Goal: Navigation & Orientation: Find specific page/section

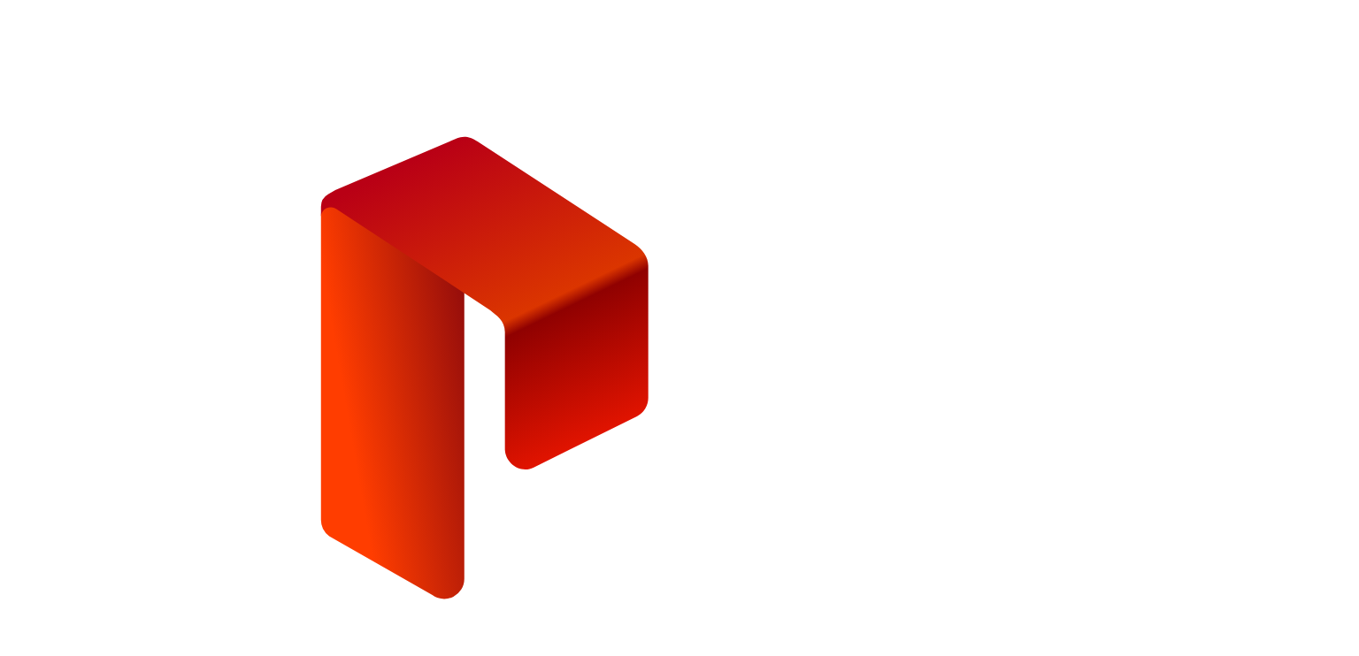
type input "**********"
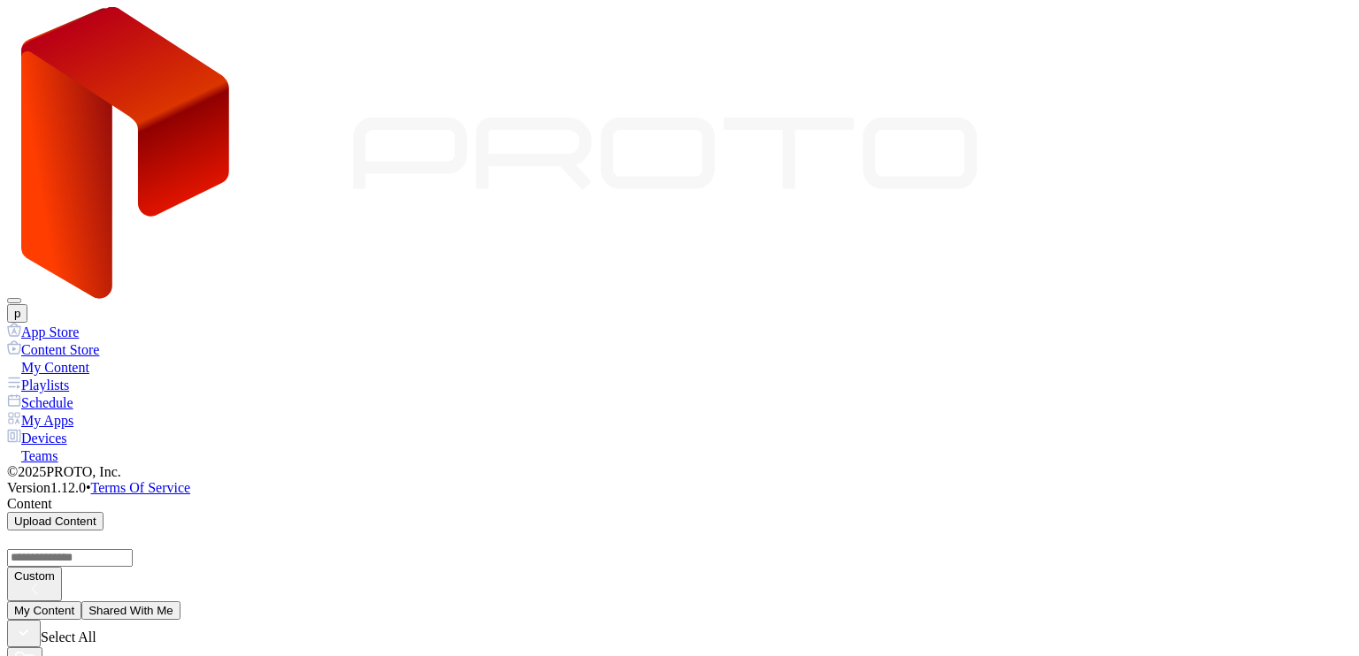
click at [180, 601] on button "Shared With Me" at bounding box center [130, 610] width 99 height 19
click at [81, 601] on button "My Content" at bounding box center [44, 610] width 74 height 19
click at [81, 376] on div "Playlists" at bounding box center [679, 385] width 1344 height 18
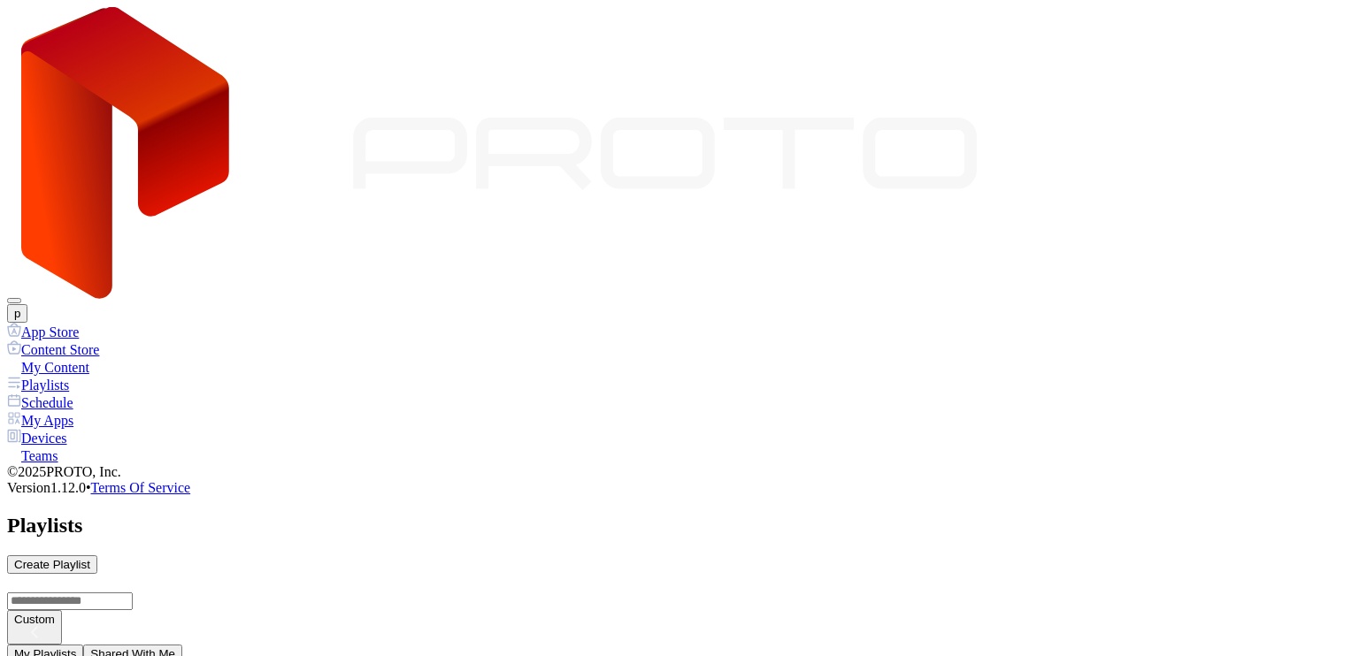
click at [182, 645] on button "Shared With Me" at bounding box center [132, 654] width 99 height 19
click at [87, 394] on div "Schedule" at bounding box center [679, 403] width 1344 height 18
click at [92, 411] on div "My Apps" at bounding box center [679, 420] width 1344 height 18
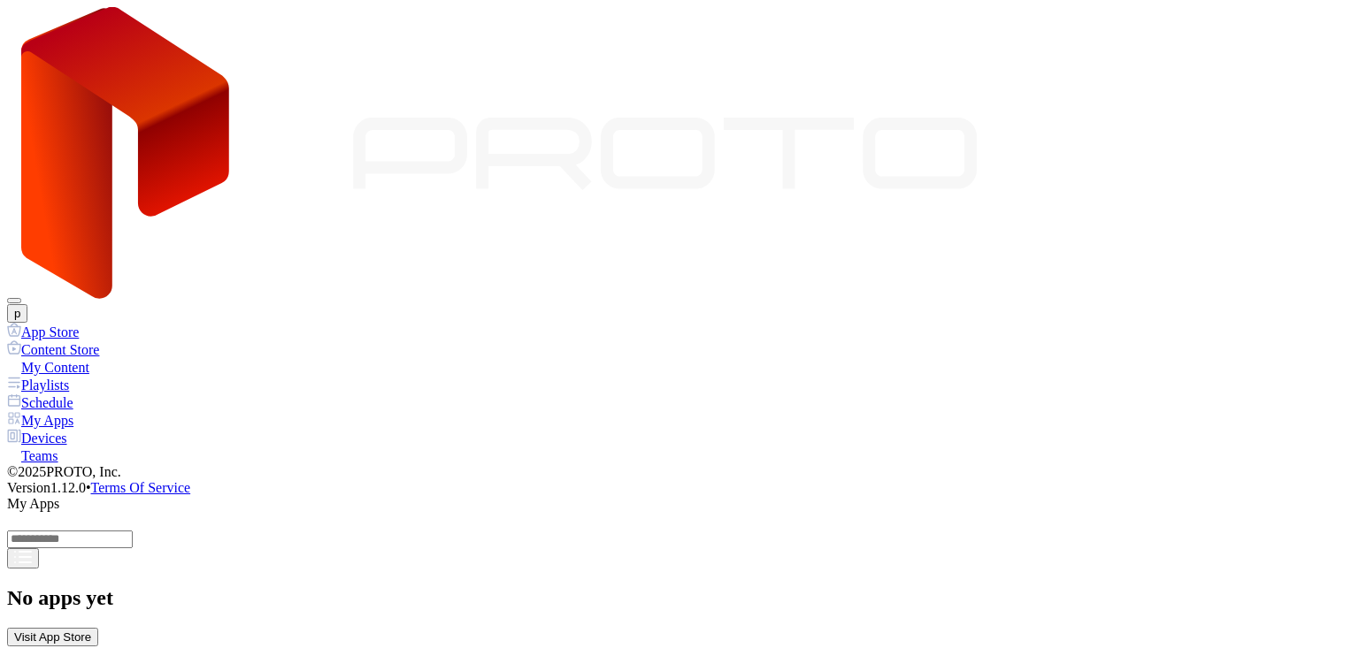
click at [41, 447] on div "Teams" at bounding box center [679, 456] width 1344 height 18
click at [78, 429] on div "Devices" at bounding box center [679, 438] width 1344 height 18
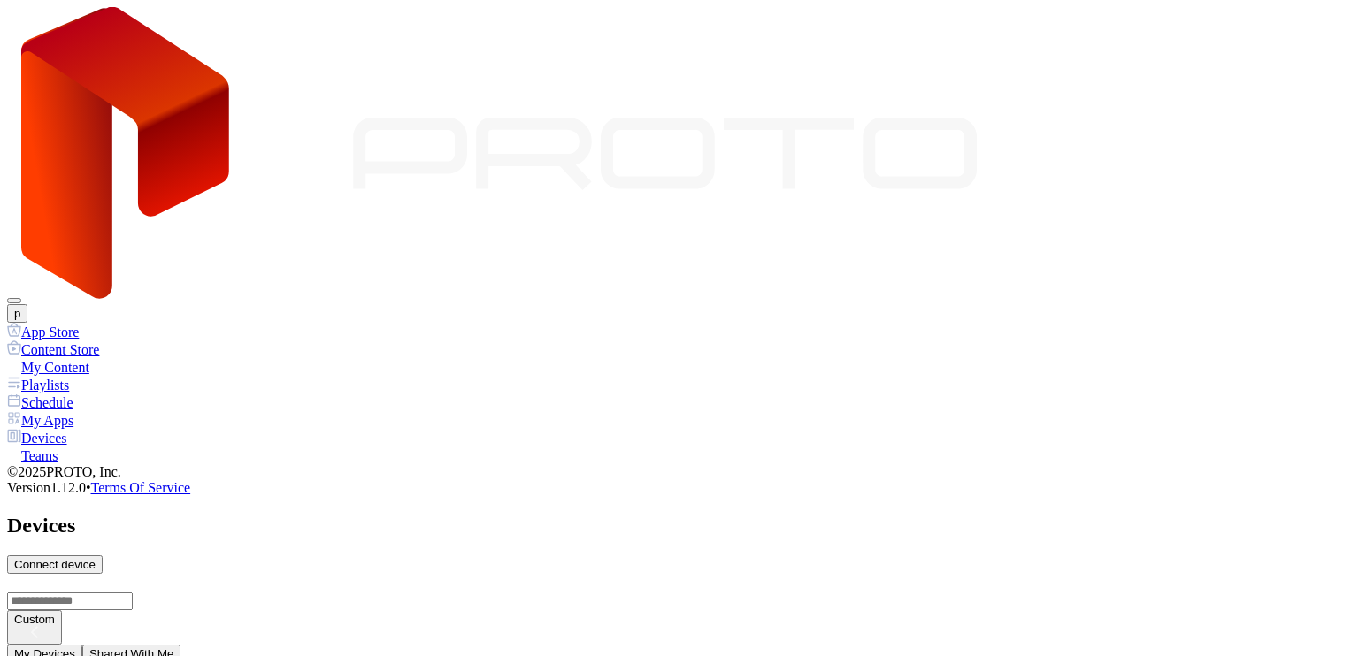
click at [79, 447] on div "Teams" at bounding box center [679, 456] width 1344 height 18
click at [74, 429] on div "Devices" at bounding box center [679, 438] width 1344 height 18
click at [181, 645] on button "Shared With Me" at bounding box center [131, 654] width 99 height 19
click at [82, 645] on button "My Devices" at bounding box center [44, 654] width 75 height 19
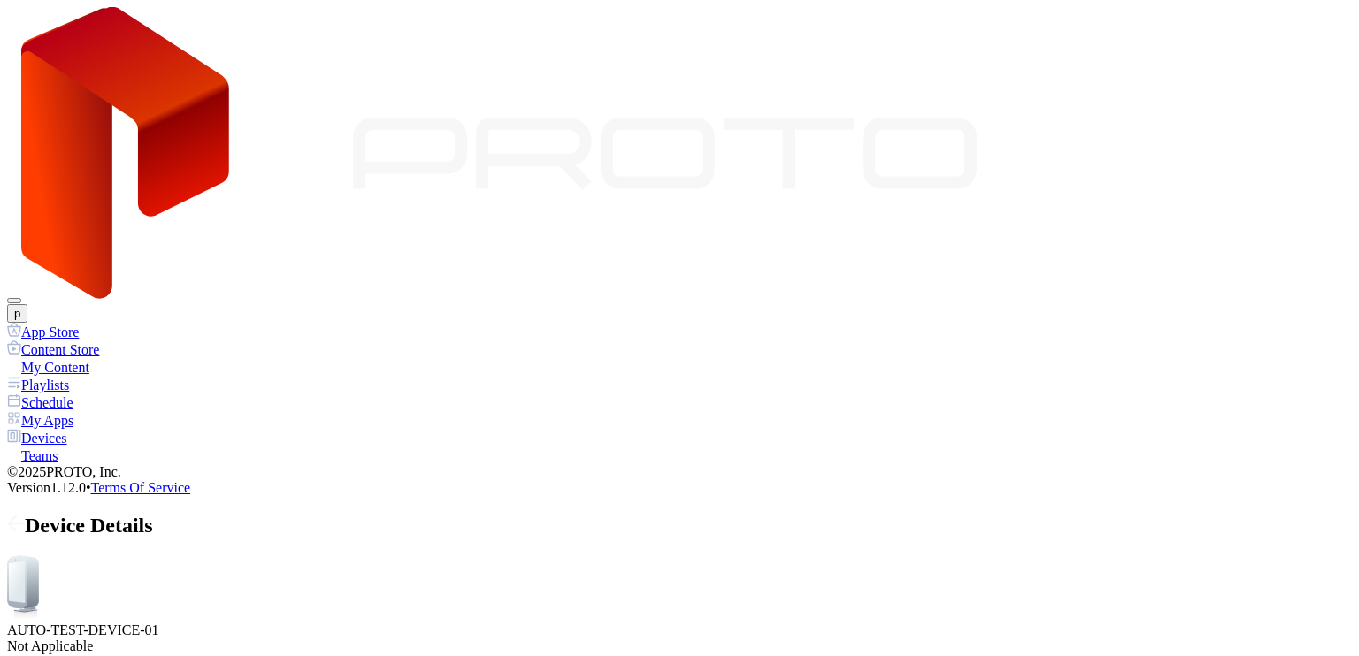
click at [25, 515] on icon at bounding box center [16, 524] width 18 height 18
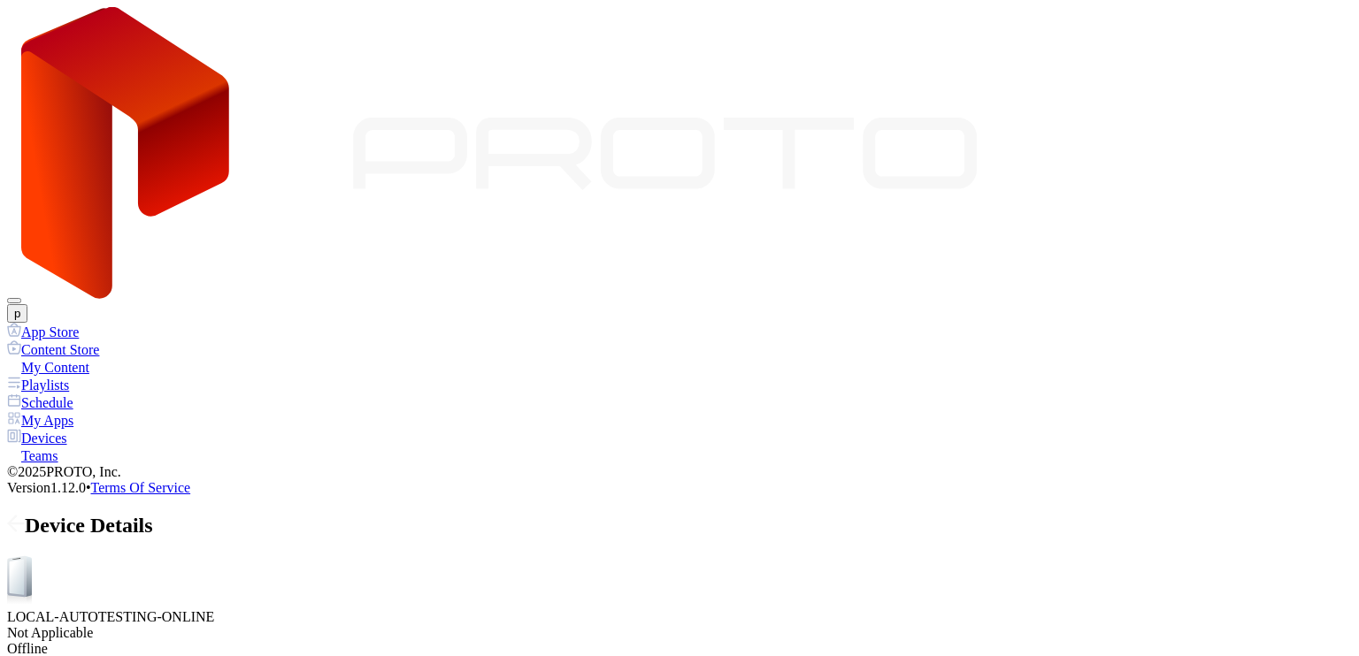
click at [25, 515] on icon at bounding box center [16, 524] width 18 height 18
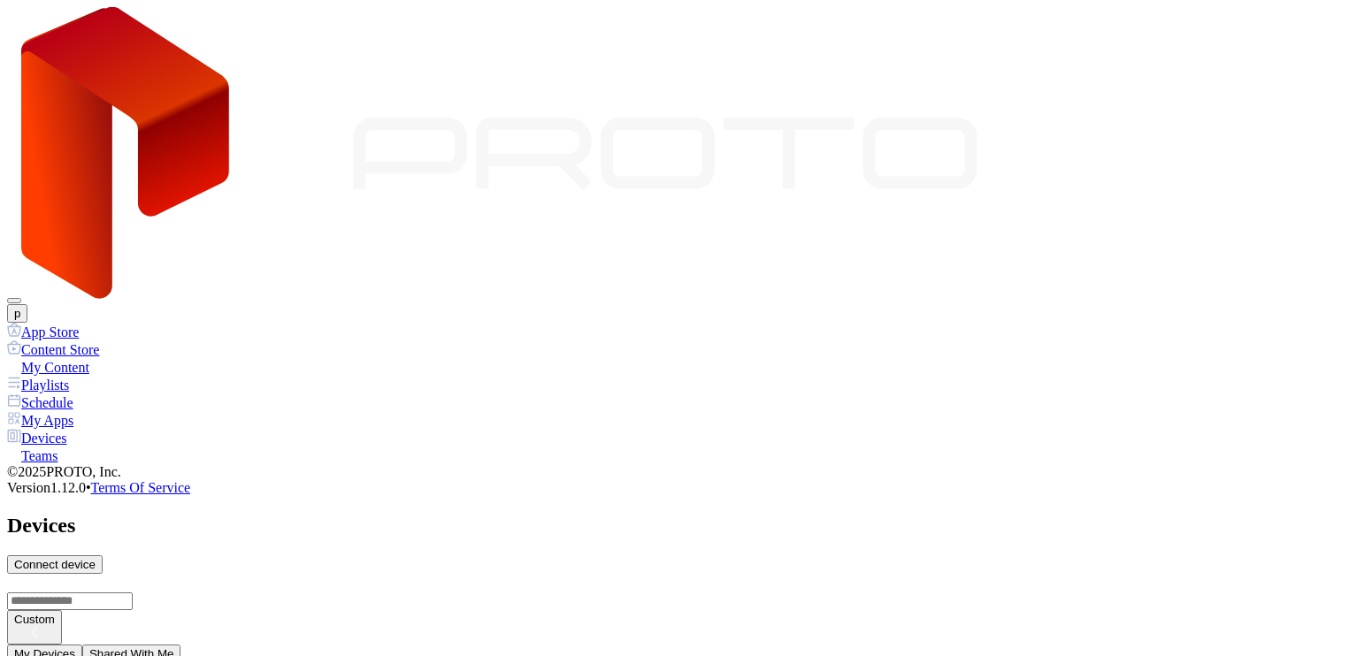
click at [16, 517] on icon at bounding box center [12, 524] width 7 height 15
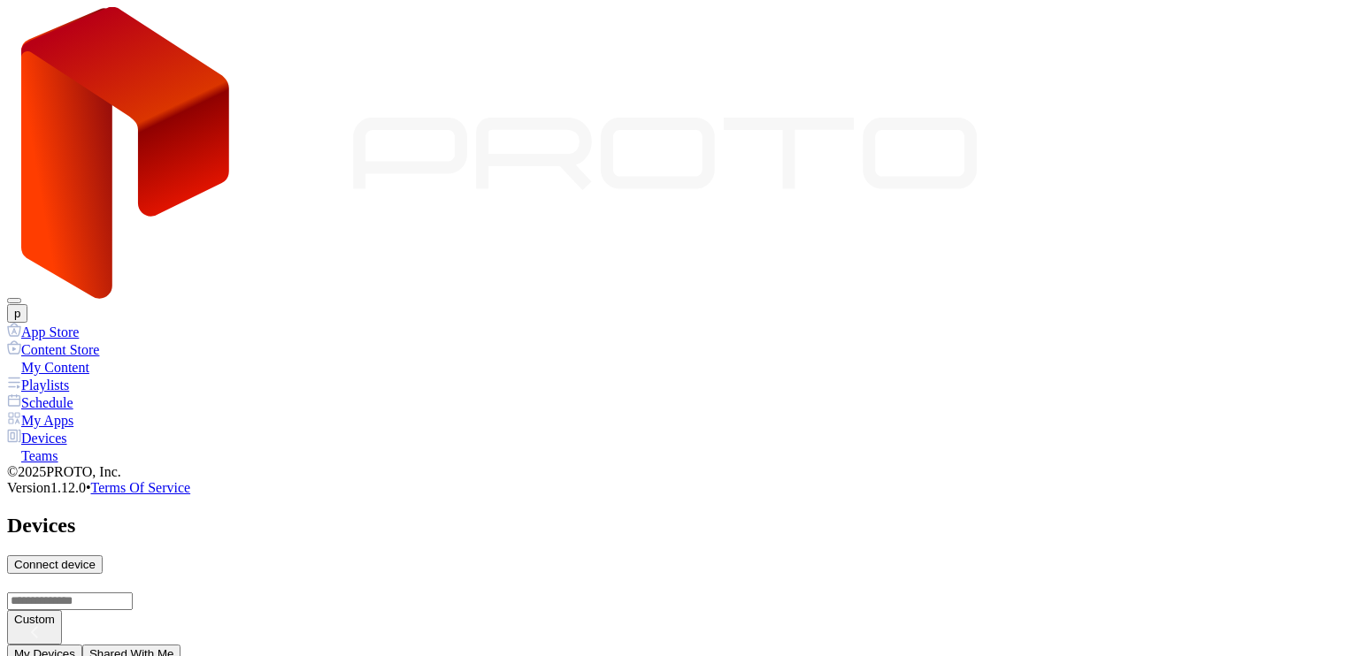
click at [27, 304] on button "p" at bounding box center [17, 313] width 20 height 19
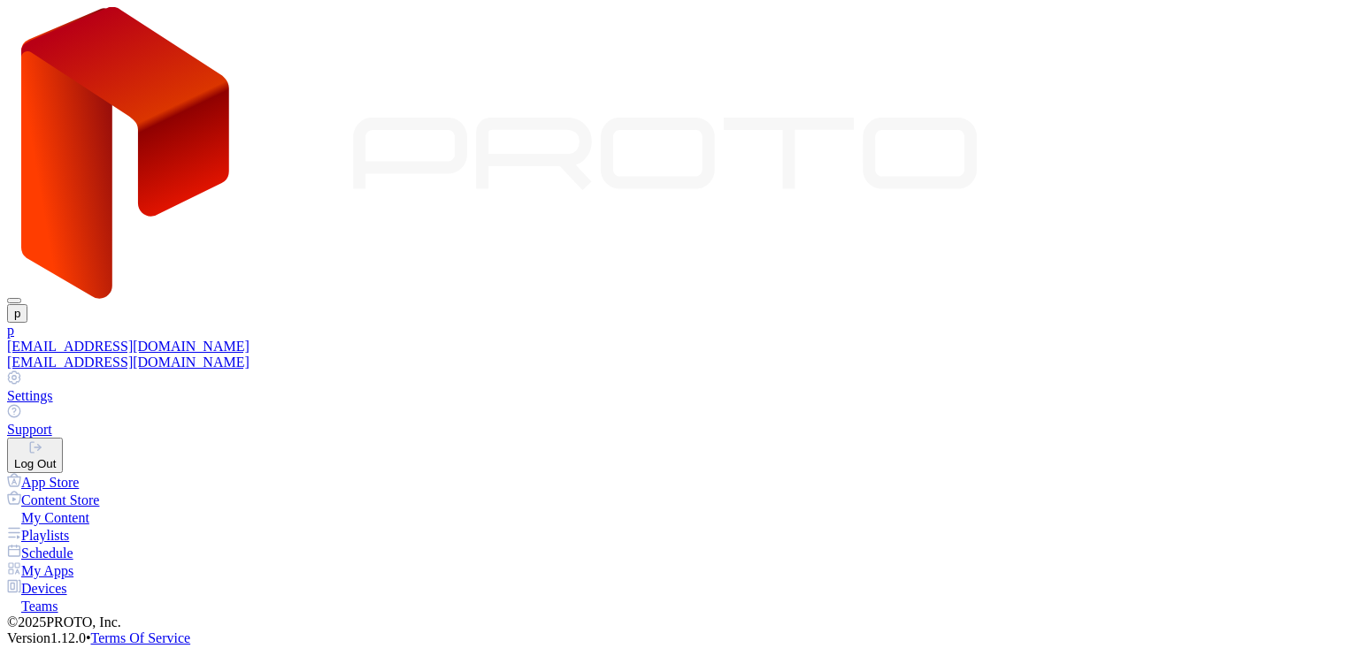
click at [1245, 355] on div "[EMAIL_ADDRESS][DOMAIN_NAME]" at bounding box center [679, 363] width 1344 height 16
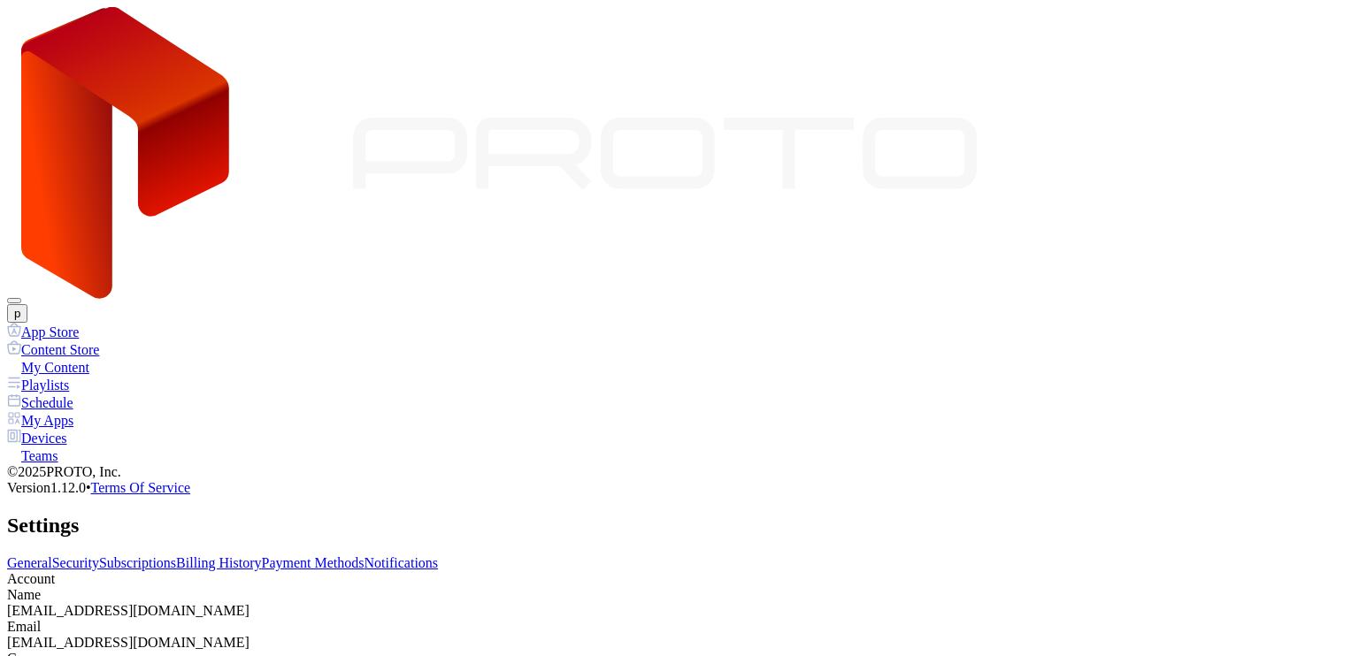
click at [402, 555] on div "General Security Subscriptions Billing History Payment Methods Notifications Ac…" at bounding box center [679, 628] width 1344 height 146
click at [176, 555] on link "Subscriptions" at bounding box center [137, 562] width 77 height 15
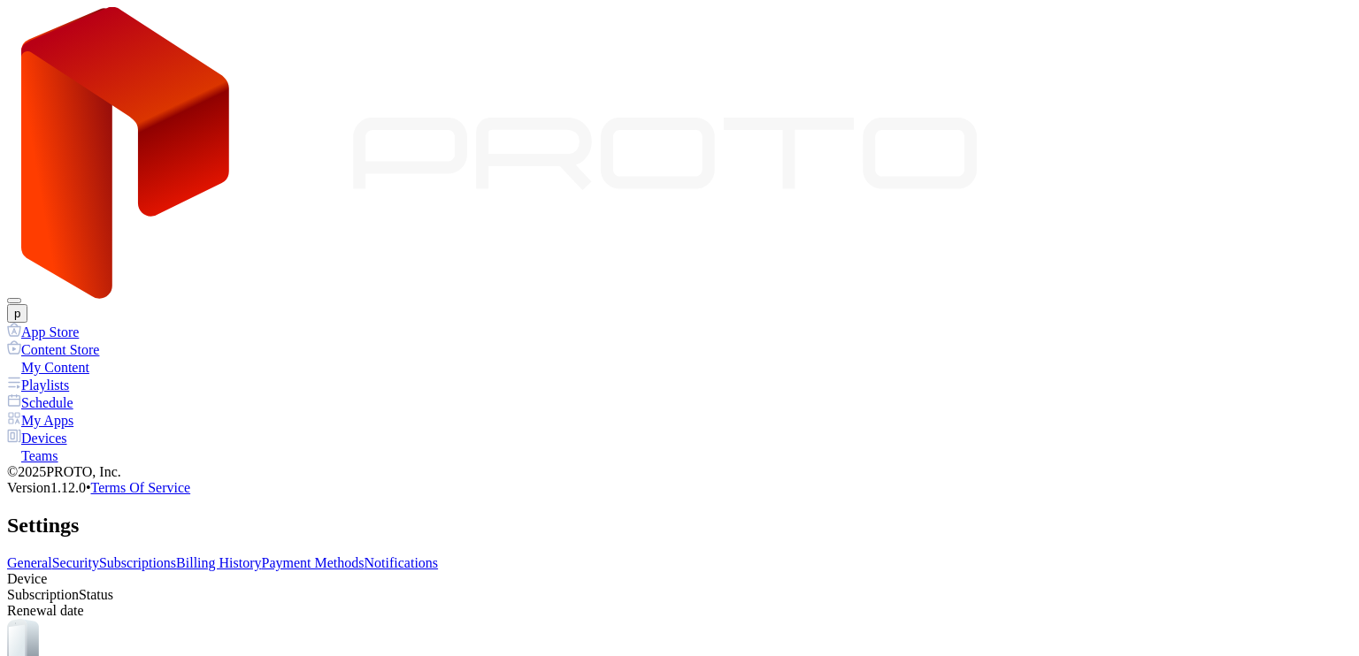
click at [261, 555] on link "Billing History" at bounding box center [218, 562] width 85 height 15
click at [364, 555] on link "Payment Methods" at bounding box center [313, 562] width 103 height 15
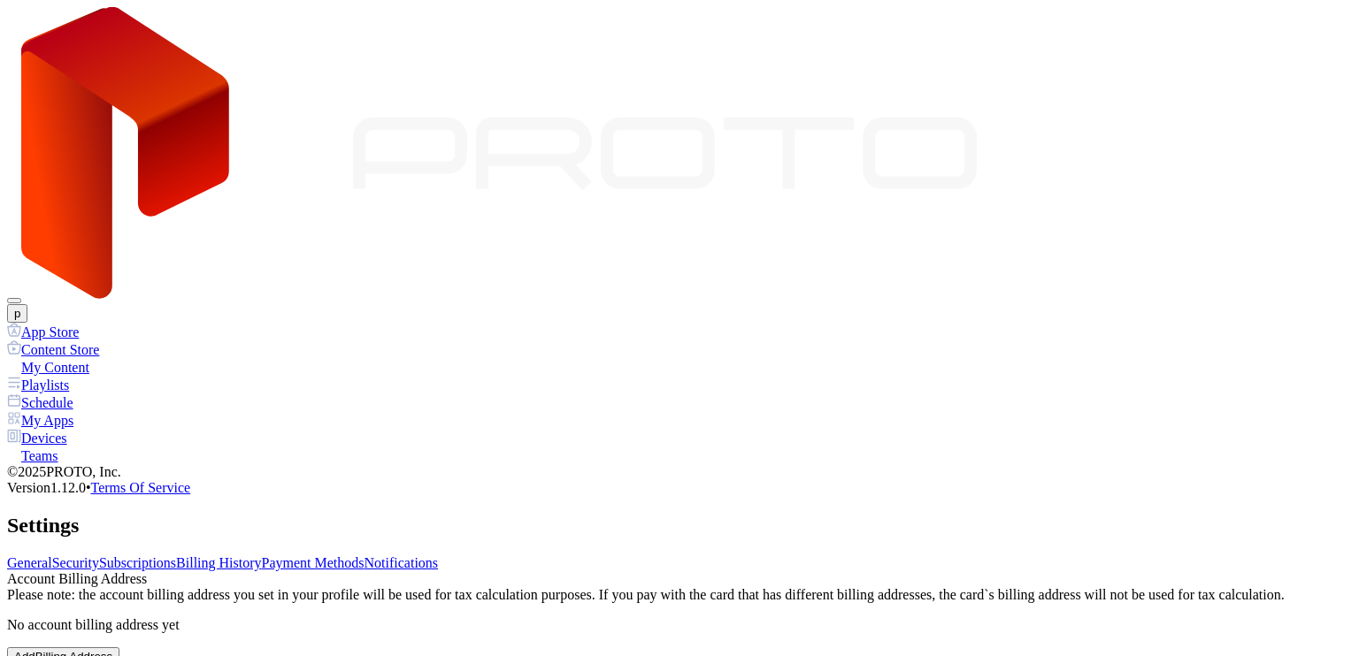
click at [99, 555] on link "Security" at bounding box center [75, 562] width 47 height 15
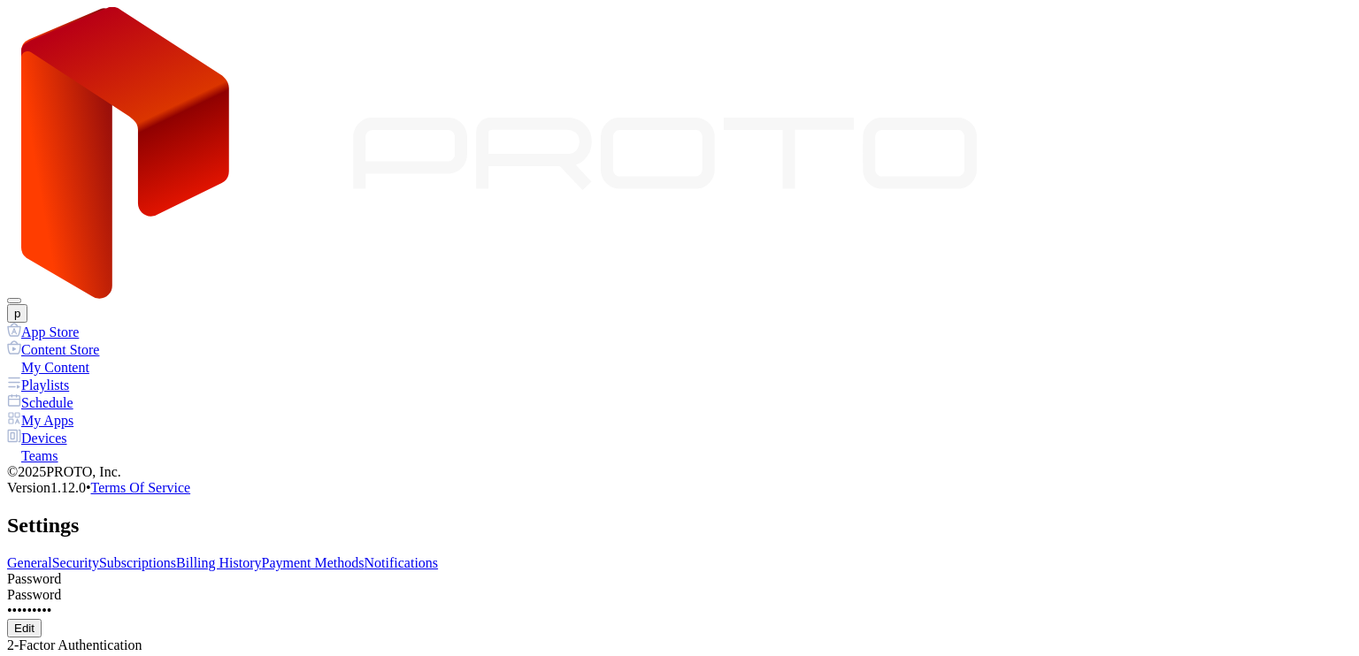
click at [176, 555] on link "Subscriptions" at bounding box center [137, 562] width 77 height 15
click at [498, 555] on div "General Security Subscriptions Billing History Payment Methods Notifications" at bounding box center [679, 563] width 1344 height 16
click at [439, 555] on link "Notifications" at bounding box center [401, 562] width 74 height 15
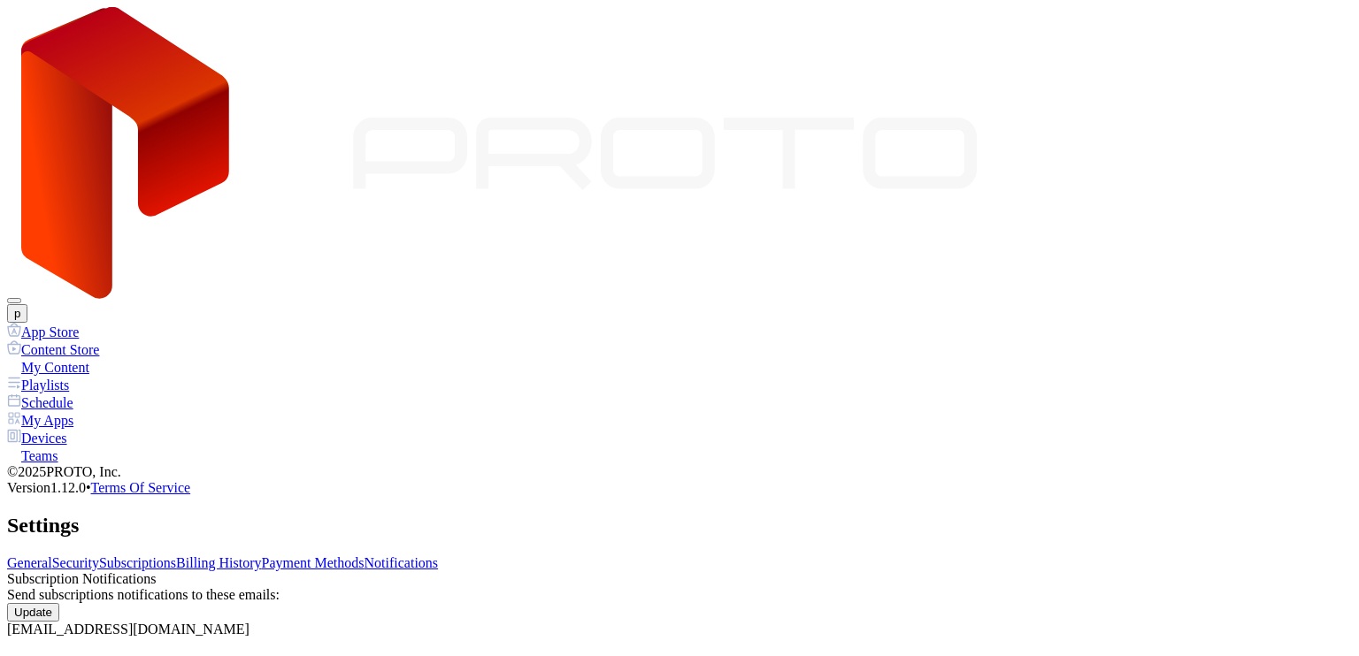
click at [364, 555] on link "Payment Methods" at bounding box center [313, 562] width 103 height 15
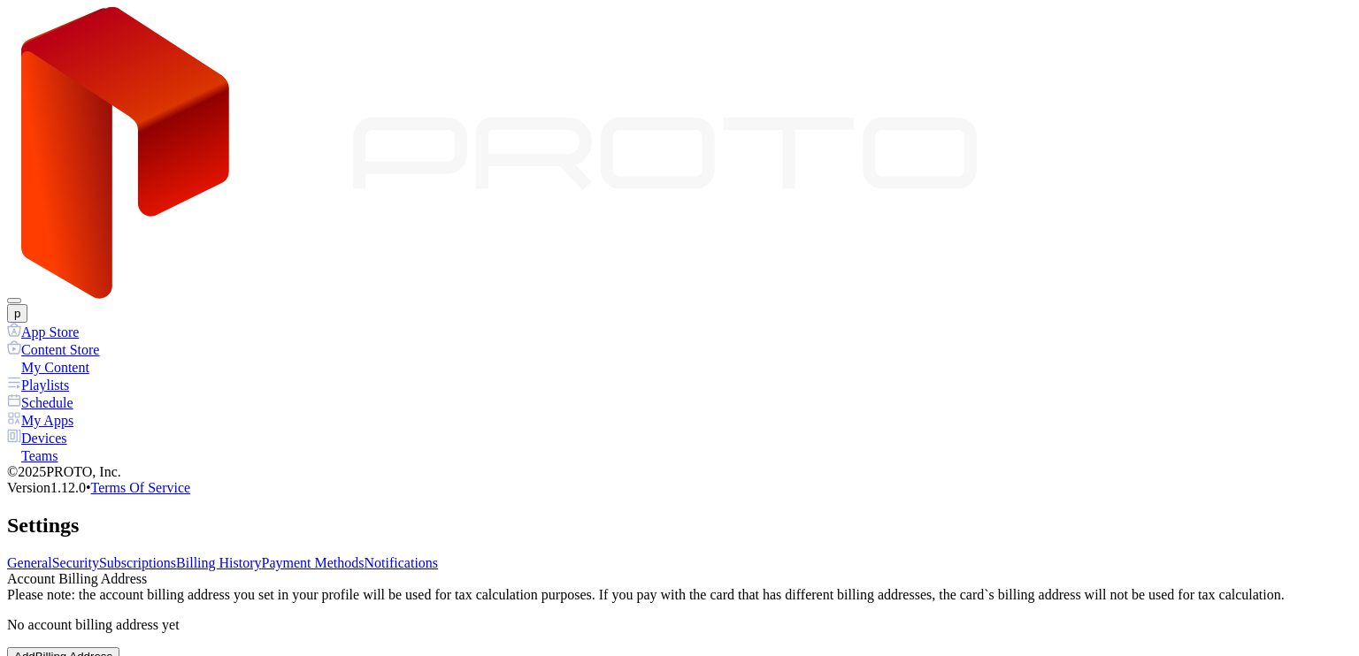
click at [577, 555] on div "General Security Subscriptions Billing History Payment Methods Notifications Ac…" at bounding box center [679, 645] width 1344 height 180
click at [261, 555] on link "Billing History" at bounding box center [218, 562] width 85 height 15
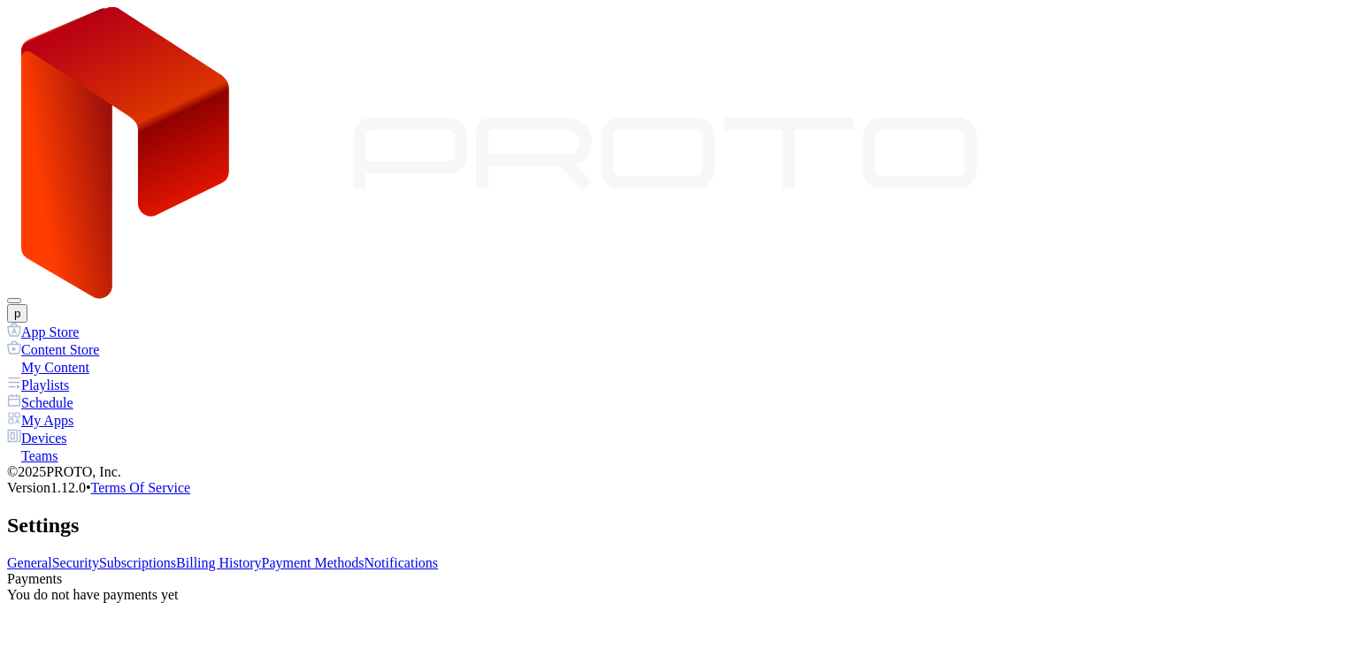
click at [176, 555] on link "Subscriptions" at bounding box center [137, 562] width 77 height 15
click at [750, 514] on div "Settings" at bounding box center [679, 526] width 1344 height 24
click at [27, 304] on button "p" at bounding box center [17, 313] width 20 height 19
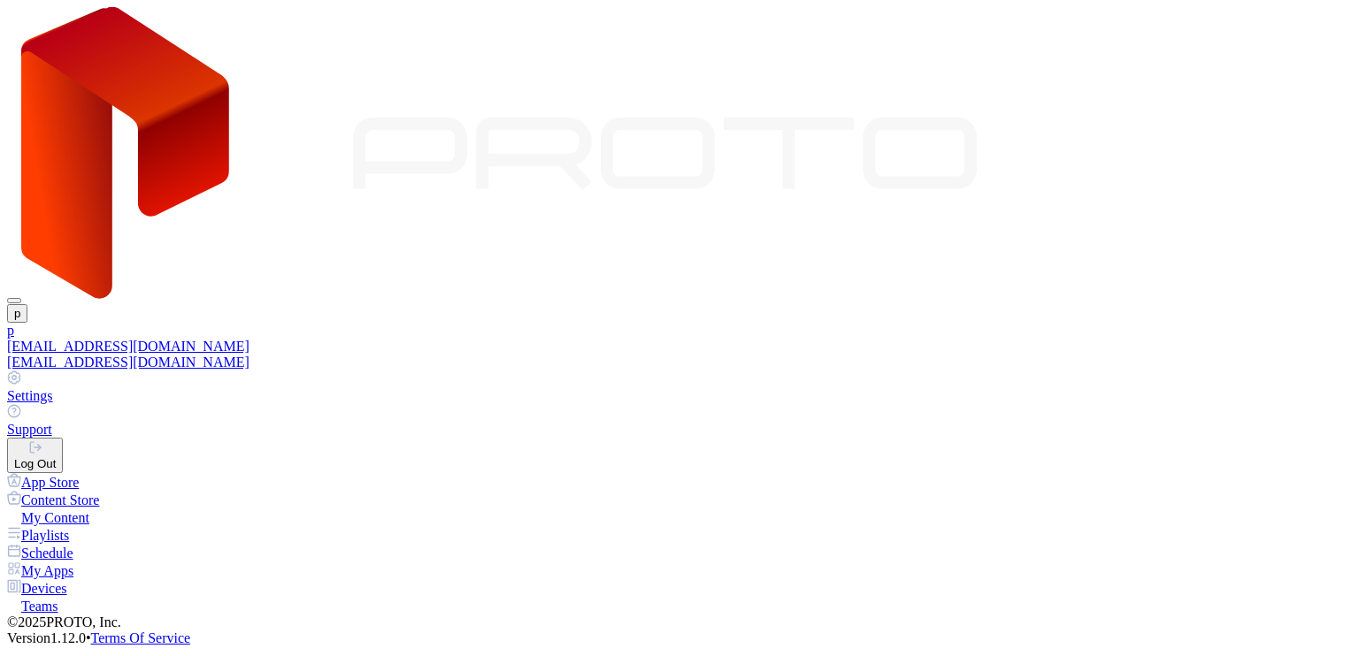
click at [56, 457] on div "Log Out" at bounding box center [35, 463] width 42 height 13
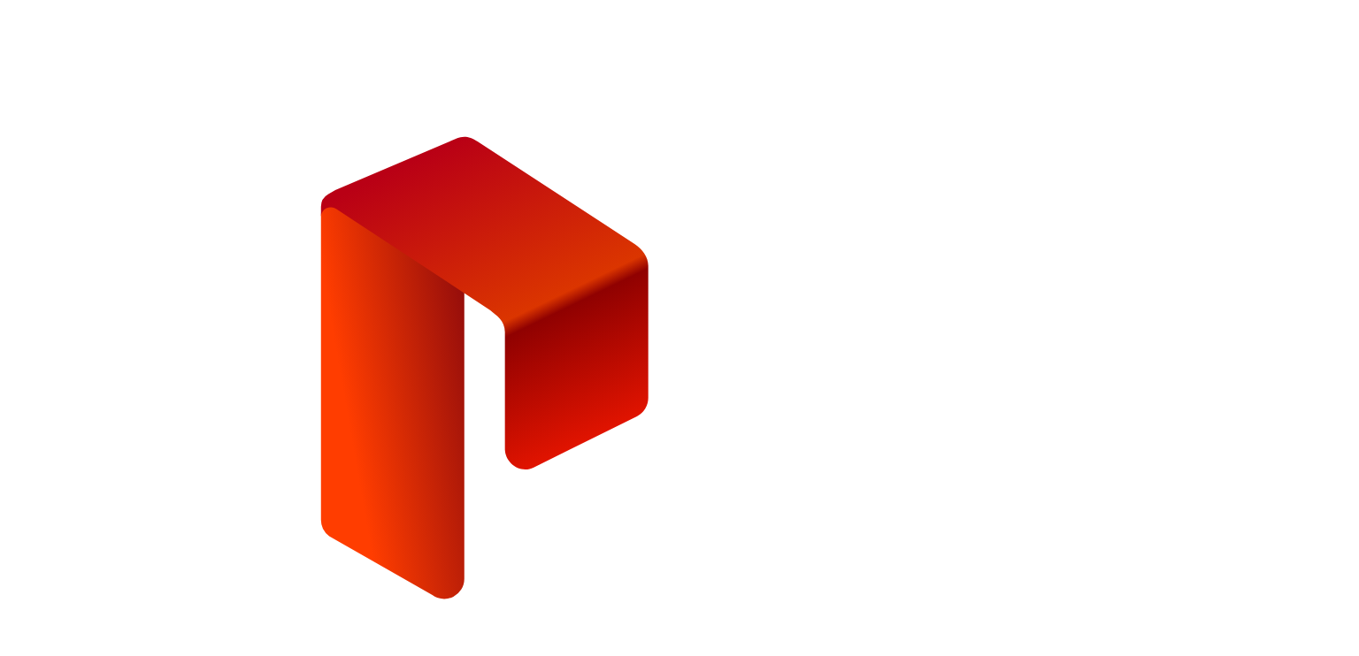
type input "**********"
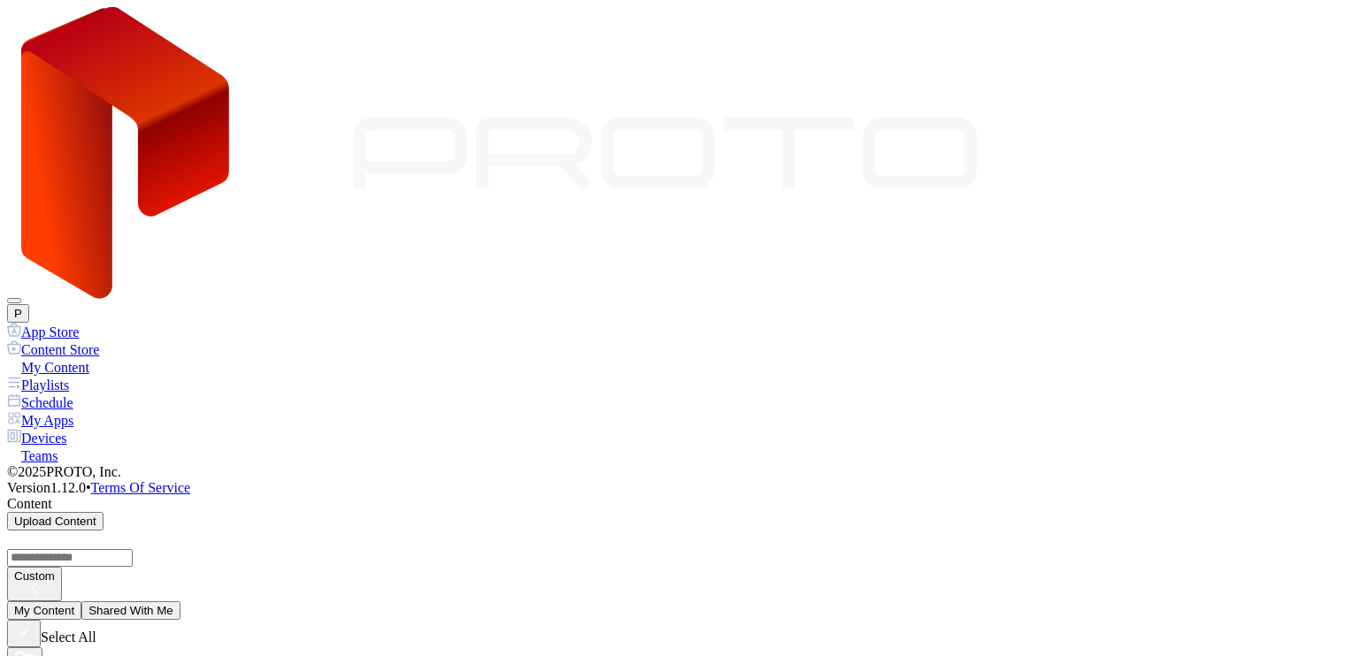
scroll to position [885, 0]
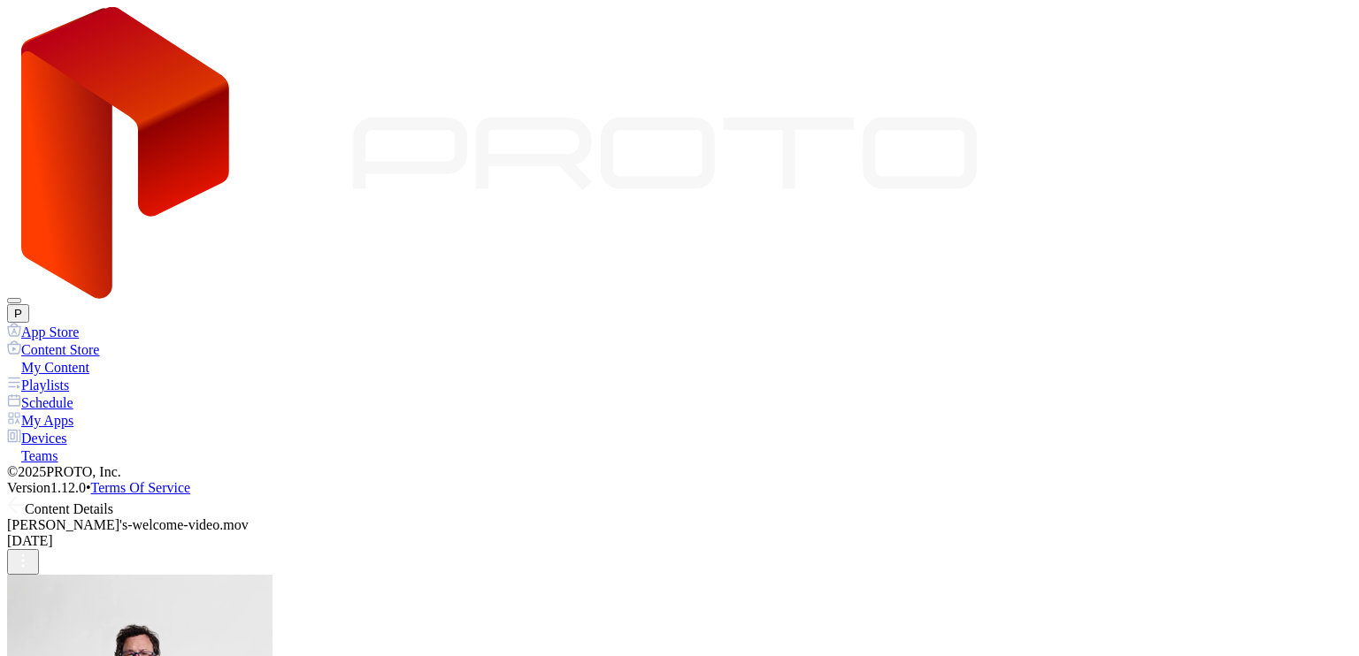
click at [25, 496] on icon at bounding box center [16, 505] width 18 height 18
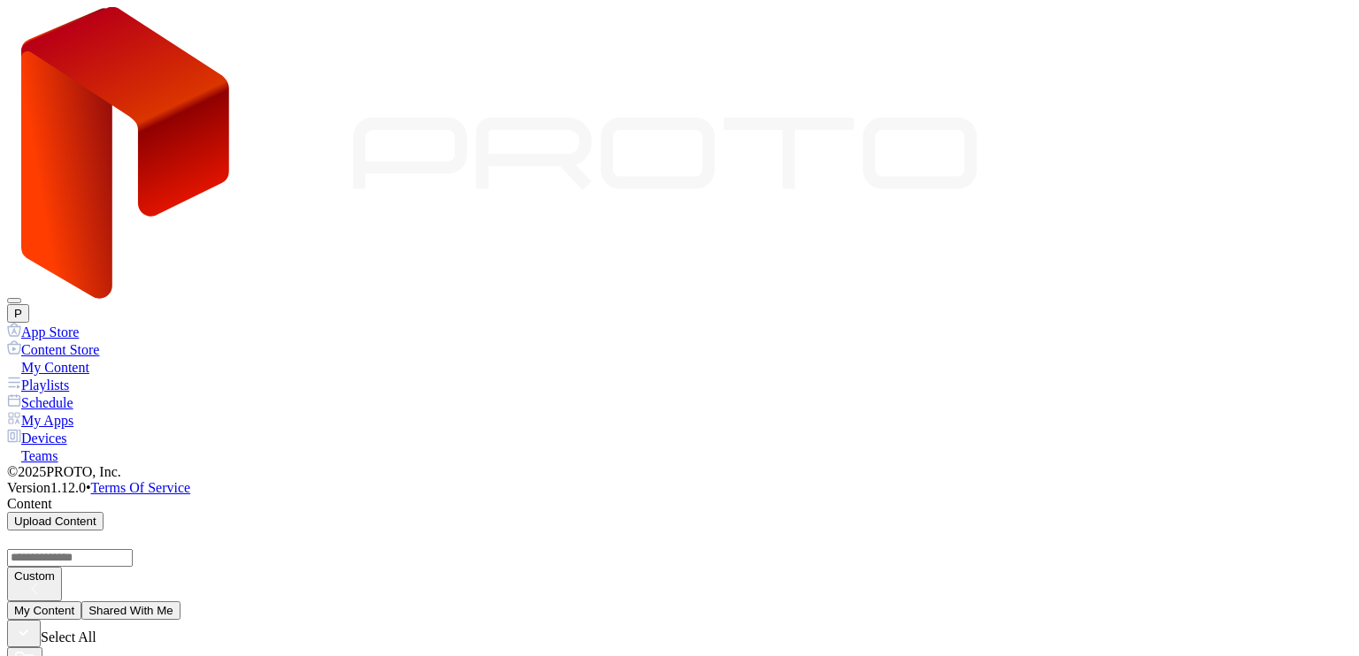
scroll to position [885, 0]
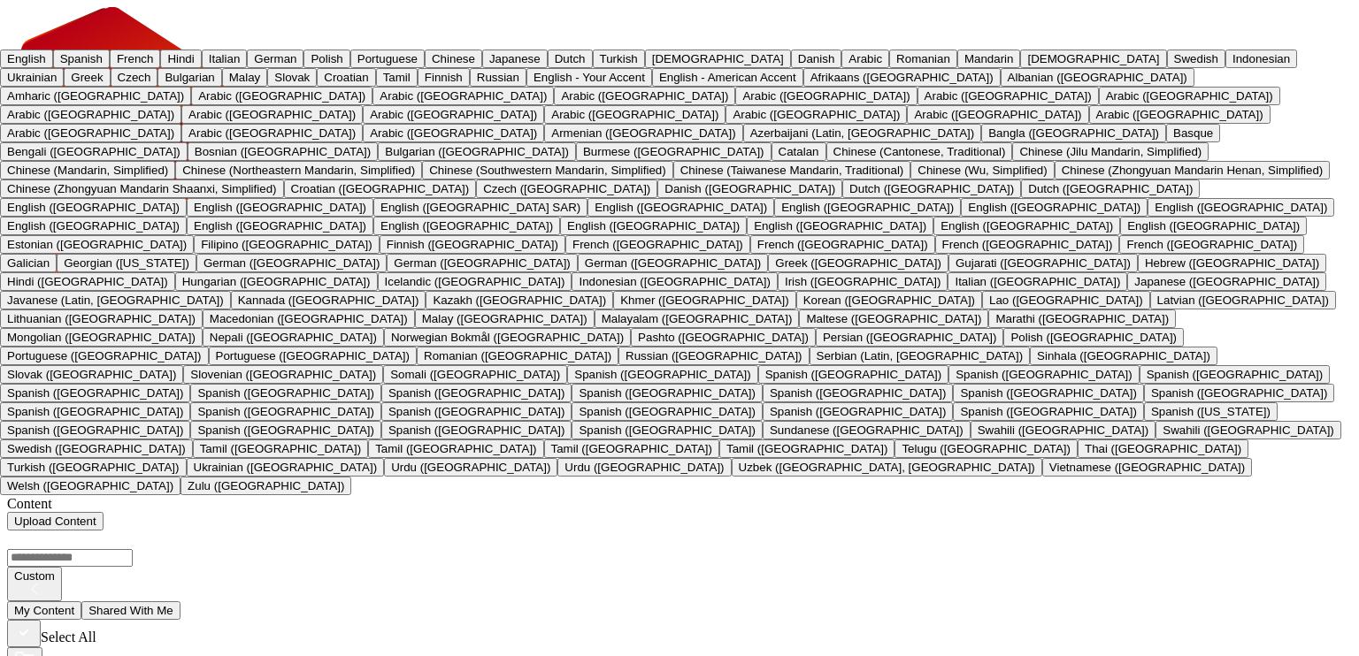
click at [110, 68] on button "Spanish" at bounding box center [81, 59] width 57 height 19
type input "*******"
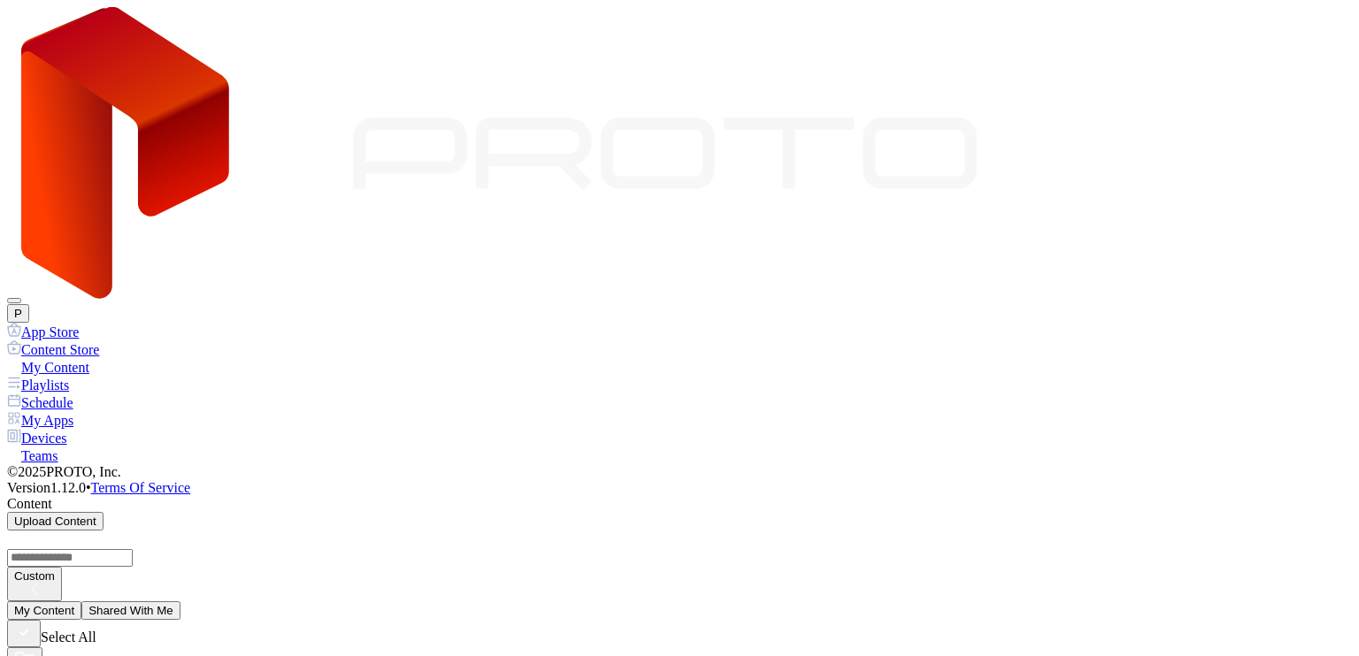
click at [180, 601] on button "Shared With Me" at bounding box center [130, 610] width 99 height 19
click at [81, 601] on button "My Content" at bounding box center [44, 610] width 74 height 19
click at [180, 601] on button "Shared With Me" at bounding box center [130, 610] width 99 height 19
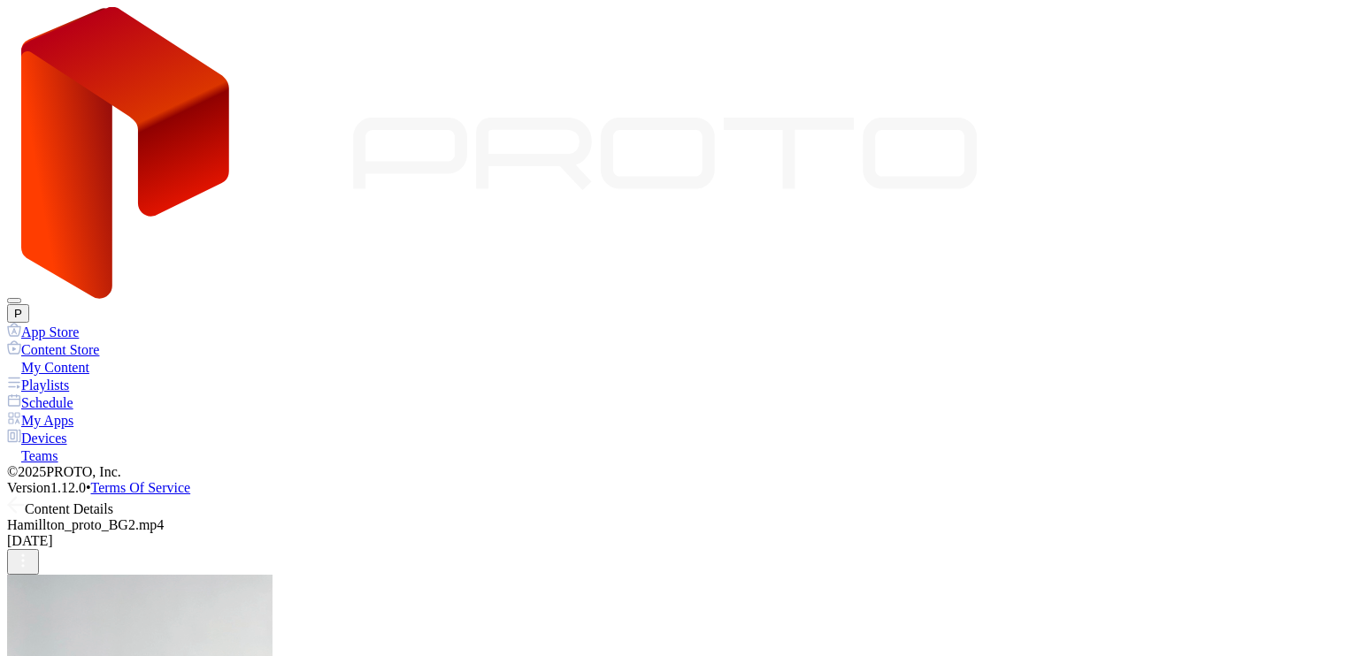
scroll to position [74, 0]
click at [25, 496] on icon at bounding box center [16, 505] width 18 height 18
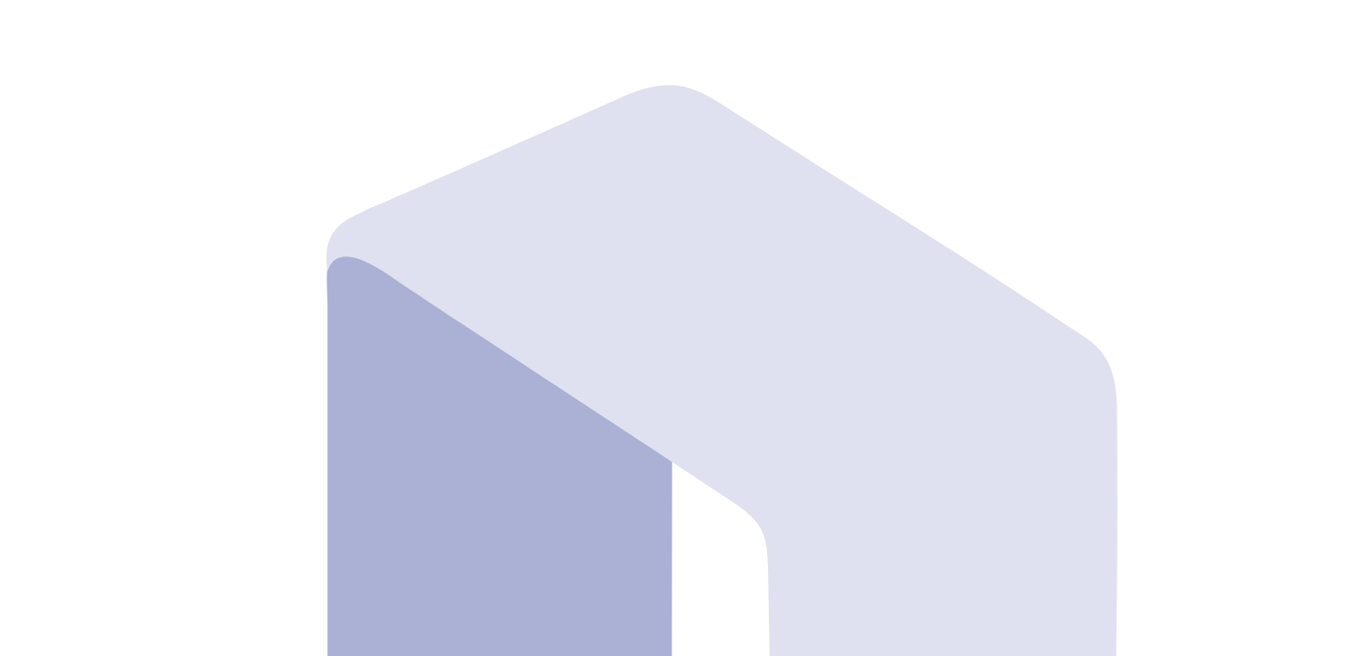
type input "**"
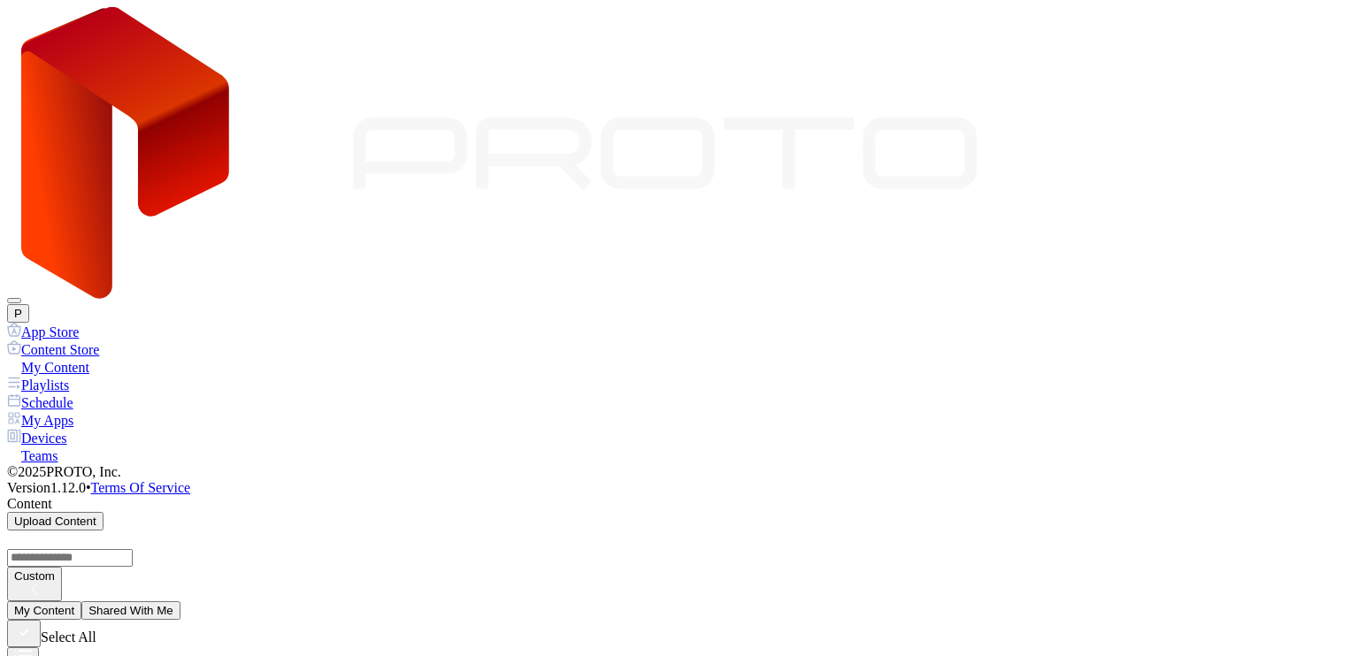
click at [81, 601] on button "My Content" at bounding box center [44, 610] width 74 height 19
click at [124, 376] on div "Playlists" at bounding box center [679, 385] width 1344 height 18
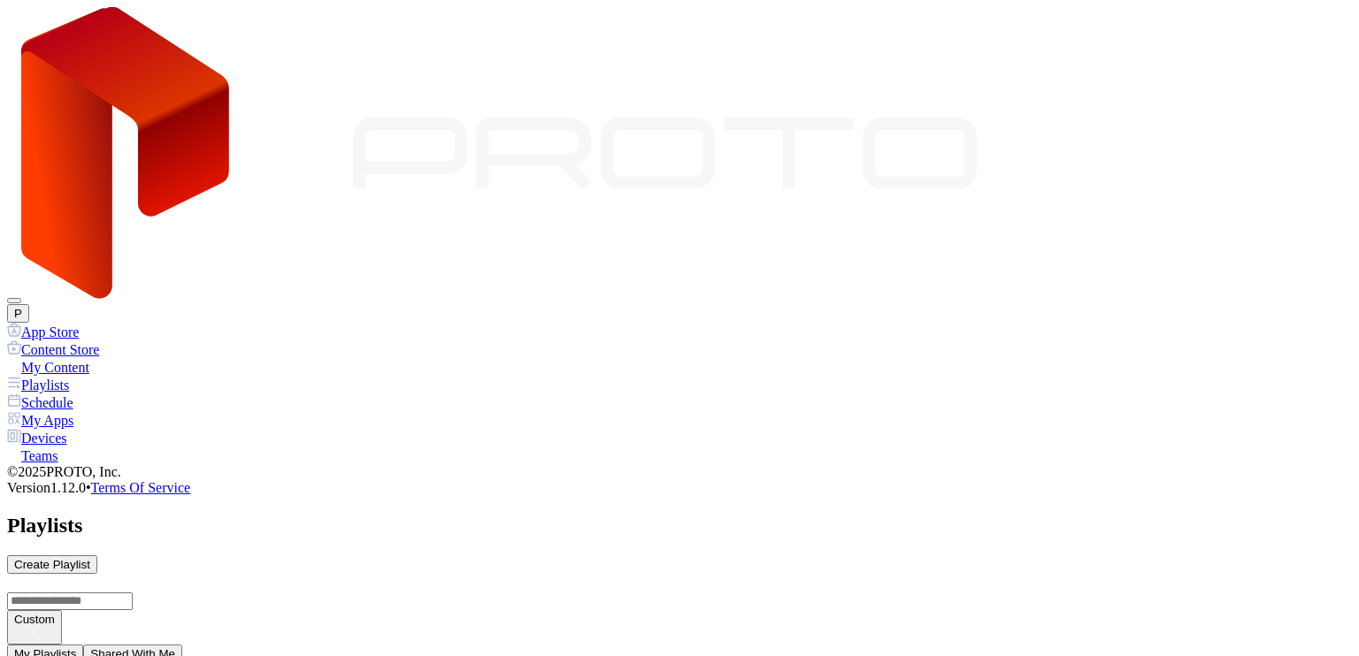
click at [182, 645] on button "Shared With Me" at bounding box center [132, 654] width 99 height 19
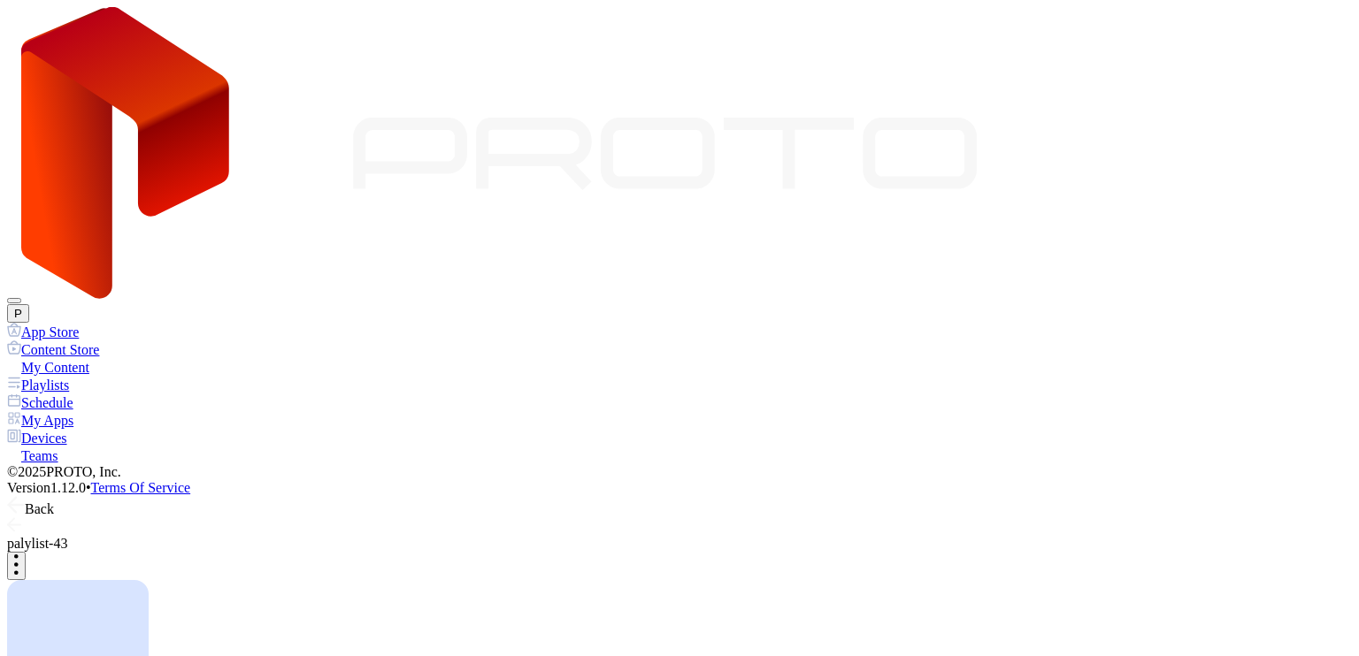
click at [25, 502] on span at bounding box center [16, 509] width 18 height 15
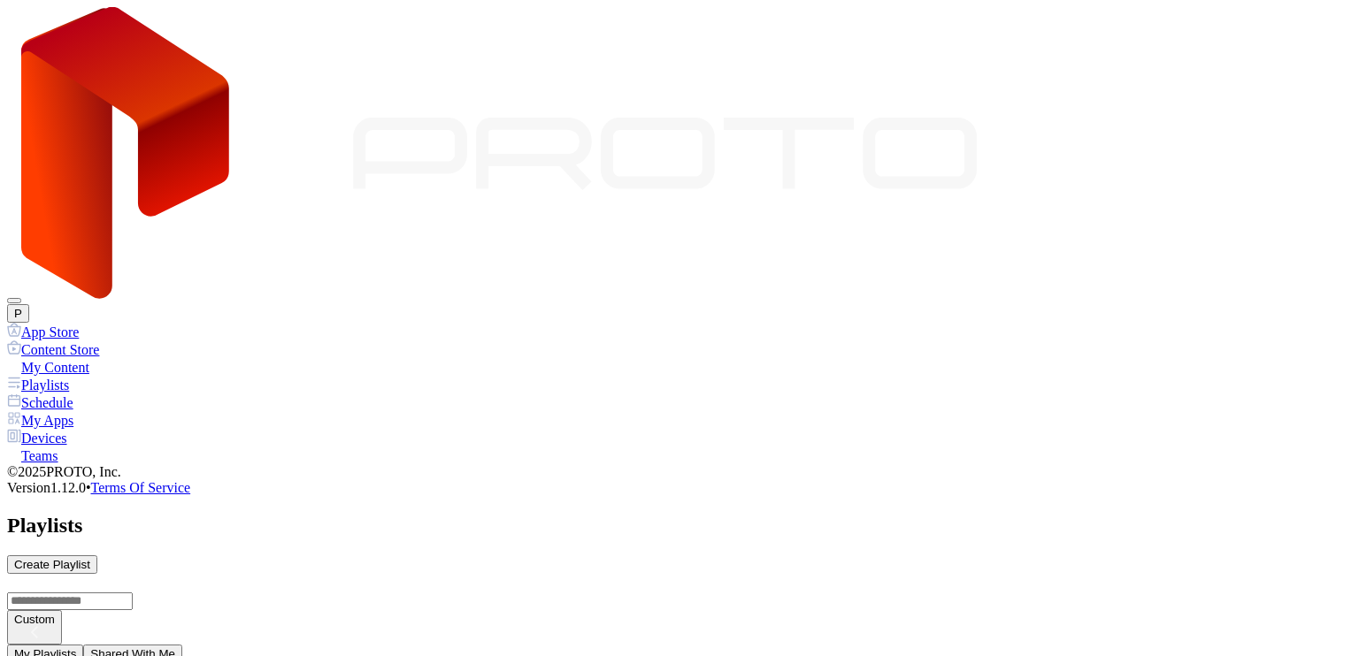
scroll to position [354, 0]
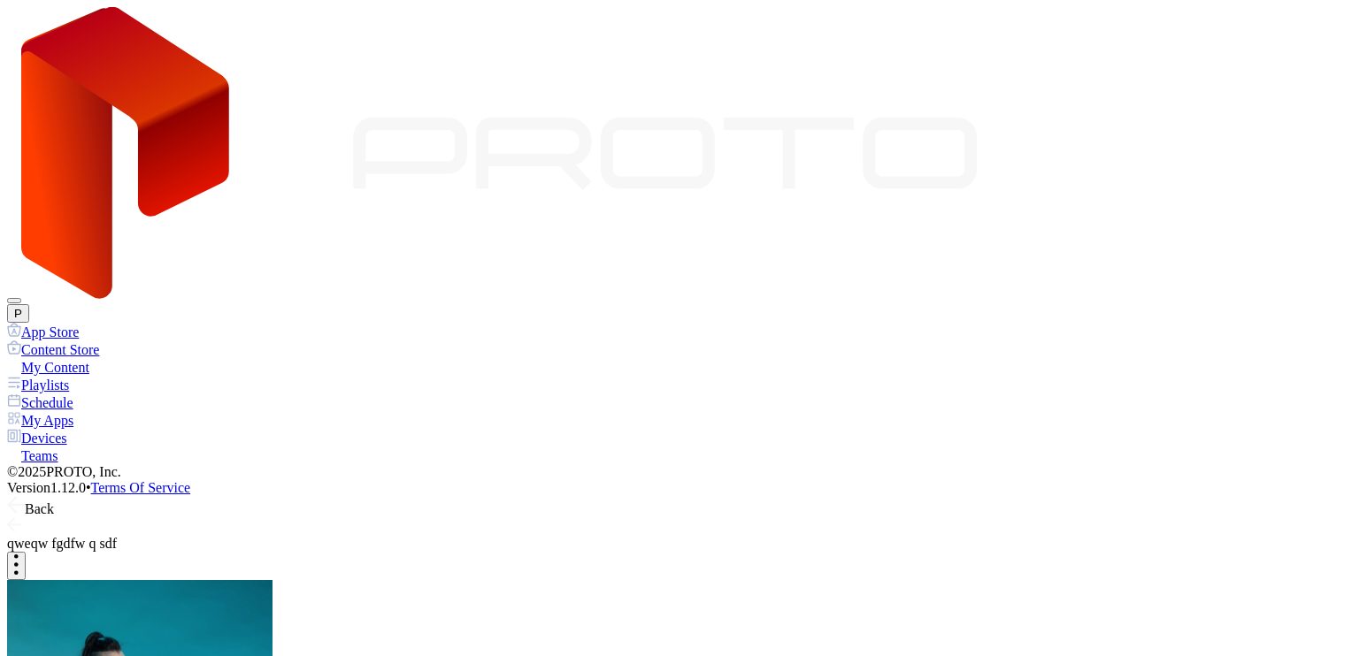
click at [1017, 171] on button "Share" at bounding box center [994, 161] width 46 height 19
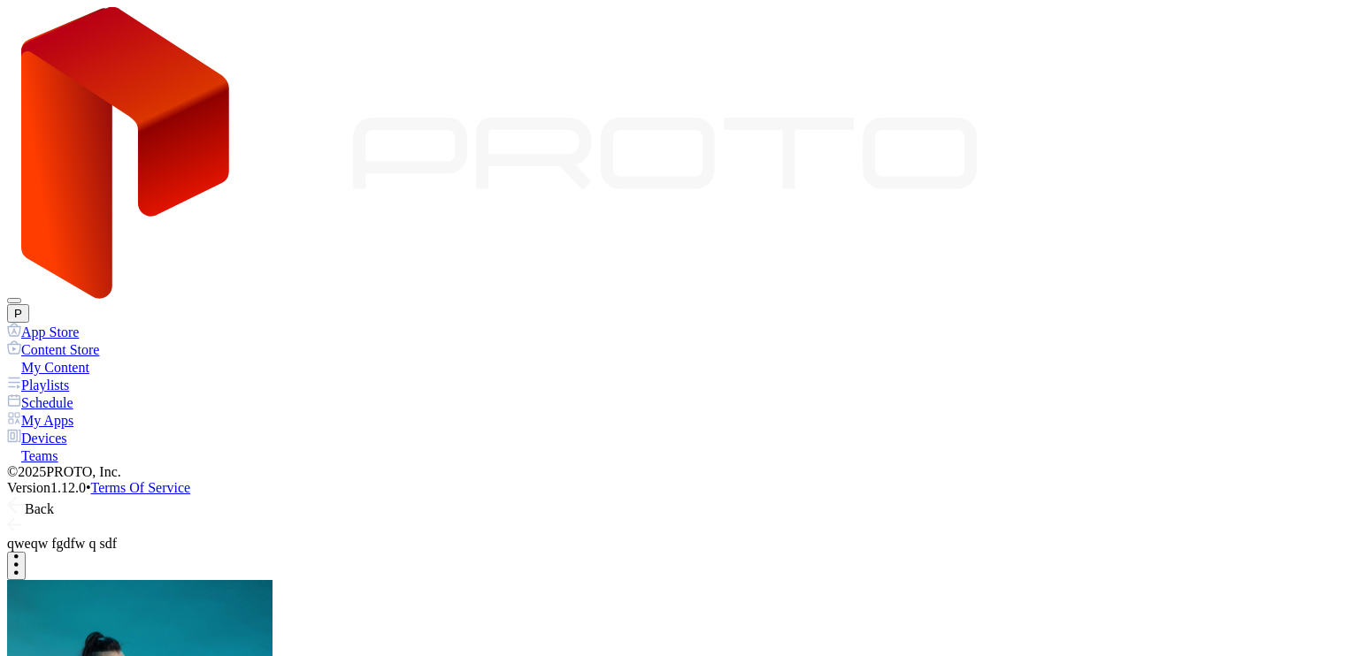
click at [25, 496] on icon at bounding box center [16, 505] width 18 height 18
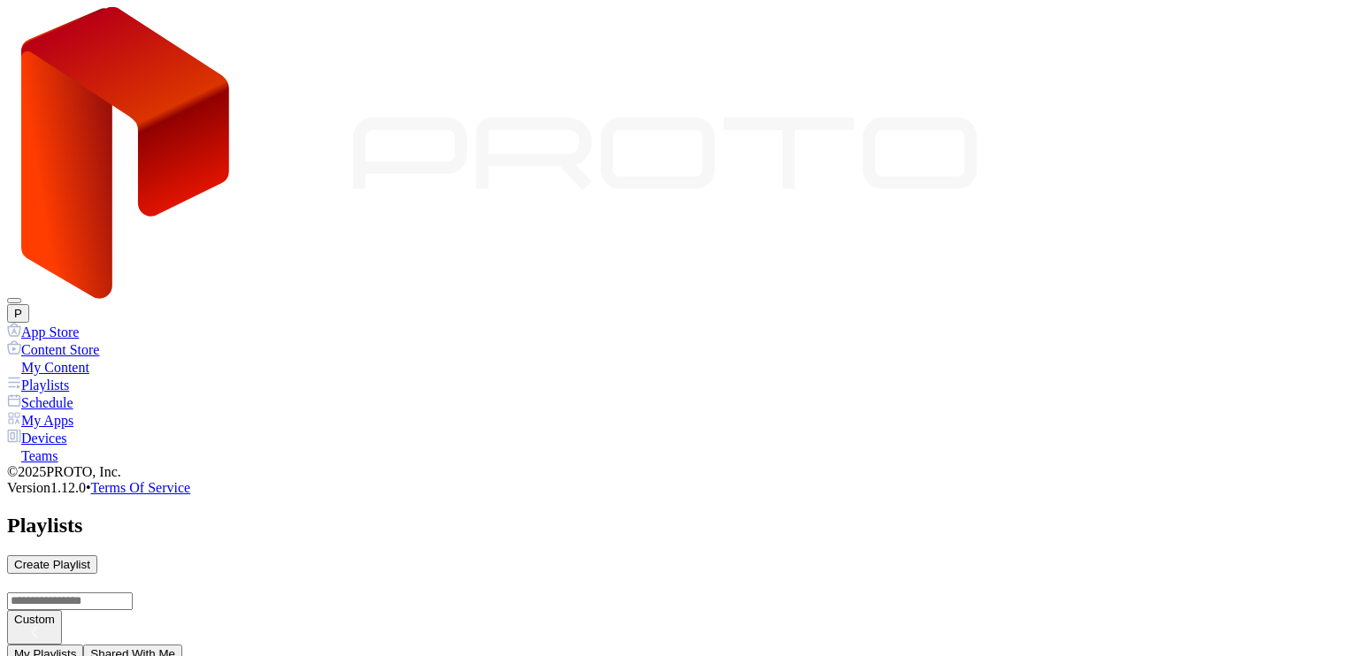
click at [182, 645] on button "Shared With Me" at bounding box center [132, 654] width 99 height 19
click at [120, 358] on div "My Content" at bounding box center [679, 367] width 1344 height 18
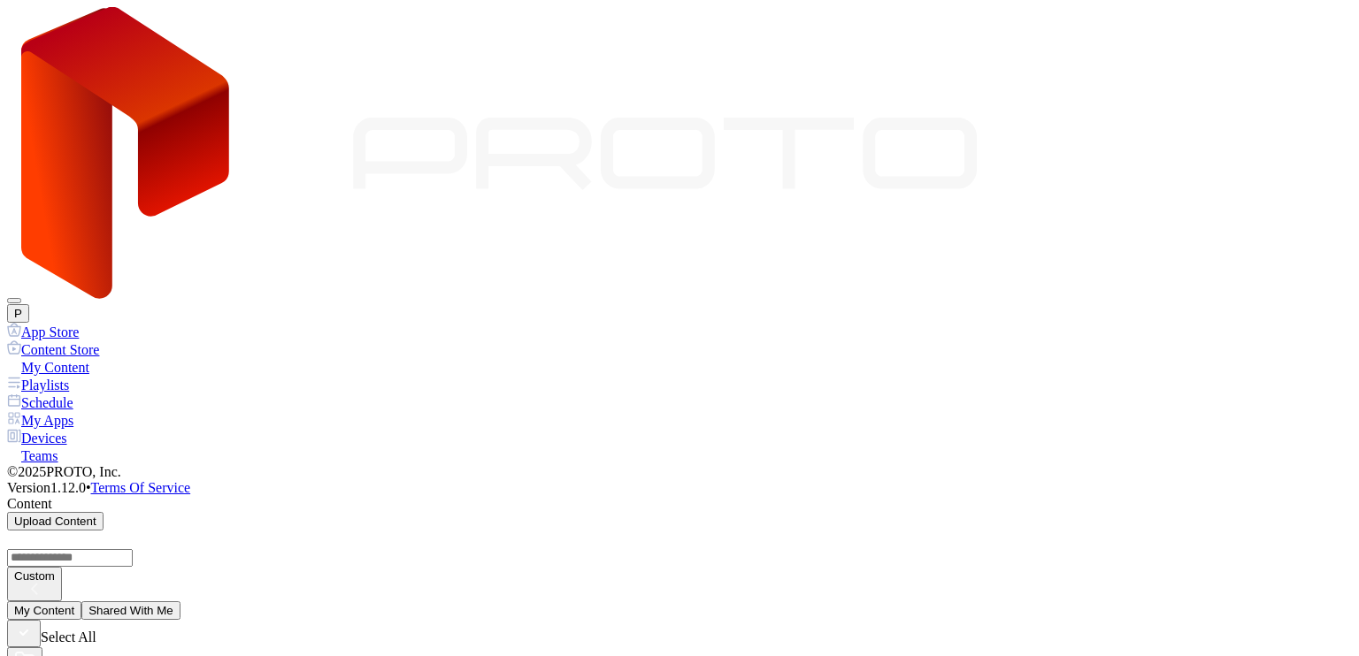
click at [180, 601] on button "Shared With Me" at bounding box center [130, 610] width 99 height 19
click at [83, 401] on button "Share" at bounding box center [60, 410] width 46 height 19
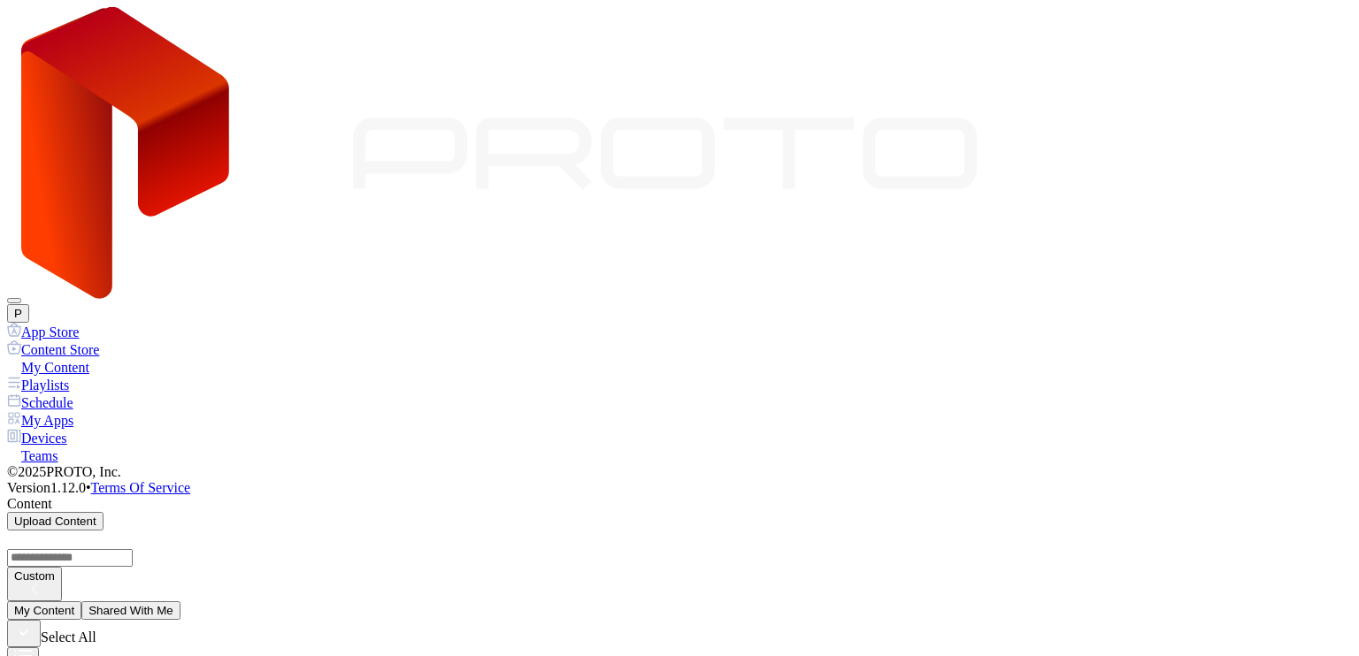
click at [81, 601] on button "My Content" at bounding box center [44, 610] width 74 height 19
click at [29, 304] on button "P" at bounding box center [18, 313] width 22 height 19
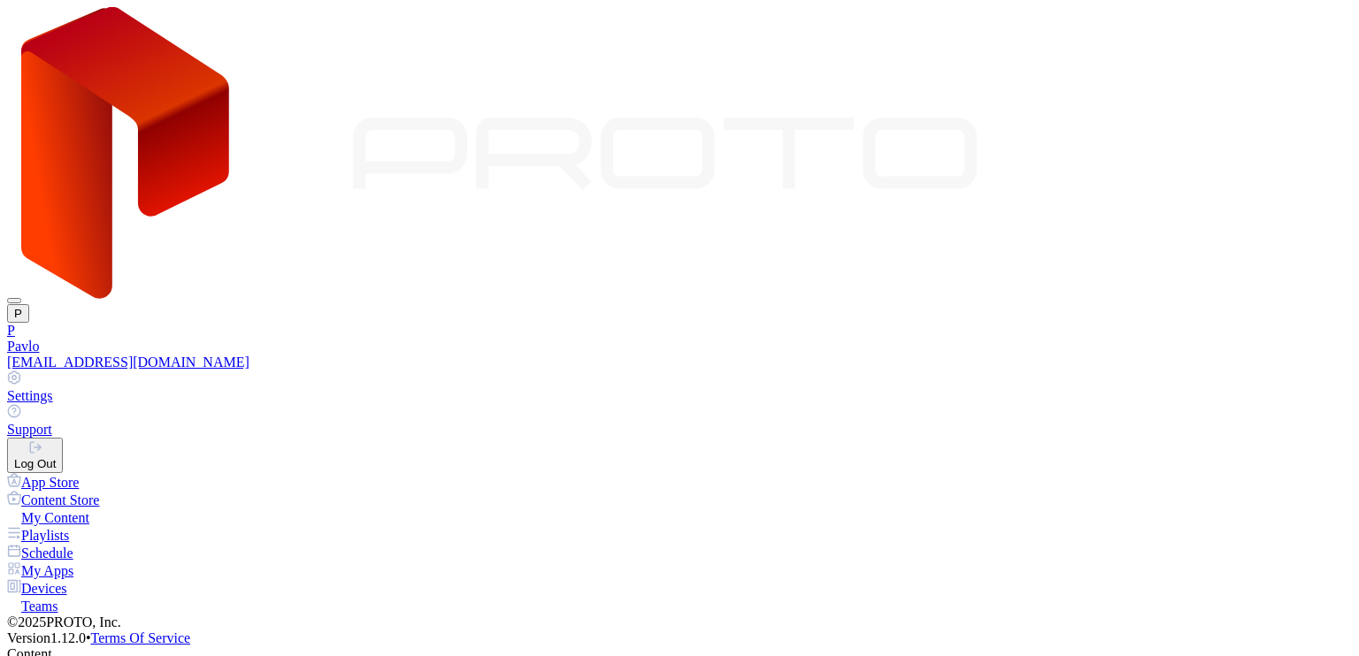
drag, startPoint x: 1314, startPoint y: 38, endPoint x: 1303, endPoint y: 38, distance: 11.5
click at [29, 304] on button "P" at bounding box center [18, 313] width 22 height 19
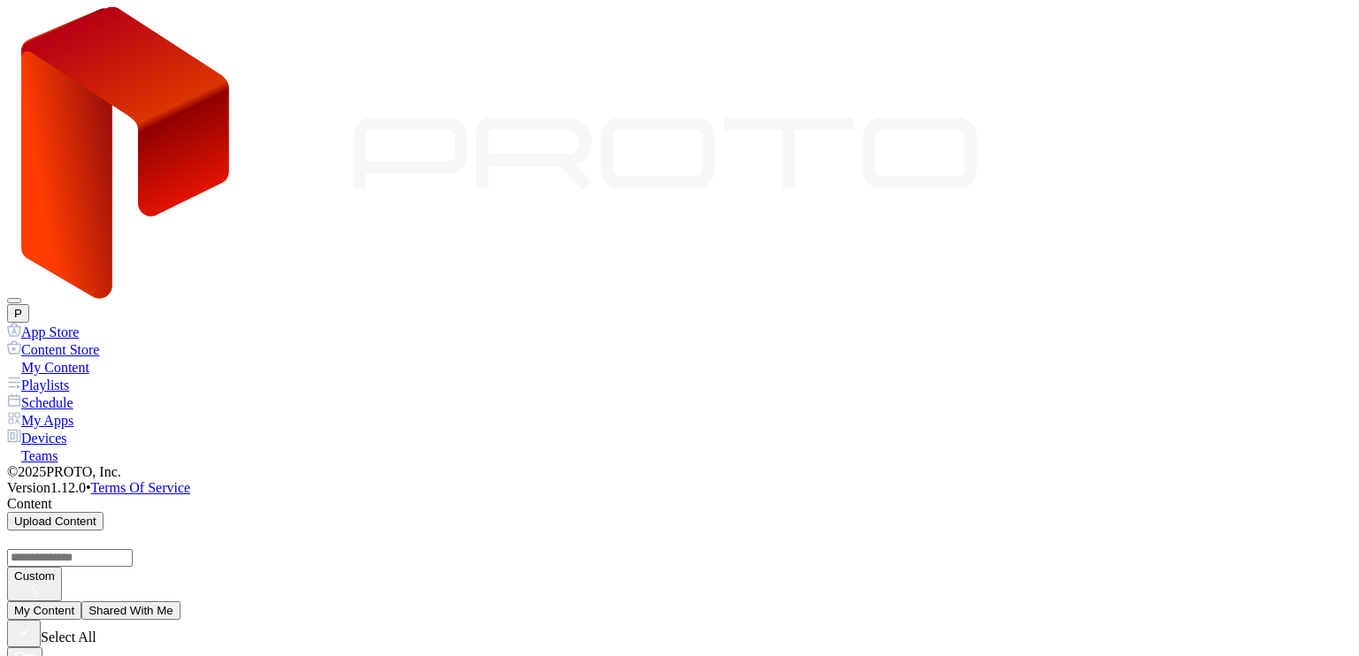
click at [83, 411] on div "My Apps" at bounding box center [679, 420] width 1344 height 18
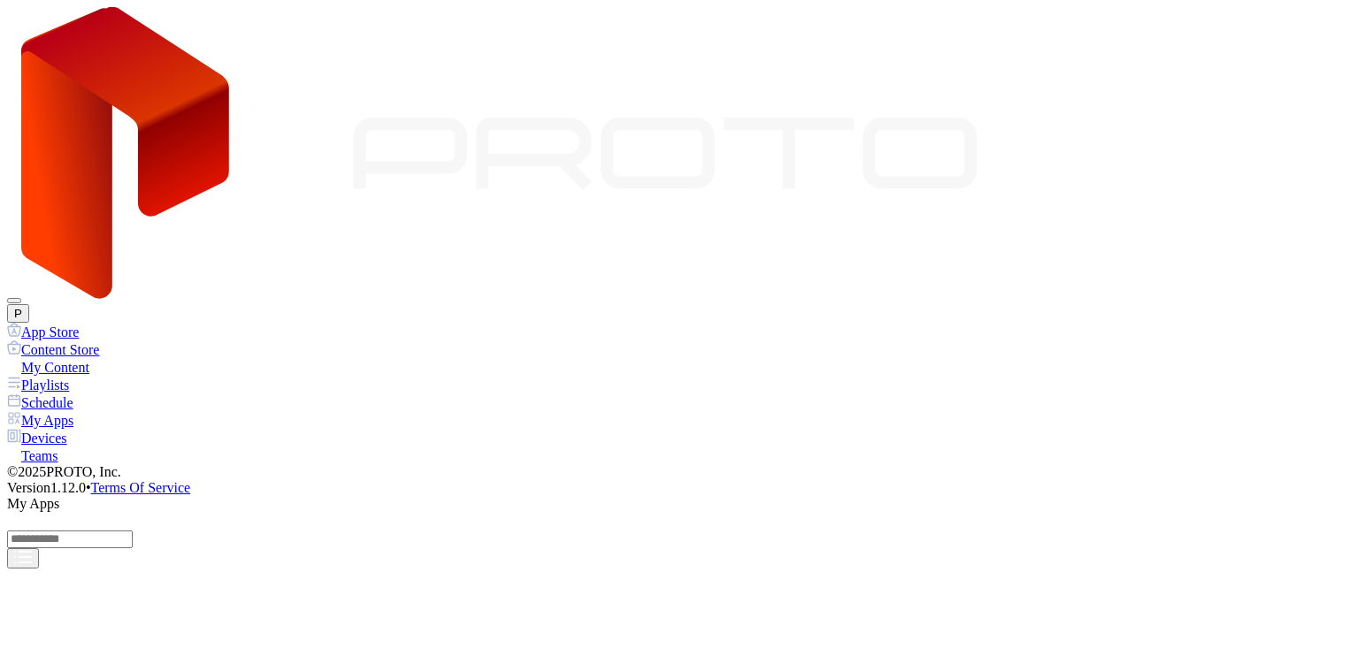
click at [70, 429] on div "Devices" at bounding box center [679, 438] width 1344 height 18
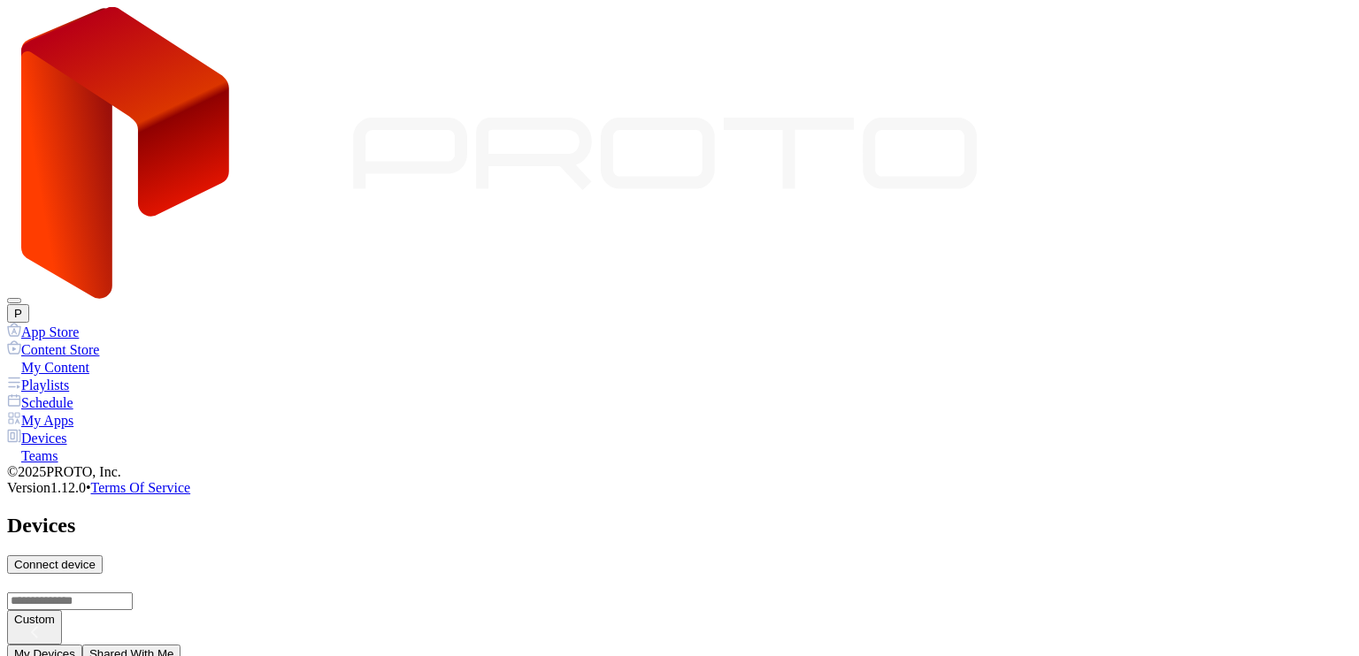
click at [181, 645] on button "Shared With Me" at bounding box center [131, 654] width 99 height 19
click at [82, 645] on button "My Devices" at bounding box center [44, 654] width 75 height 19
click at [181, 645] on button "Shared With Me" at bounding box center [131, 654] width 99 height 19
click at [82, 645] on button "My Devices" at bounding box center [44, 654] width 75 height 19
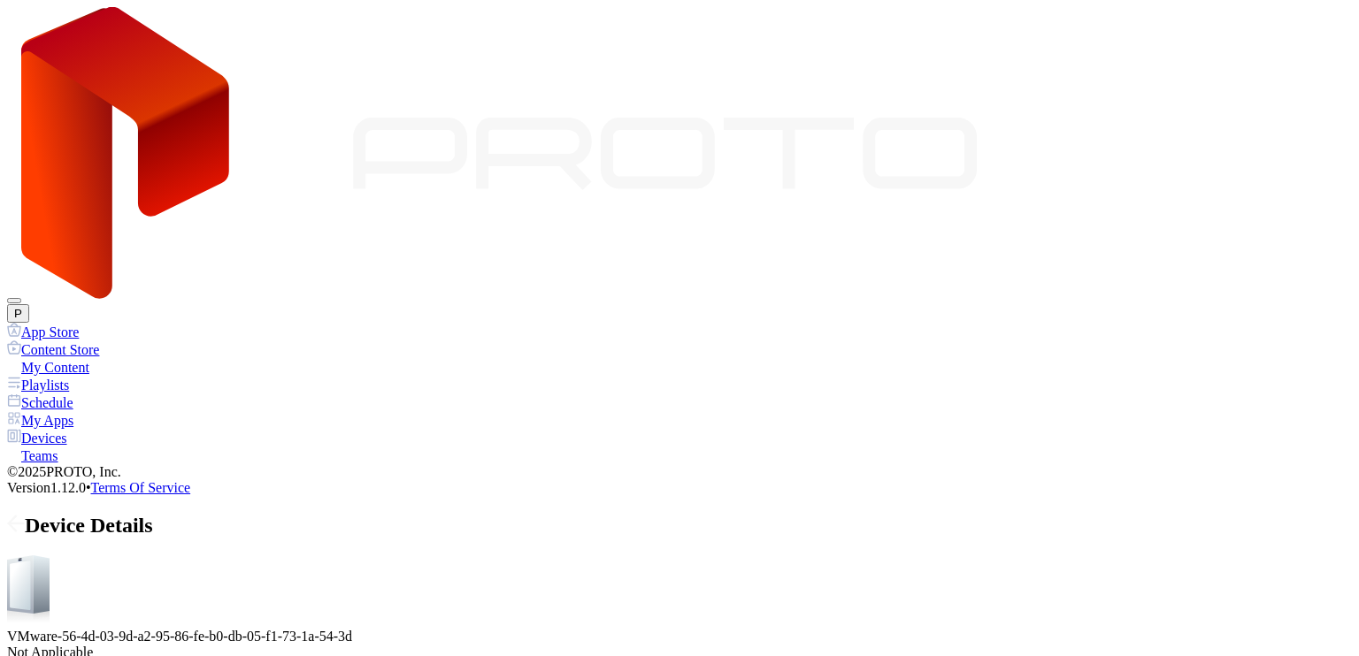
click at [25, 515] on icon at bounding box center [16, 524] width 18 height 18
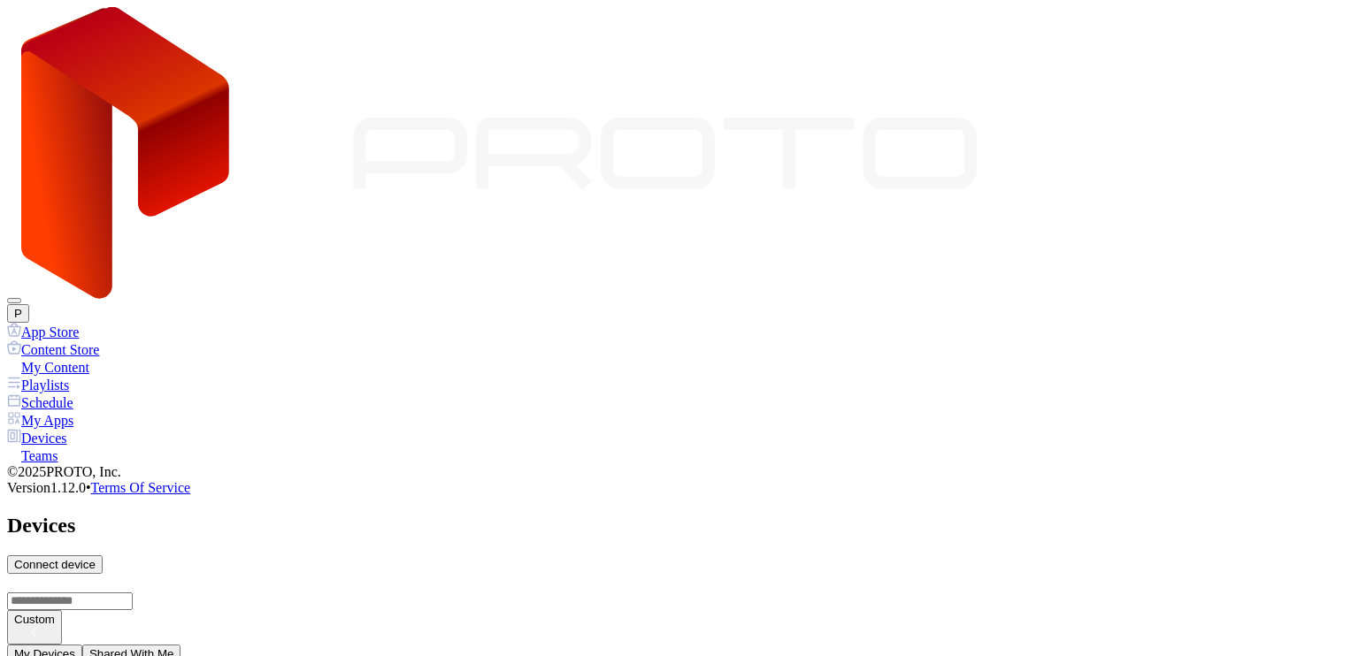
scroll to position [451, 0]
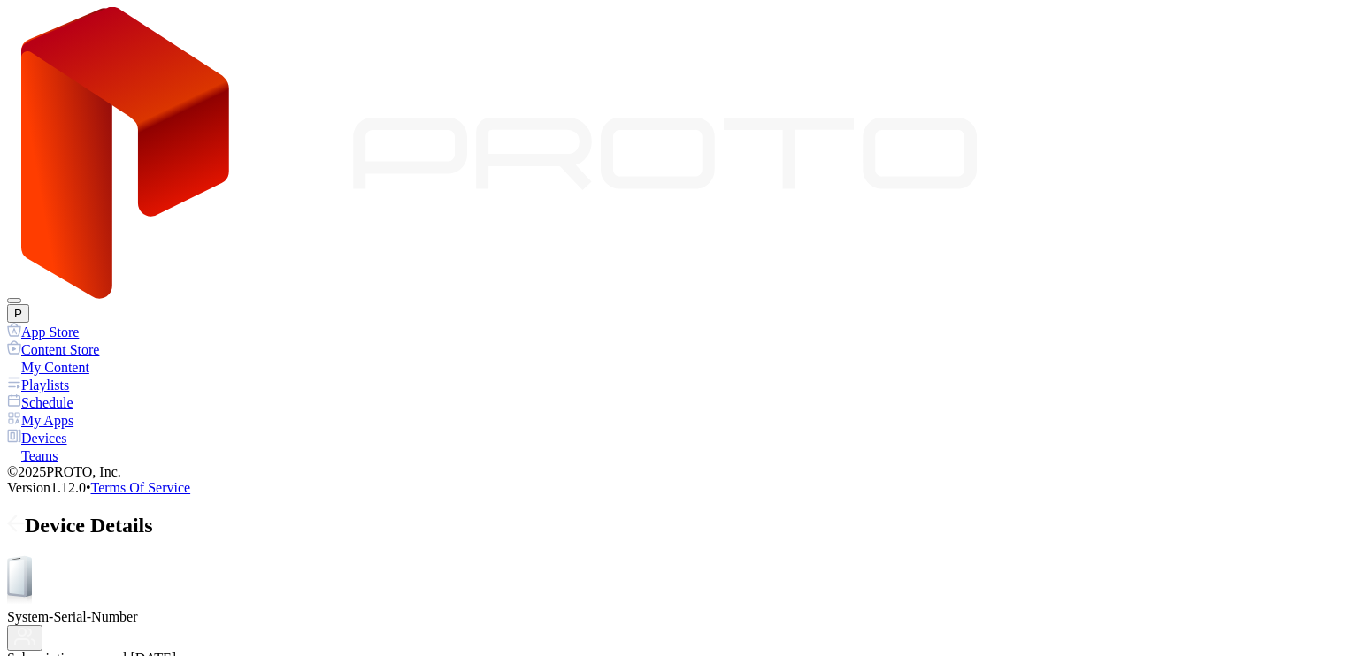
click at [25, 515] on icon at bounding box center [16, 524] width 18 height 18
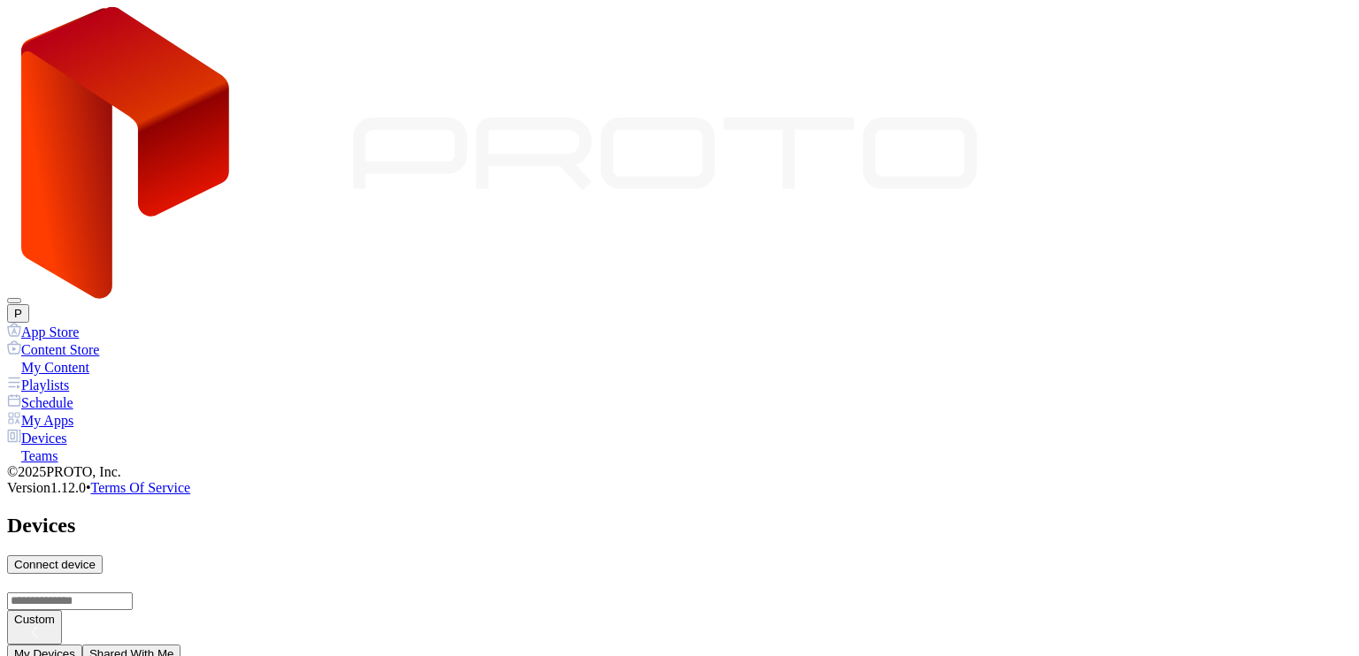
scroll to position [451, 0]
click at [237, 514] on div "Device Details" at bounding box center [679, 526] width 1344 height 24
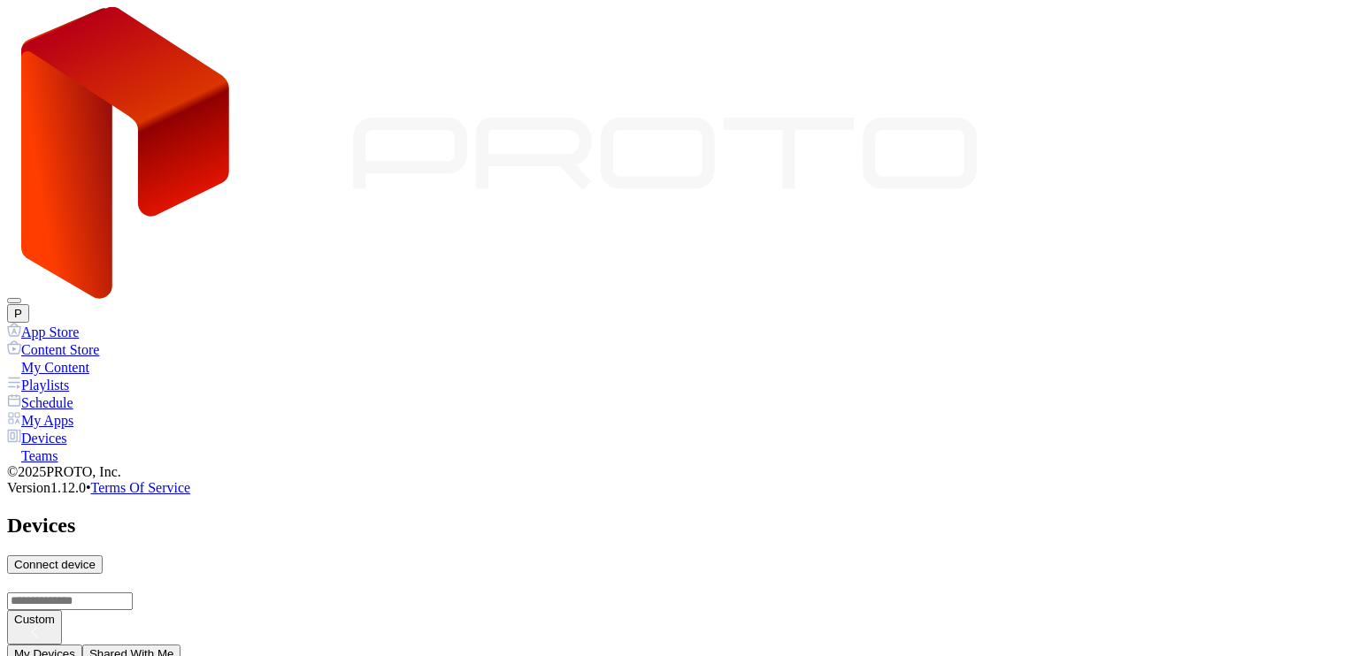
scroll to position [451, 0]
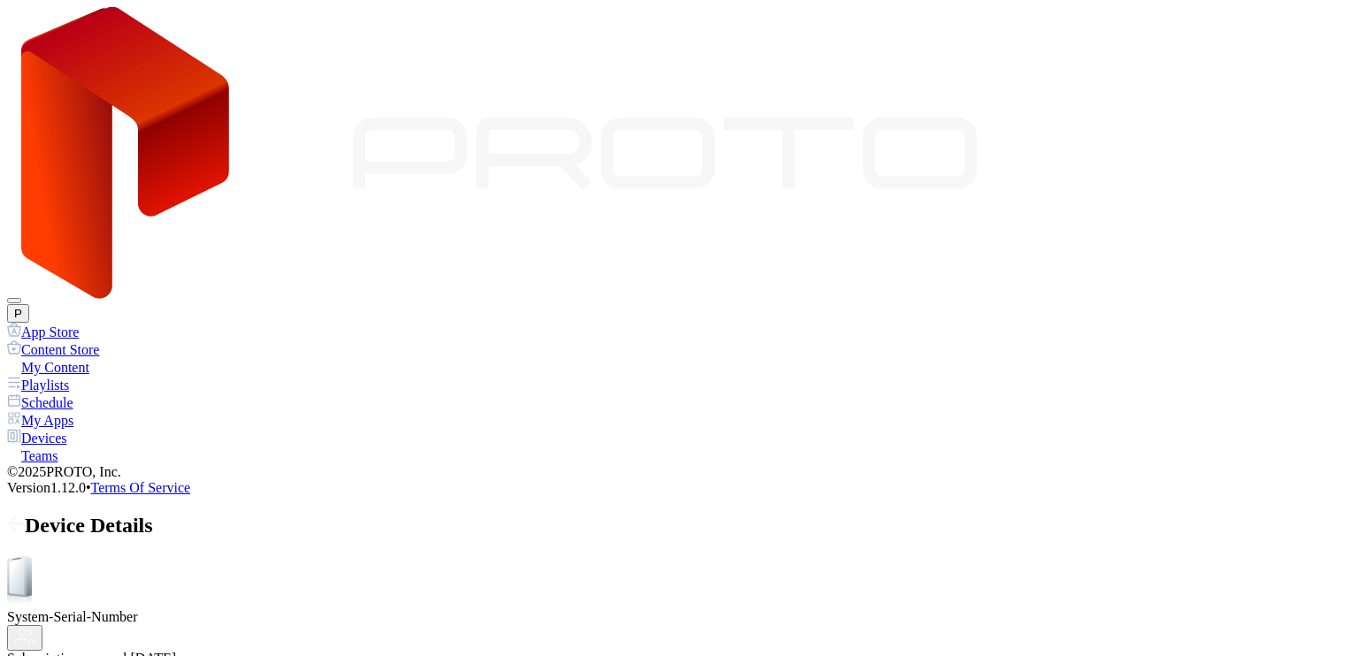
drag, startPoint x: 630, startPoint y: 279, endPoint x: 577, endPoint y: 287, distance: 53.8
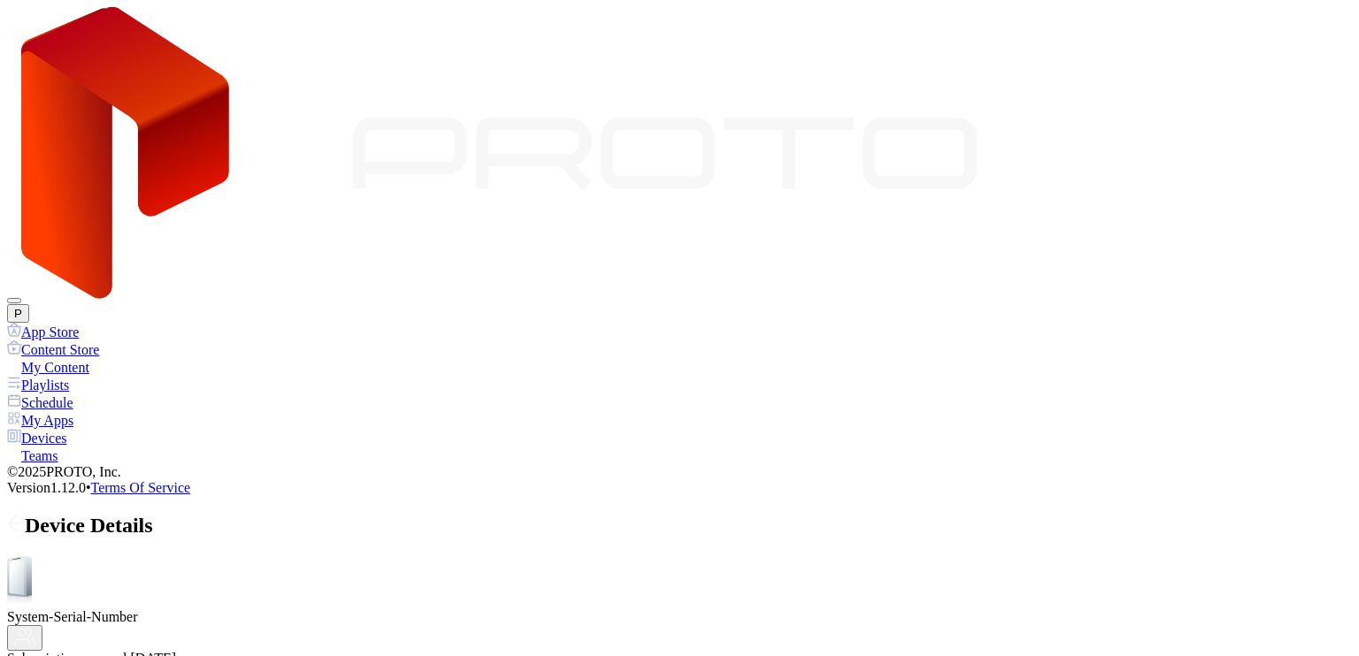
click at [240, 514] on div "Device Details" at bounding box center [679, 526] width 1344 height 24
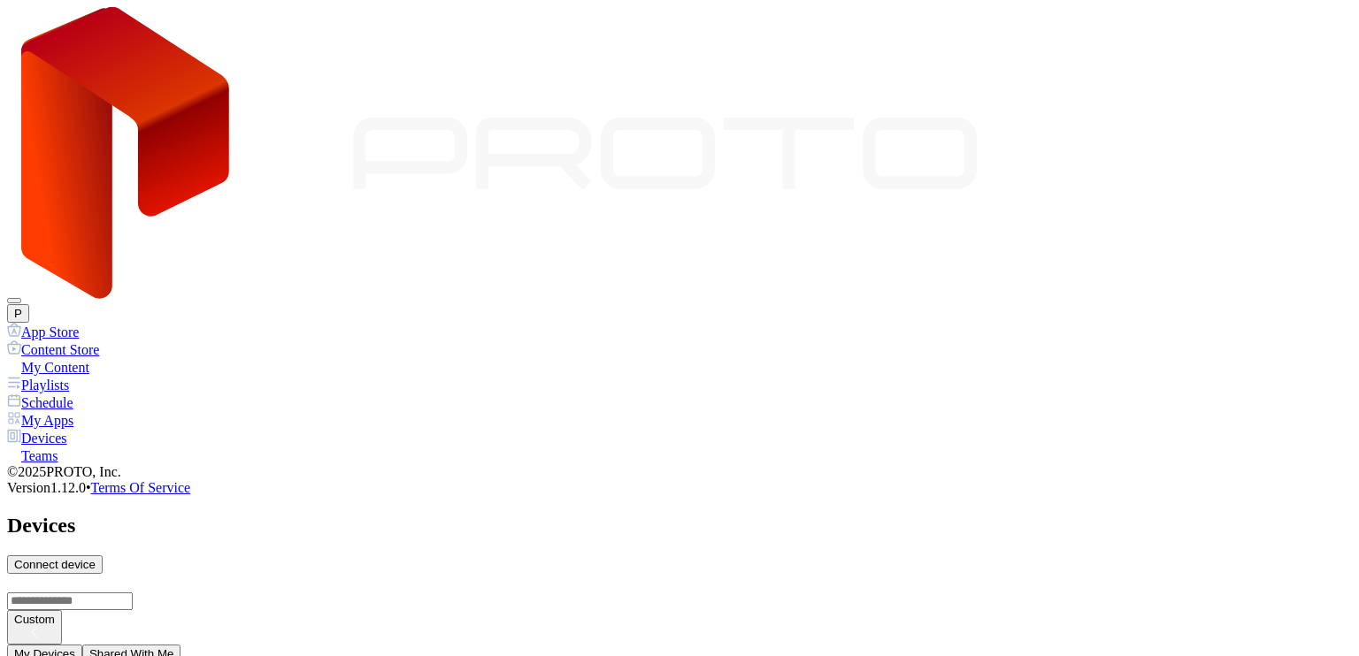
scroll to position [451, 0]
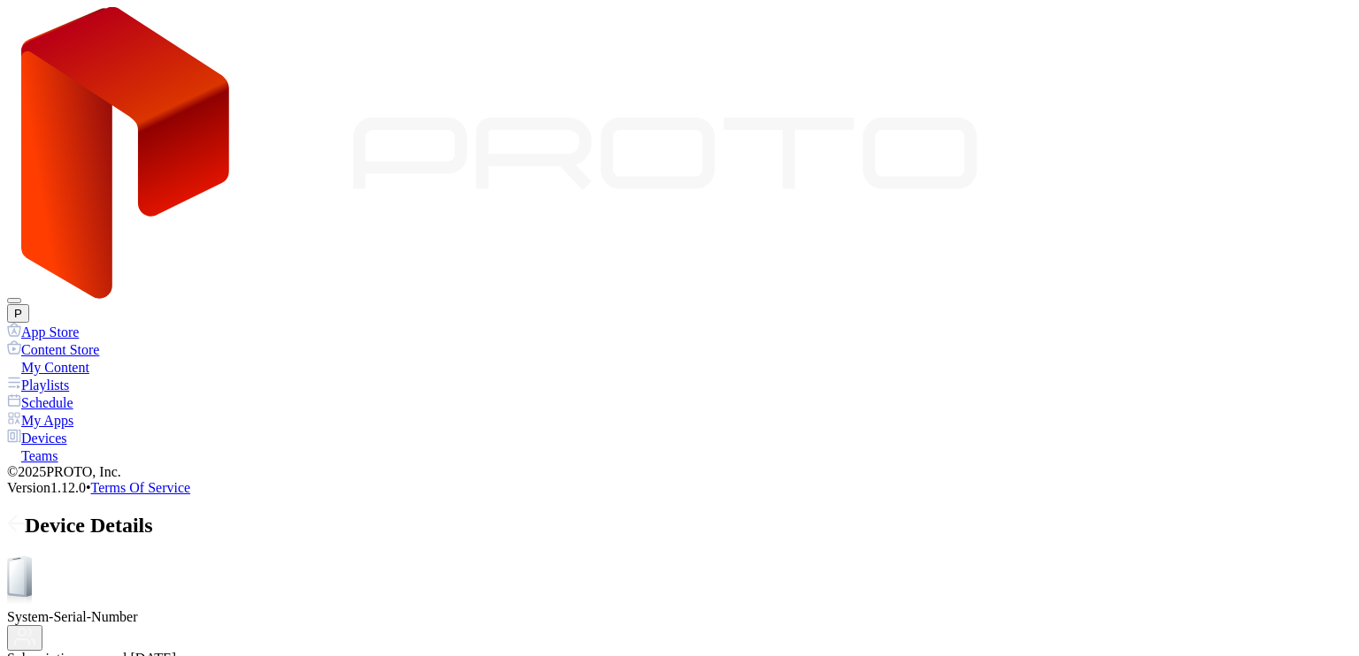
click at [25, 515] on icon at bounding box center [16, 524] width 18 height 18
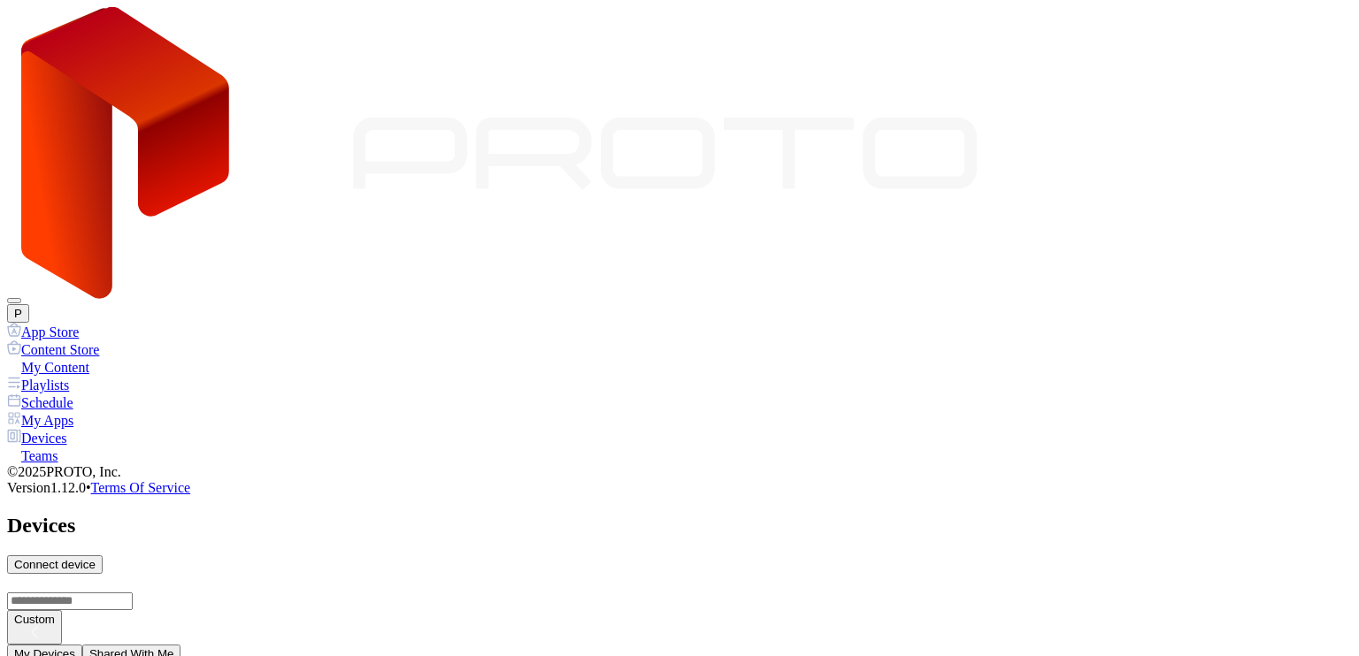
click at [261, 514] on h2 "Devices" at bounding box center [679, 526] width 1344 height 24
click at [120, 394] on div "Schedule" at bounding box center [679, 403] width 1344 height 18
click at [102, 376] on div "Playlists" at bounding box center [679, 385] width 1344 height 18
click at [105, 358] on div "My Content" at bounding box center [679, 367] width 1344 height 18
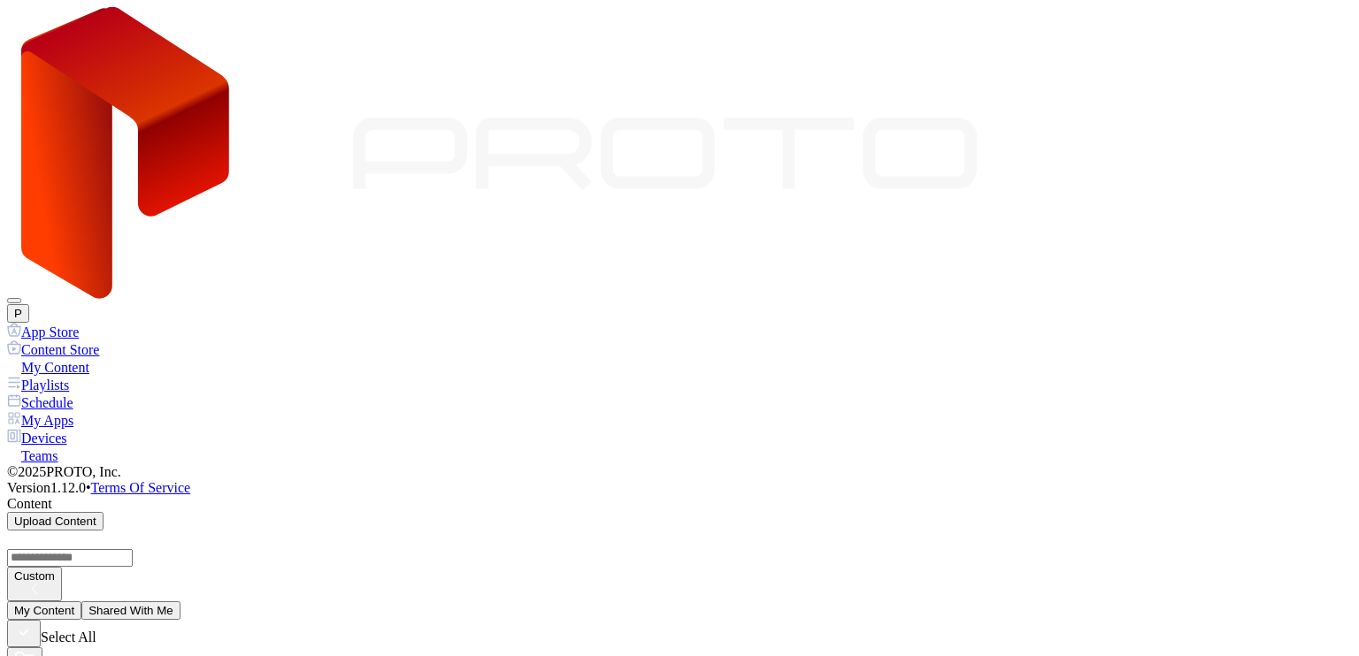
click at [109, 394] on div "Schedule" at bounding box center [679, 403] width 1344 height 18
click at [101, 411] on div "My Apps" at bounding box center [679, 420] width 1344 height 18
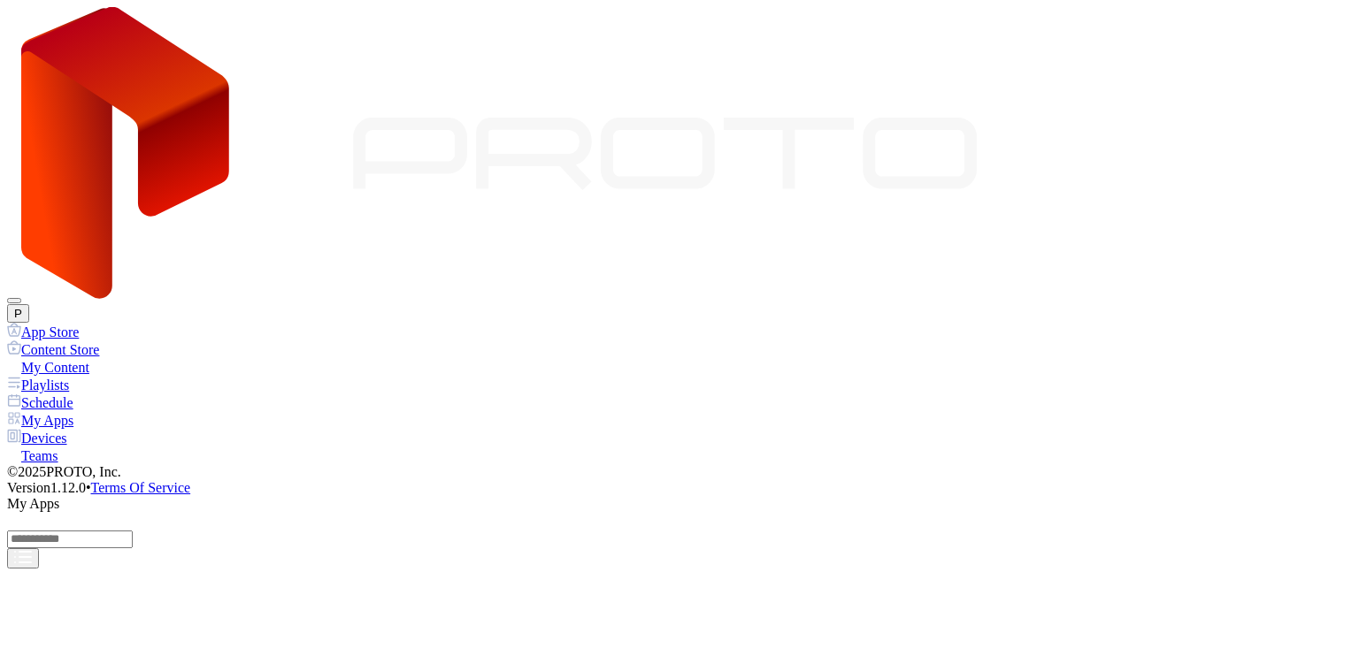
click at [100, 429] on div "Devices" at bounding box center [679, 438] width 1344 height 18
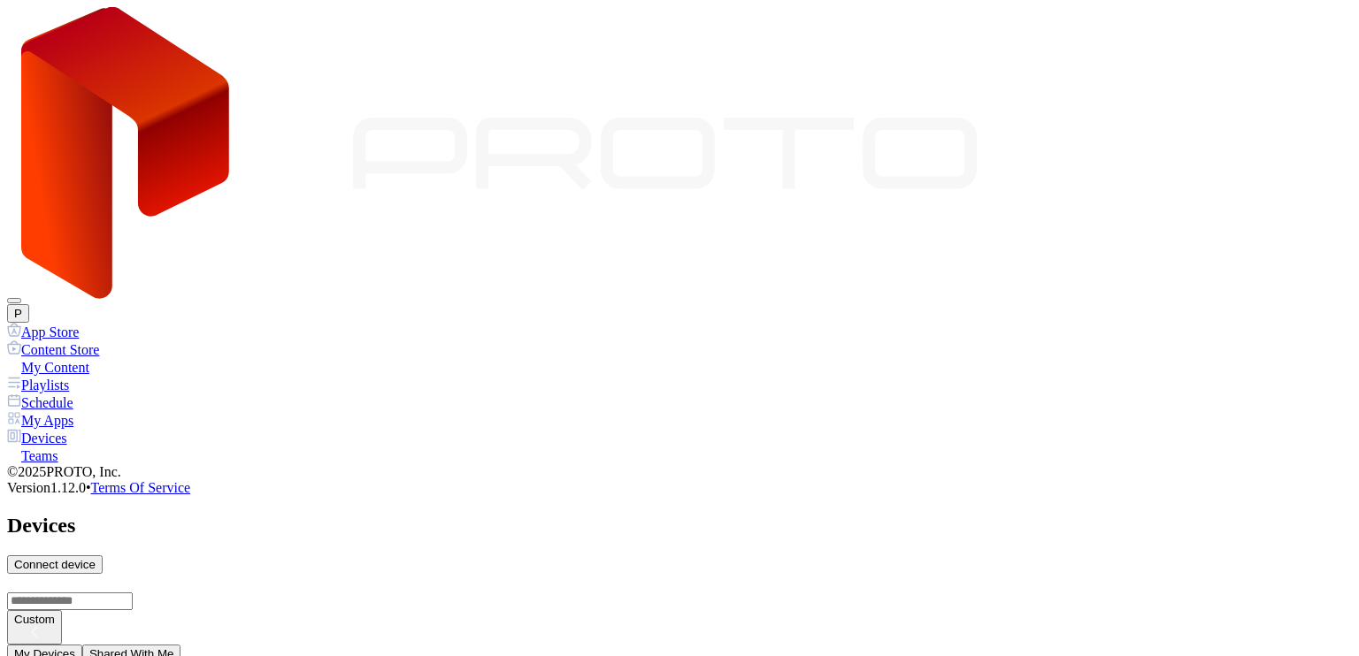
click at [675, 514] on div "Devices Connect device" at bounding box center [679, 544] width 1344 height 60
click at [88, 358] on div "My Content" at bounding box center [679, 367] width 1344 height 18
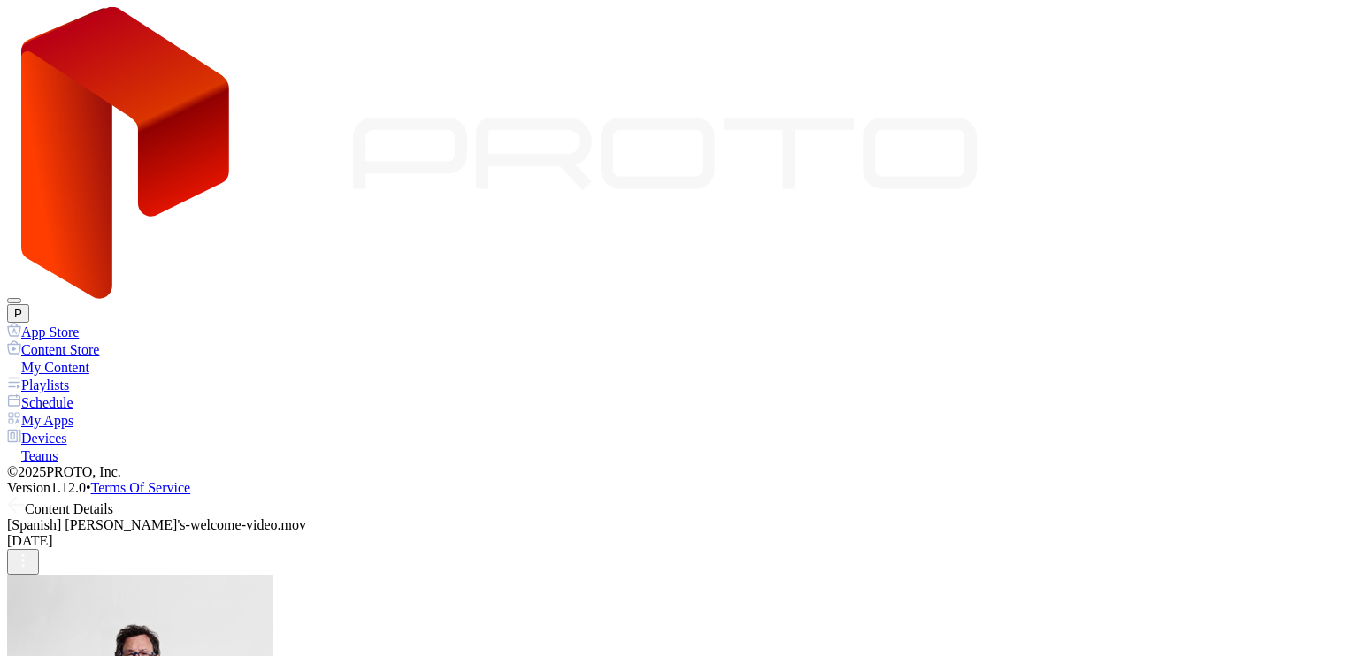
click at [25, 496] on icon at bounding box center [16, 505] width 18 height 18
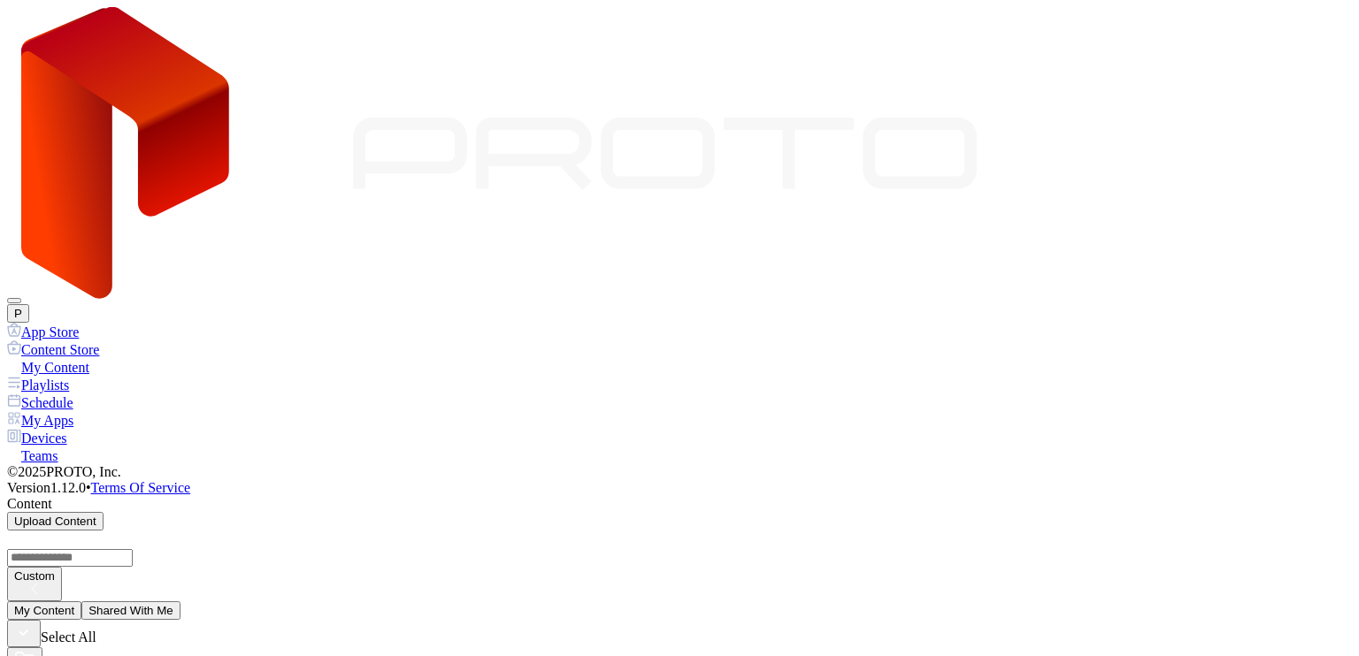
click at [29, 304] on button "P" at bounding box center [18, 313] width 22 height 19
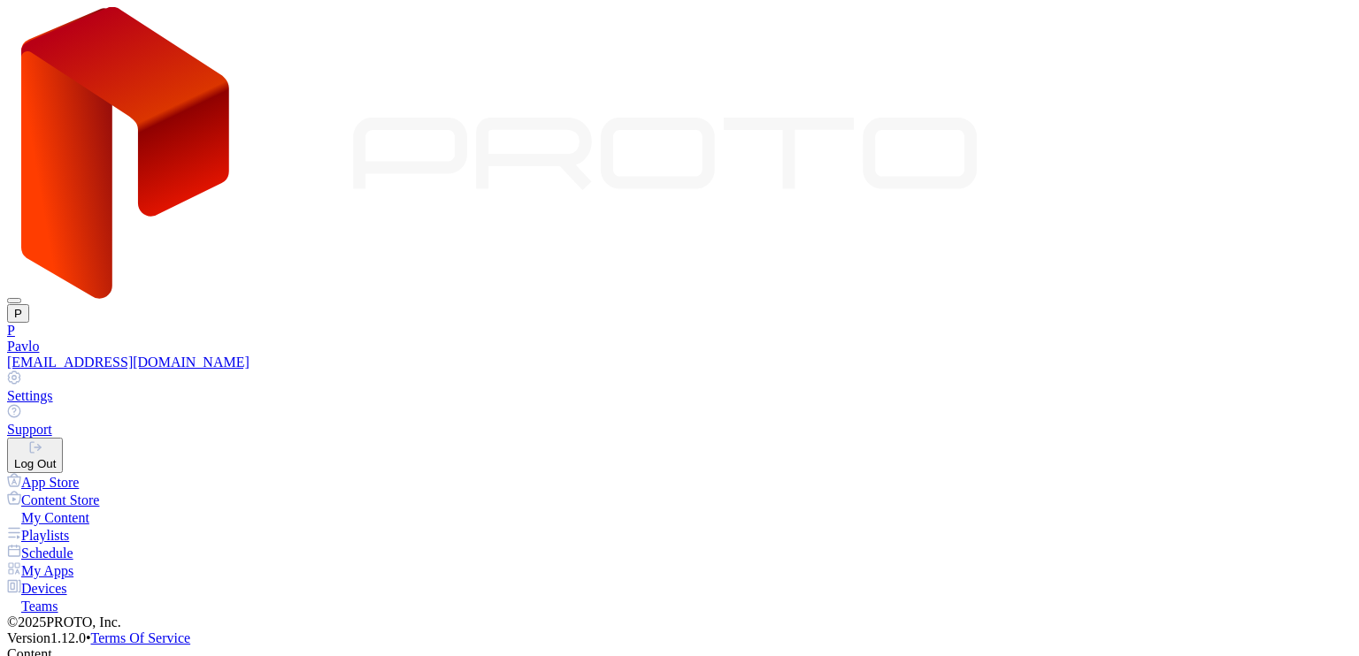
click at [56, 457] on div "Log Out" at bounding box center [35, 463] width 42 height 13
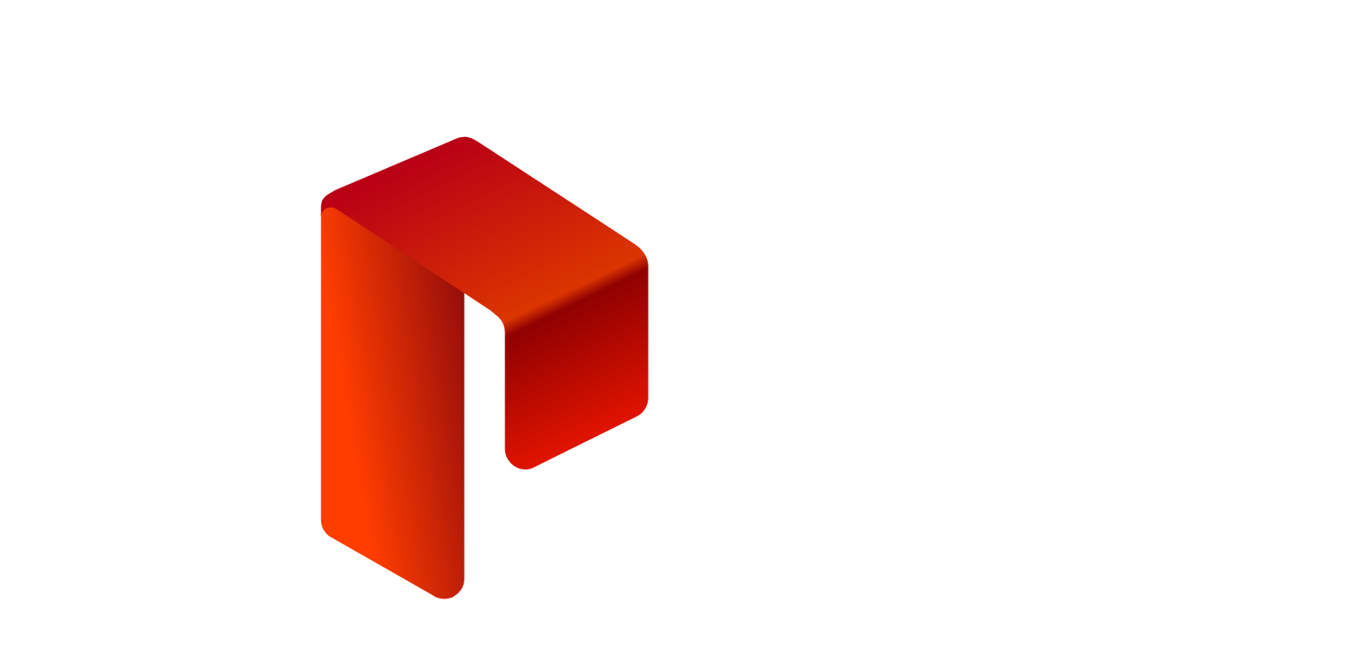
type input "**********"
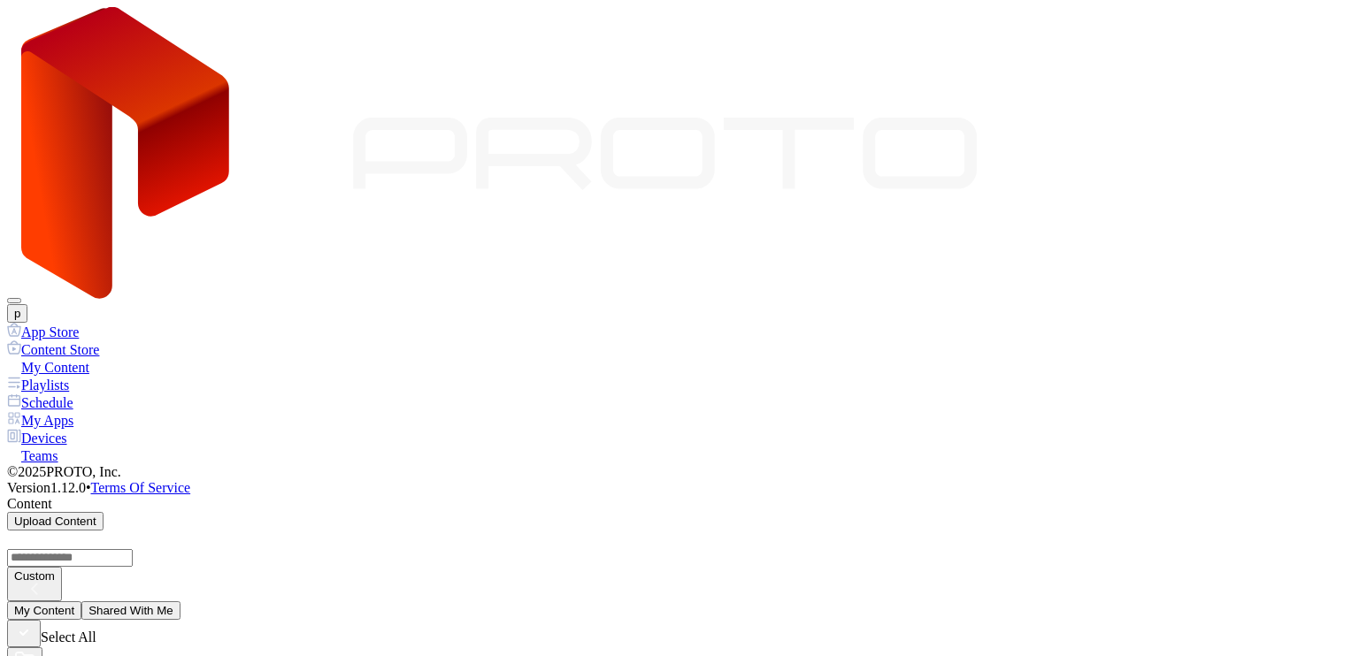
click at [27, 304] on button "p" at bounding box center [17, 313] width 20 height 19
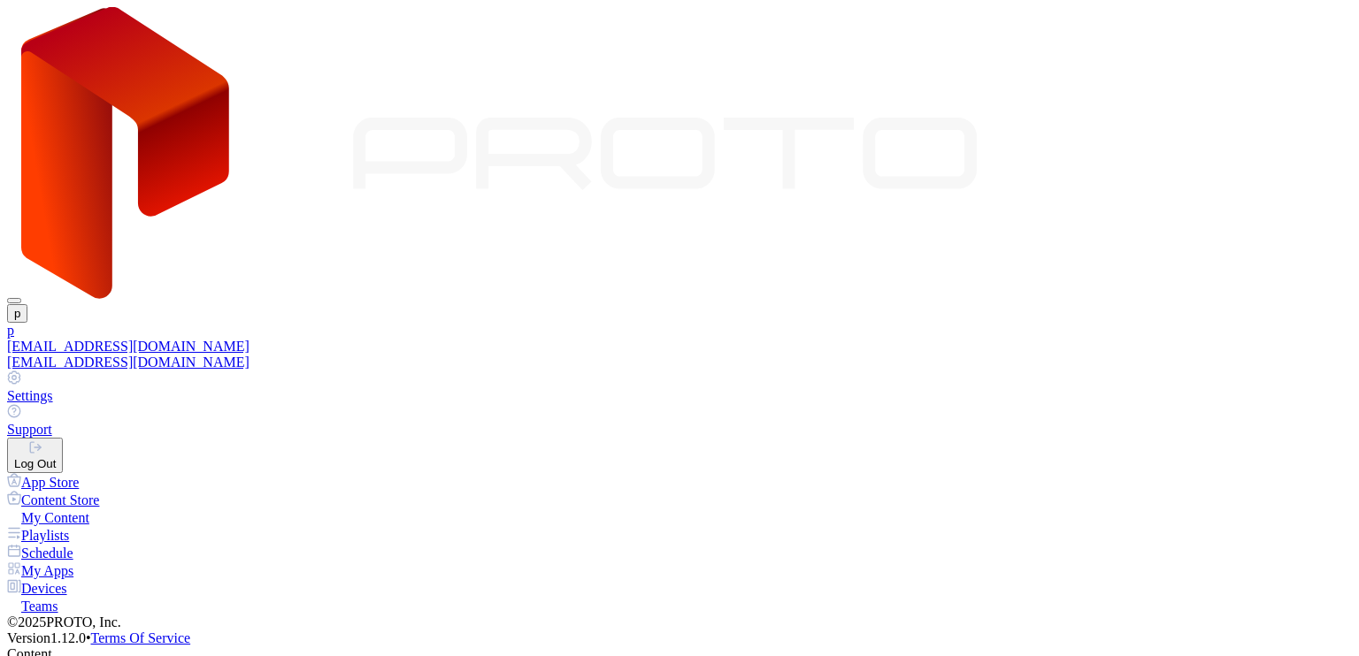
click at [1160, 355] on div "[EMAIL_ADDRESS][DOMAIN_NAME]" at bounding box center [679, 363] width 1344 height 16
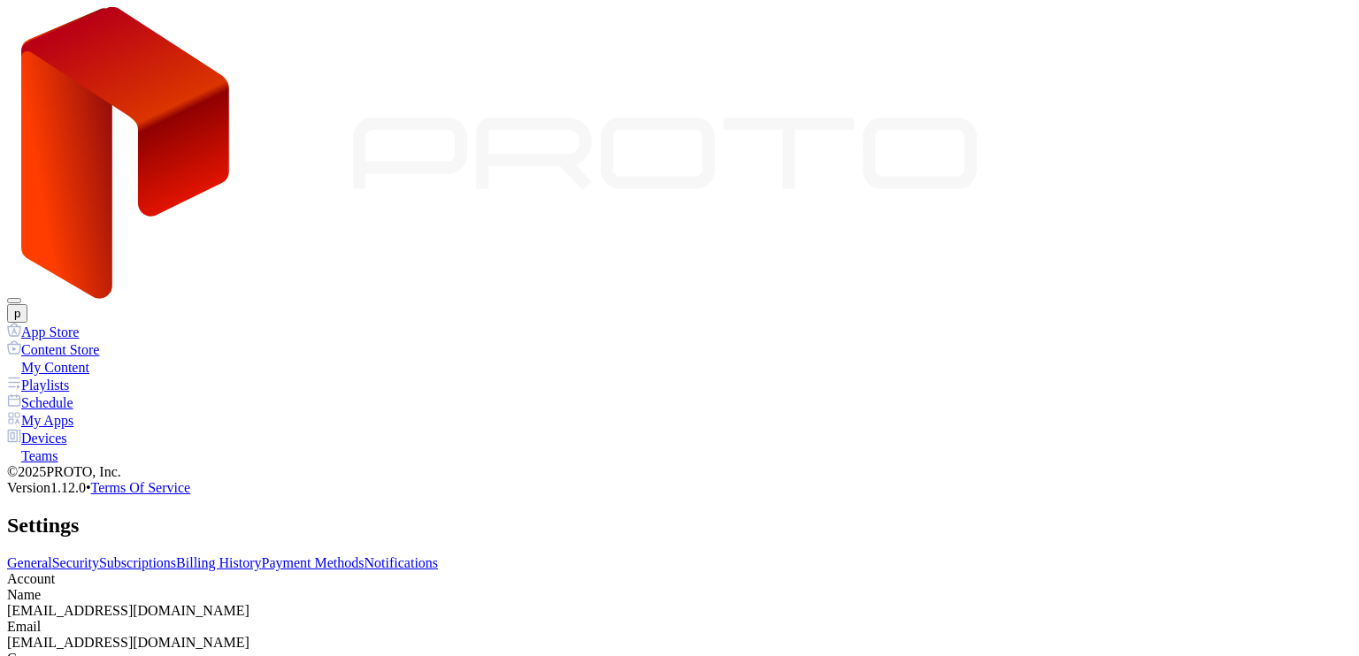
click at [534, 555] on div "General Security Subscriptions Billing History Payment Methods Notifications Ac…" at bounding box center [679, 628] width 1344 height 146
click at [261, 555] on link "Billing History" at bounding box center [218, 562] width 85 height 15
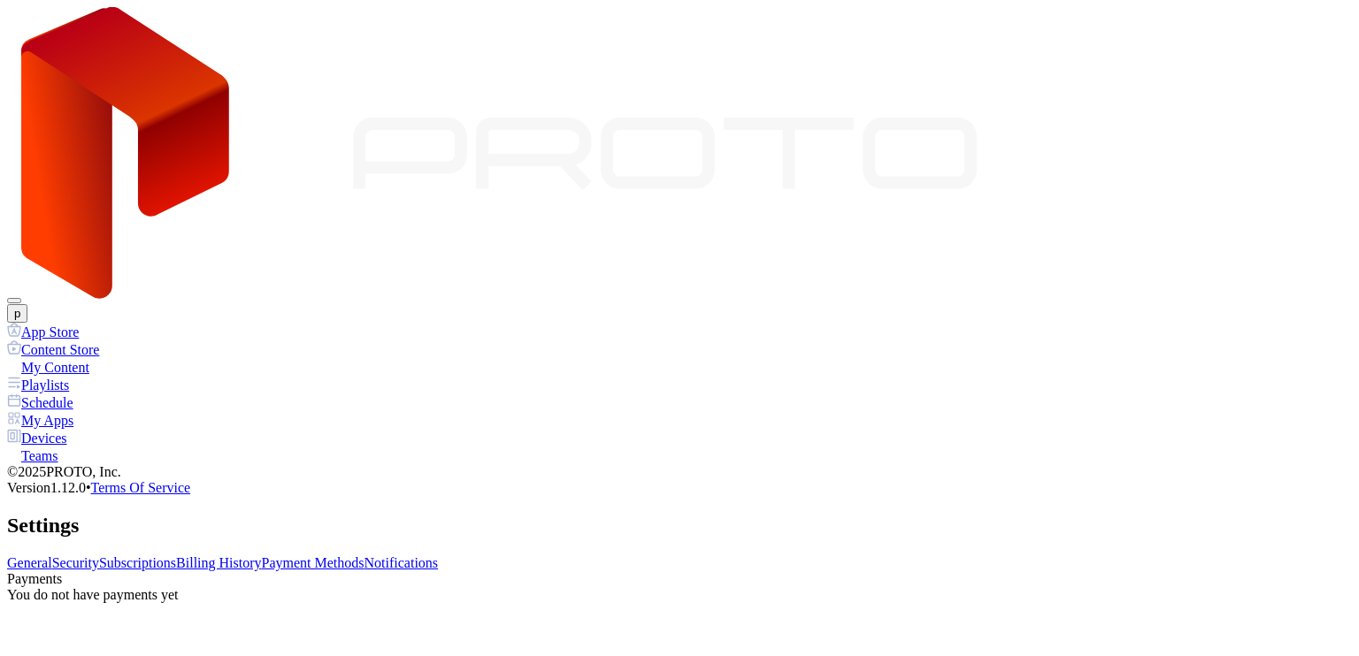
click at [364, 555] on link "Payment Methods" at bounding box center [313, 562] width 103 height 15
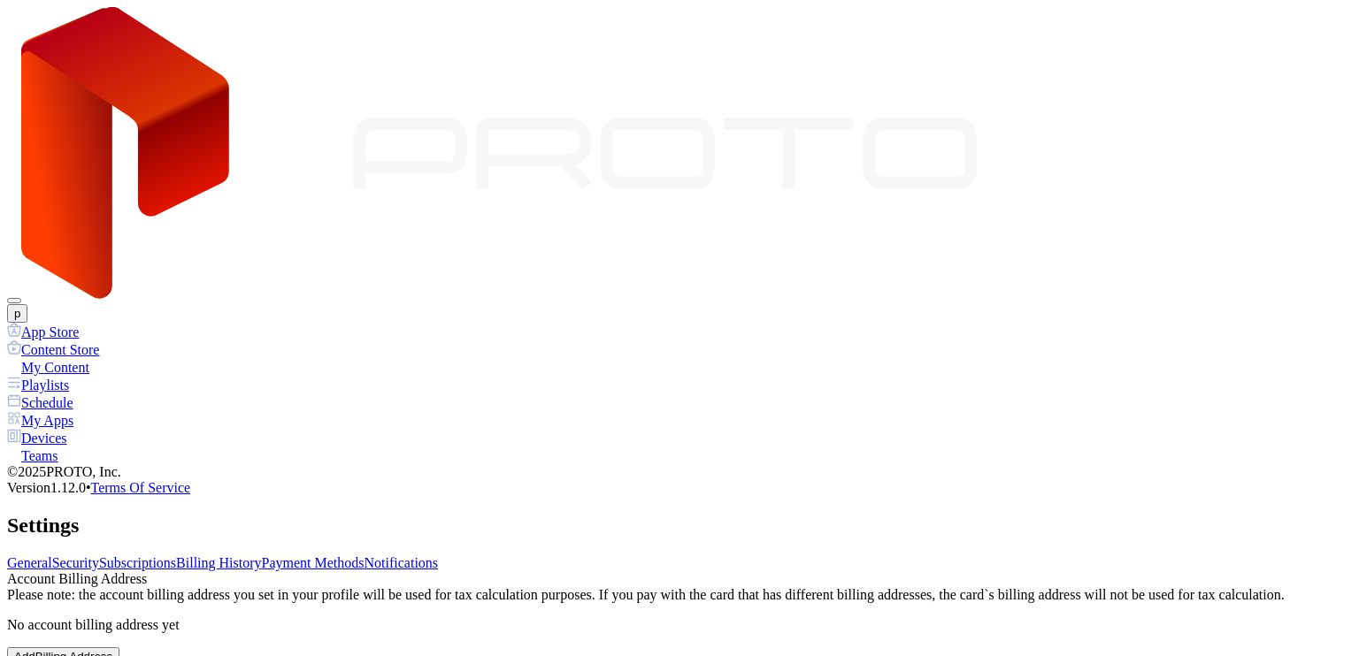
click at [261, 555] on link "Billing History" at bounding box center [218, 562] width 85 height 15
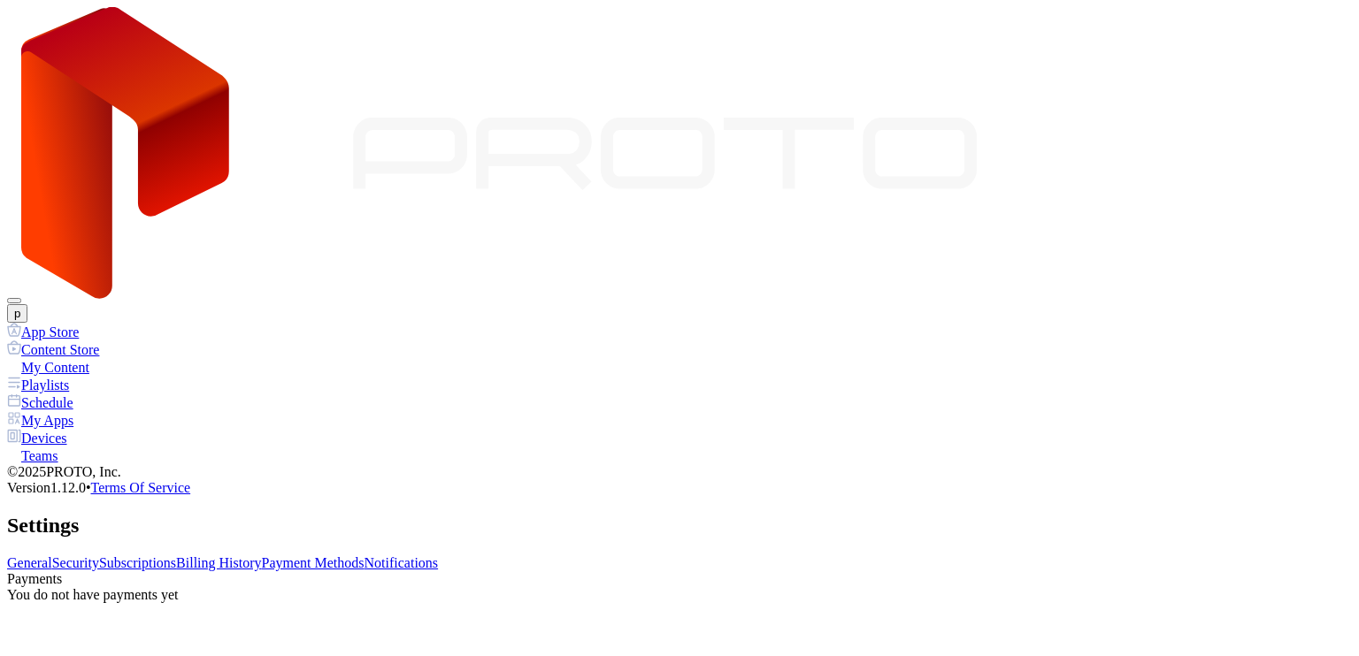
click at [176, 555] on link "Subscriptions" at bounding box center [137, 562] width 77 height 15
click at [27, 304] on button "p" at bounding box center [17, 313] width 20 height 19
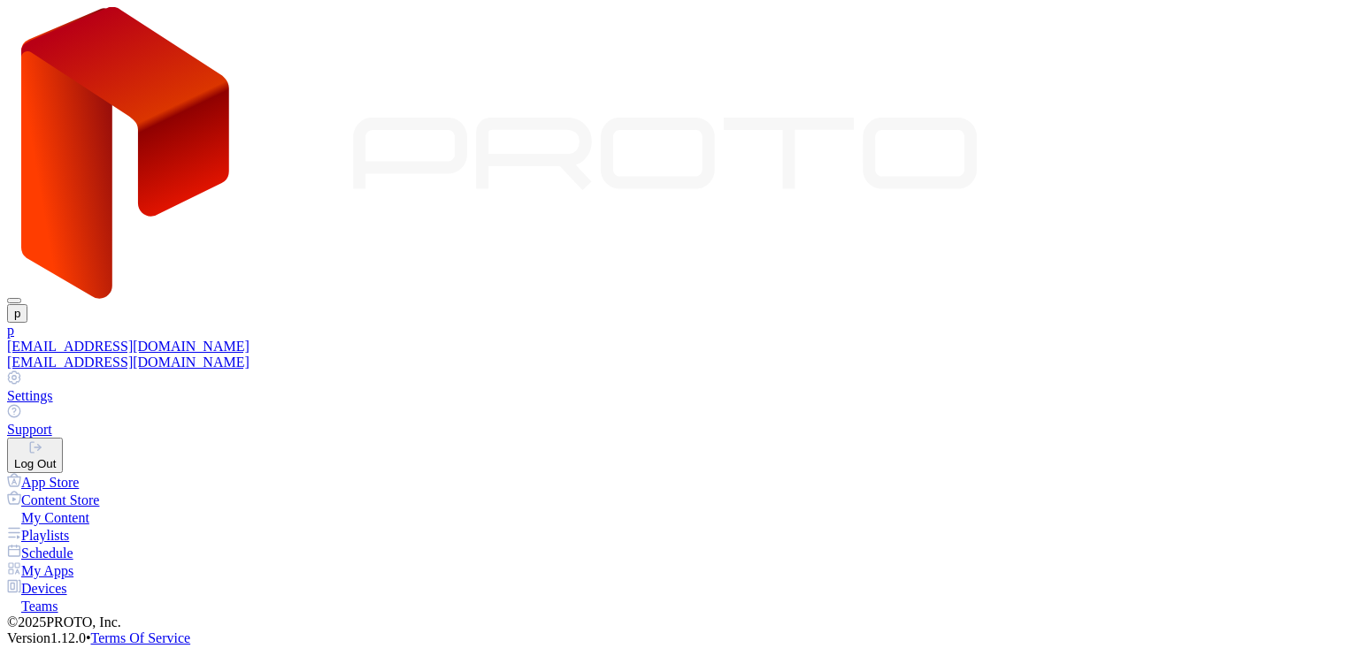
click at [56, 457] on div "Log Out" at bounding box center [35, 463] width 42 height 13
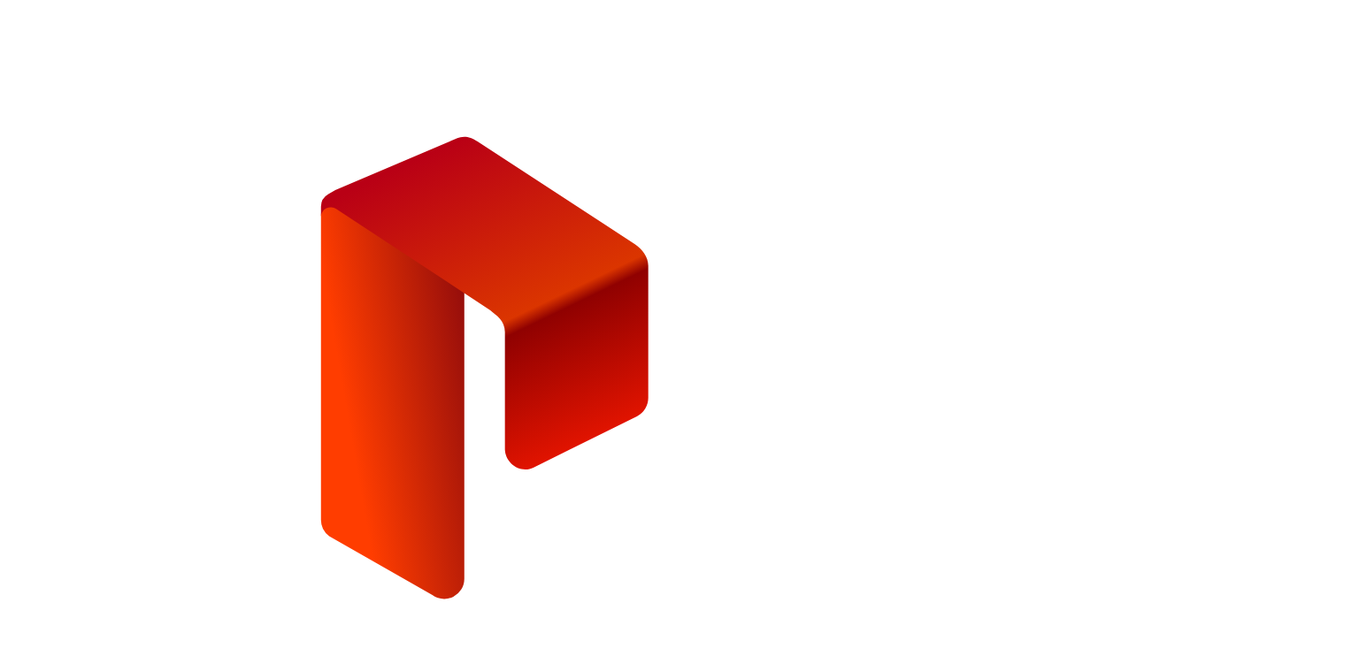
type input "**********"
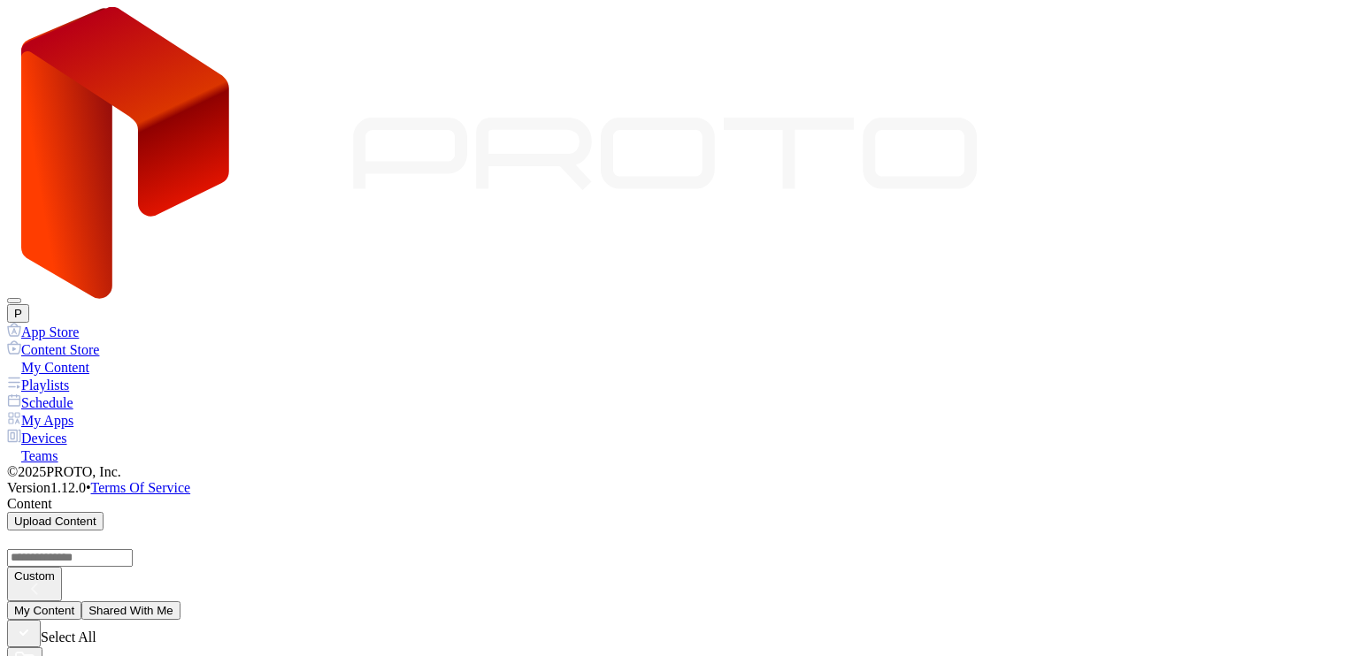
click at [29, 304] on button "P" at bounding box center [18, 313] width 22 height 19
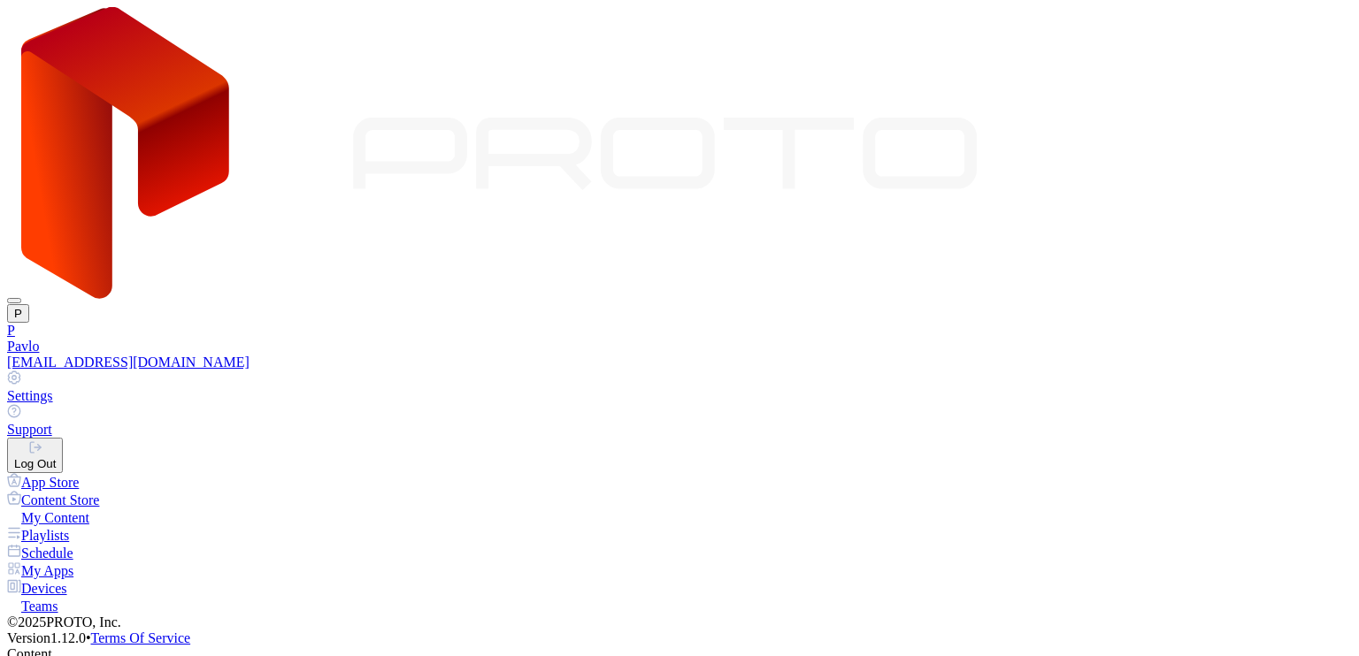
click at [1186, 323] on link "P Pavlo [EMAIL_ADDRESS][DOMAIN_NAME]" at bounding box center [679, 347] width 1344 height 48
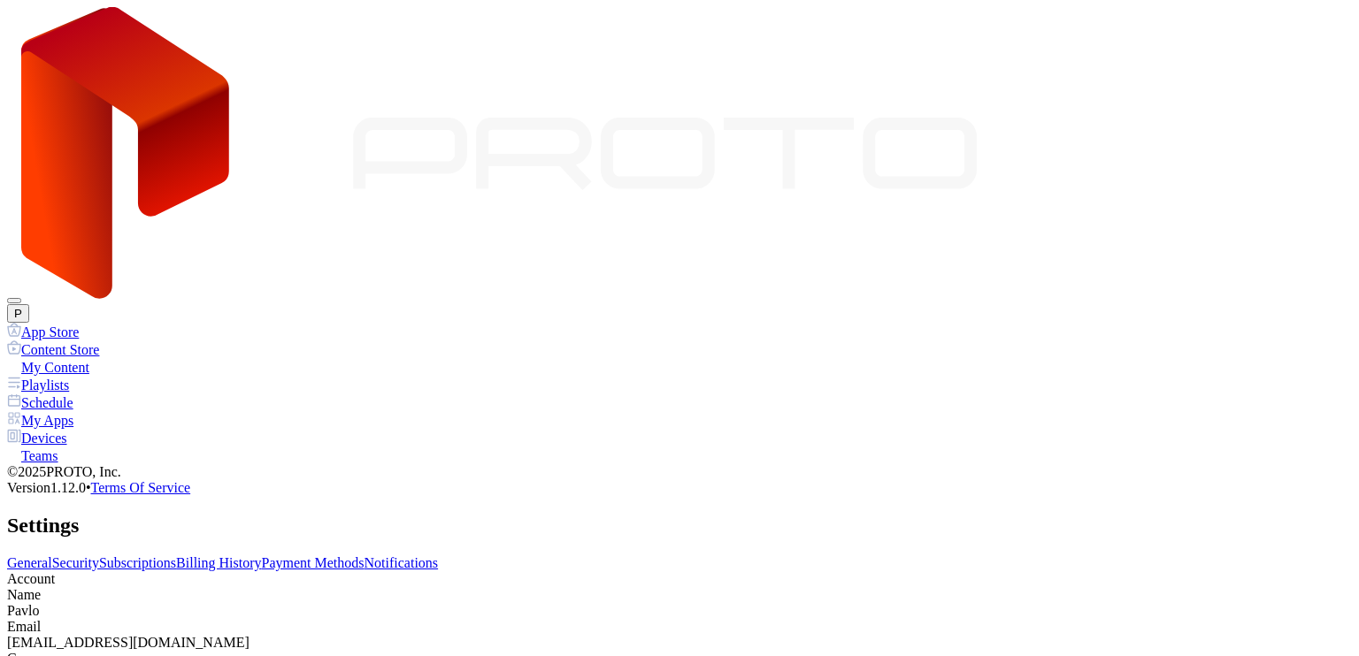
click at [261, 555] on link "Billing History" at bounding box center [218, 562] width 85 height 15
click at [364, 555] on link "Payment Methods" at bounding box center [313, 562] width 103 height 15
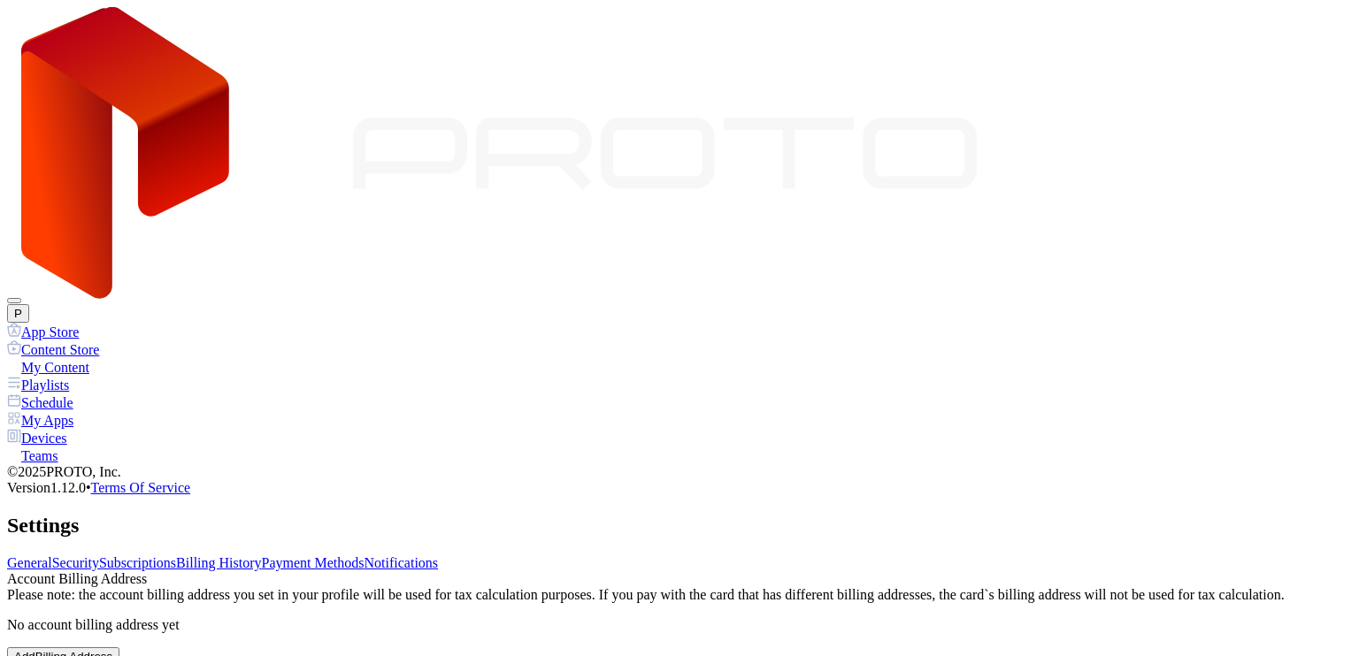
click at [261, 555] on link "Billing History" at bounding box center [218, 562] width 85 height 15
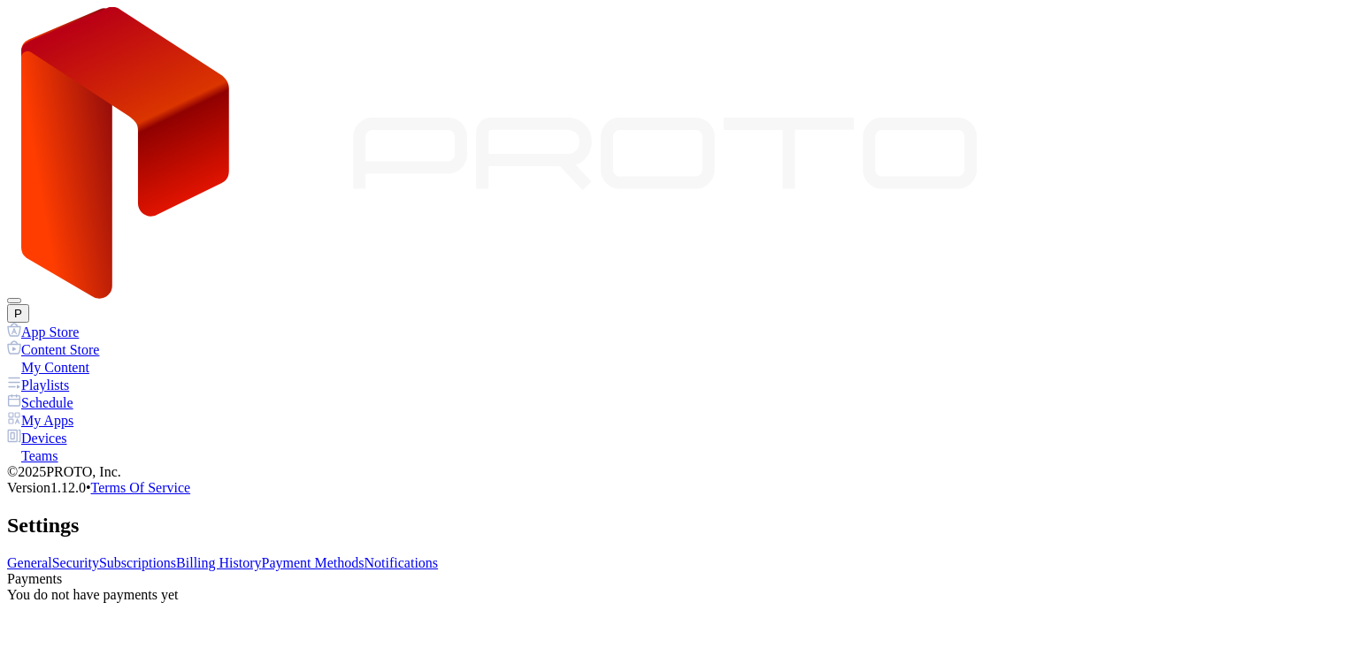
click at [176, 555] on link "Subscriptions" at bounding box center [137, 562] width 77 height 15
click at [85, 429] on div "Devices" at bounding box center [679, 438] width 1344 height 18
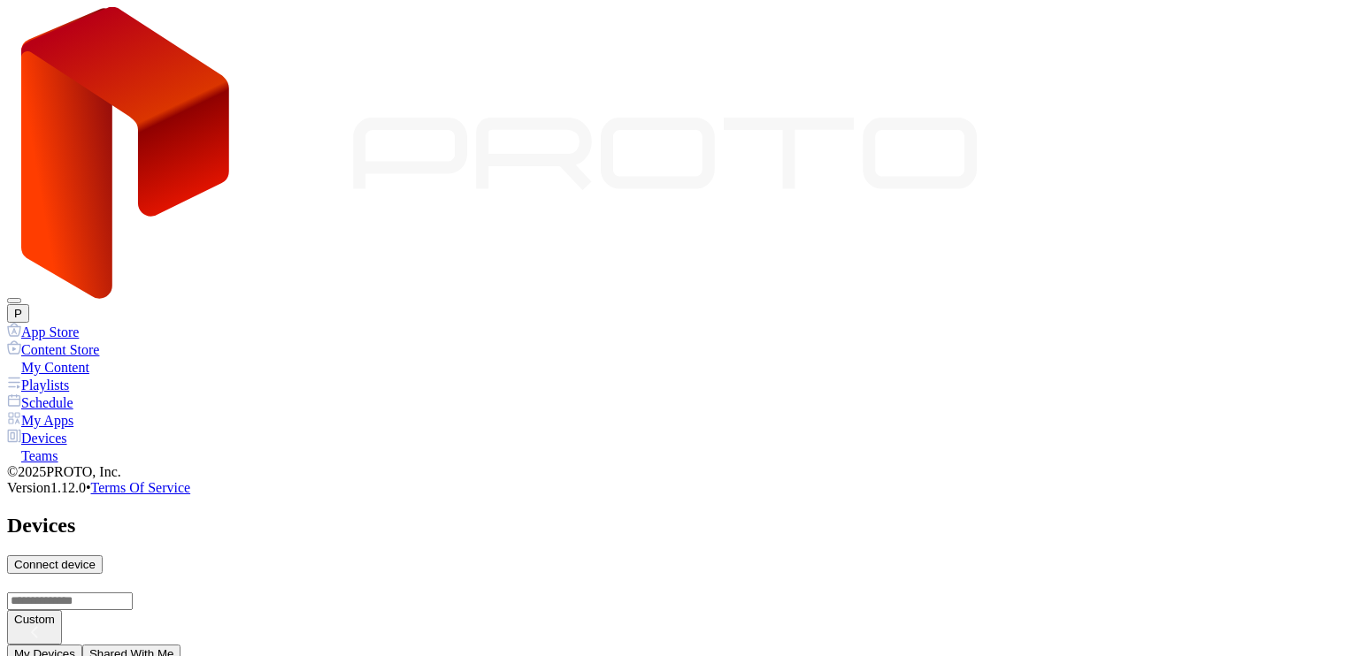
scroll to position [451, 0]
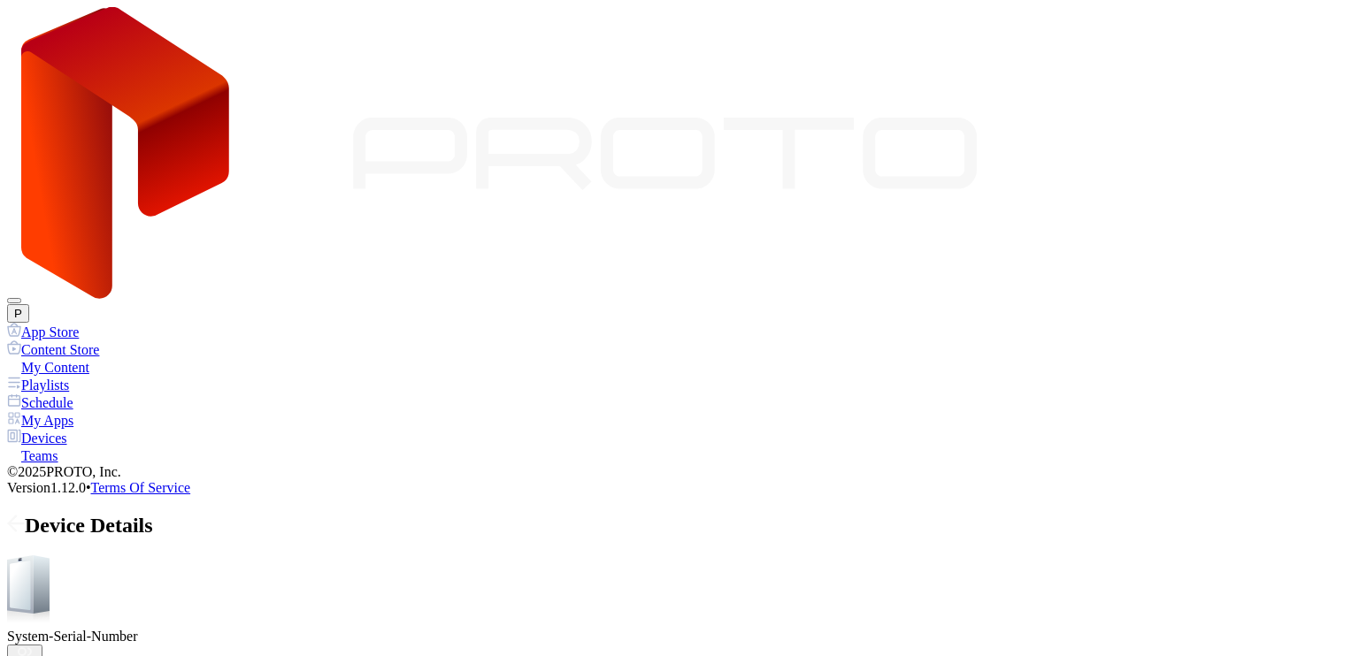
click at [25, 515] on icon at bounding box center [16, 524] width 18 height 18
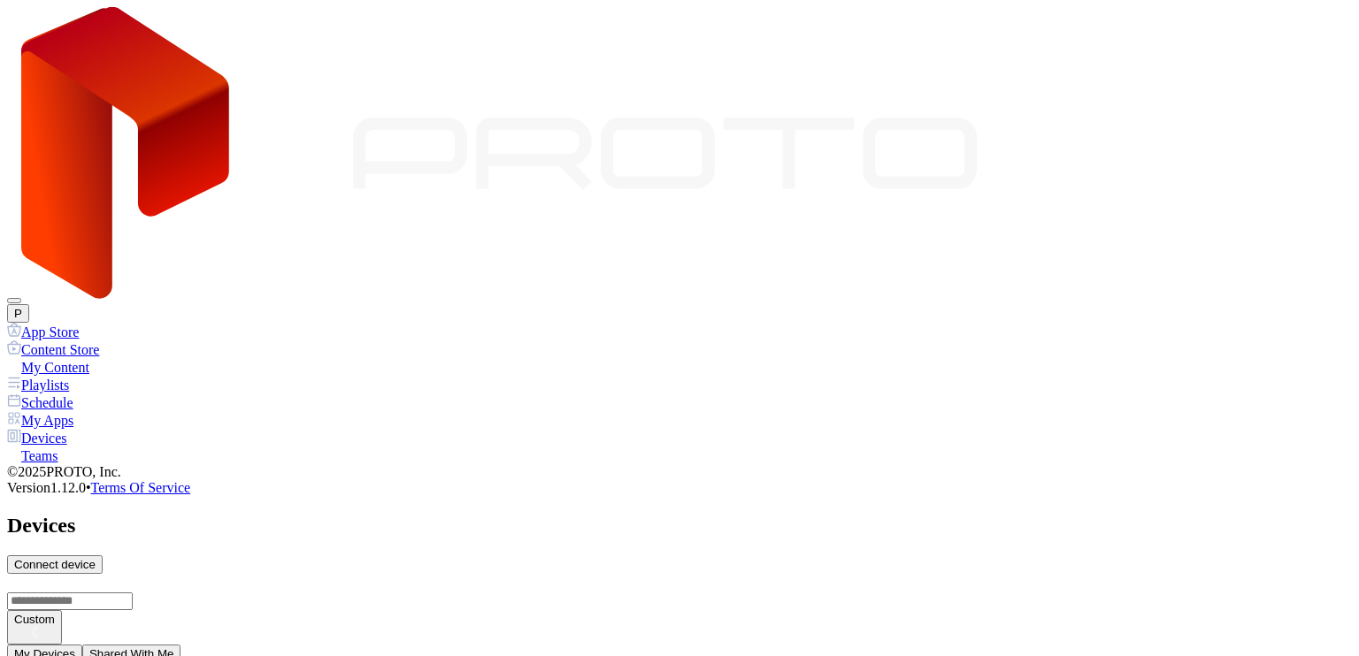
scroll to position [451, 0]
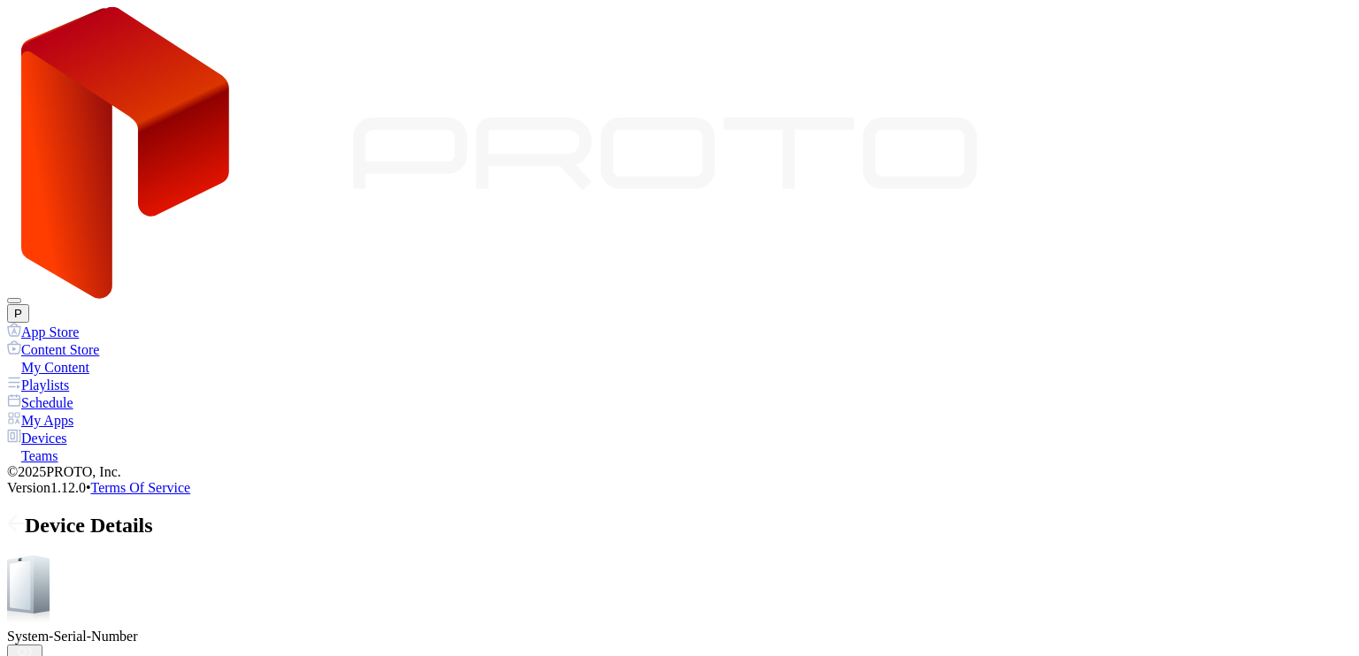
click at [29, 304] on button "P" at bounding box center [18, 313] width 22 height 19
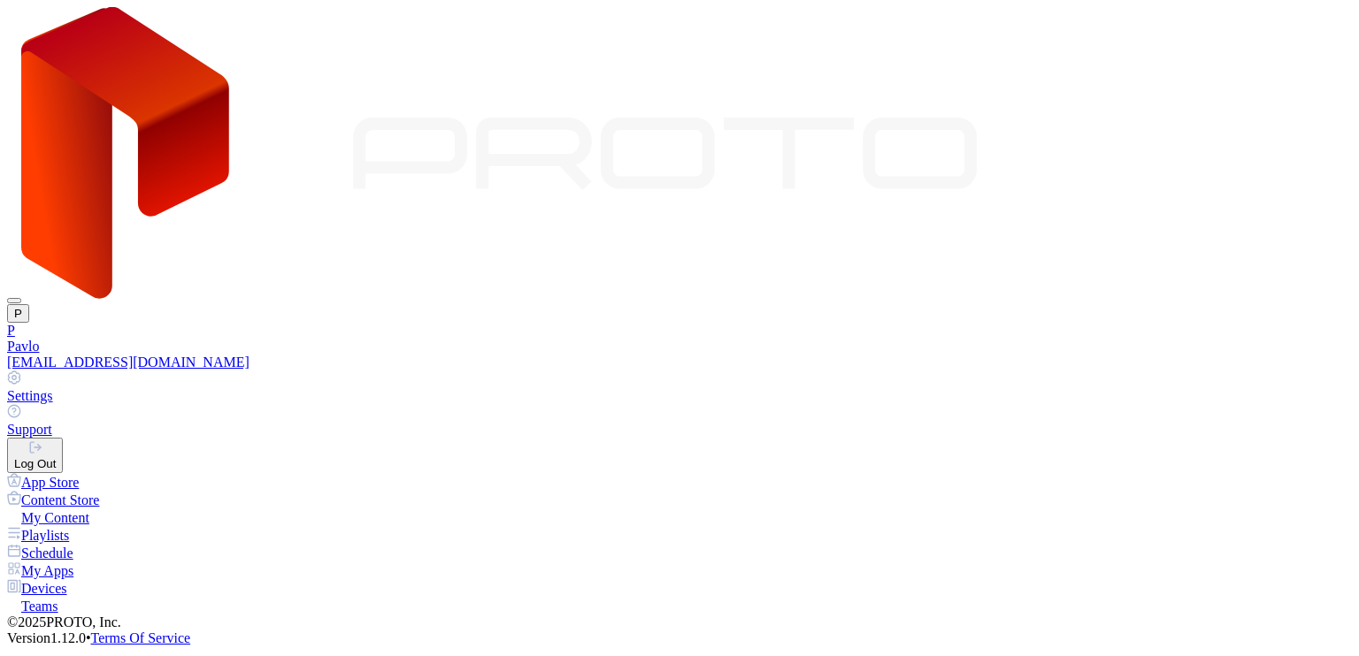
click at [1174, 339] on div "Pavlo" at bounding box center [679, 347] width 1344 height 16
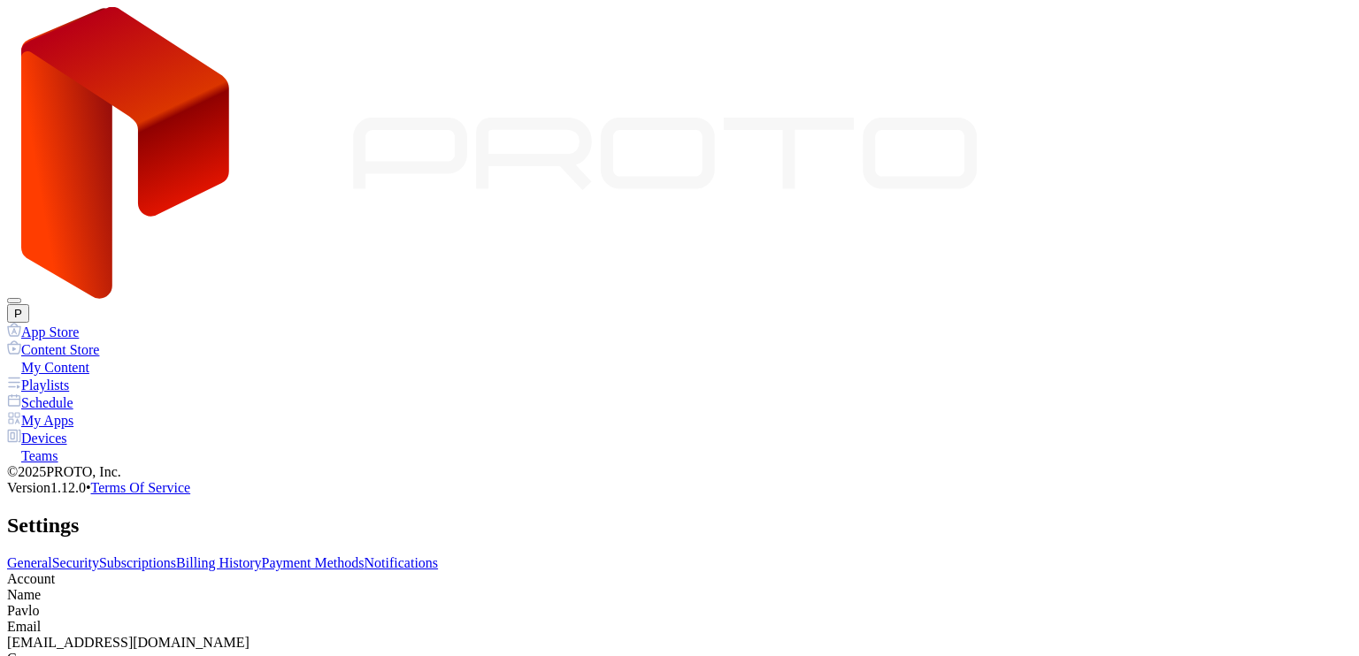
click at [261, 555] on link "Billing History" at bounding box center [218, 562] width 85 height 15
click at [176, 555] on link "Subscriptions" at bounding box center [137, 562] width 77 height 15
drag, startPoint x: 672, startPoint y: 169, endPoint x: 571, endPoint y: 168, distance: 100.8
click at [364, 555] on link "Payment Methods" at bounding box center [313, 562] width 103 height 15
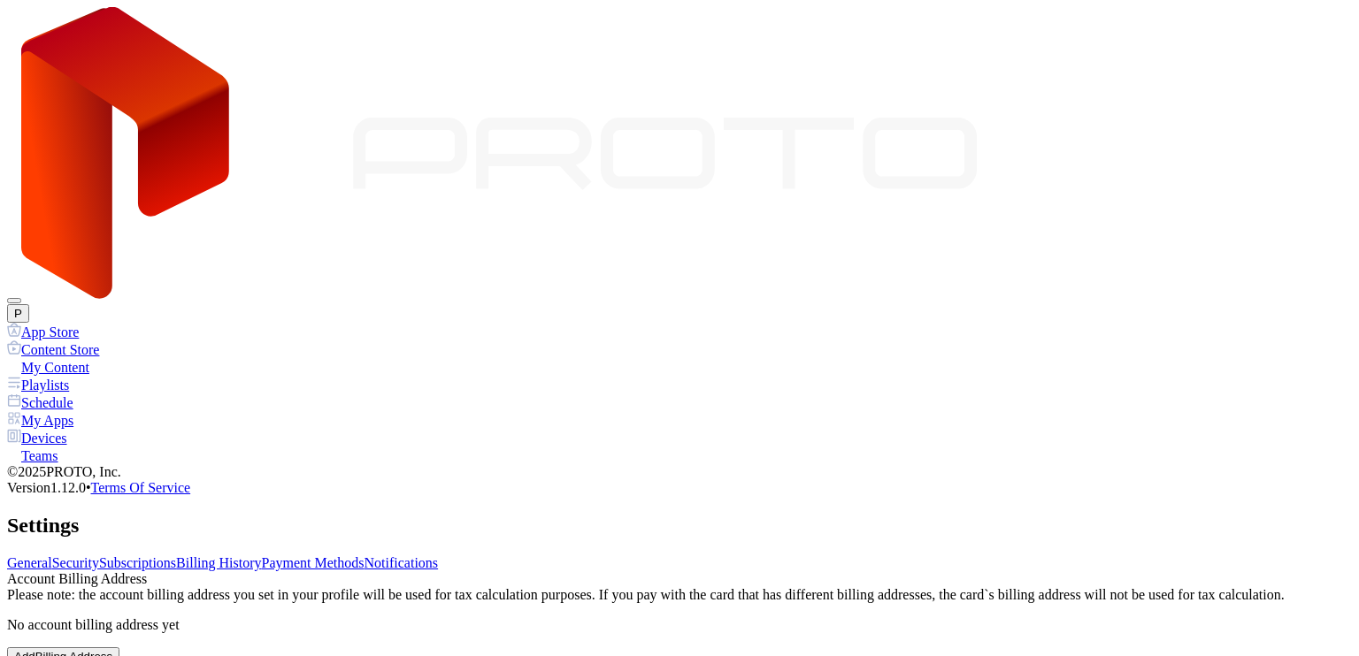
click at [261, 555] on link "Billing History" at bounding box center [218, 562] width 85 height 15
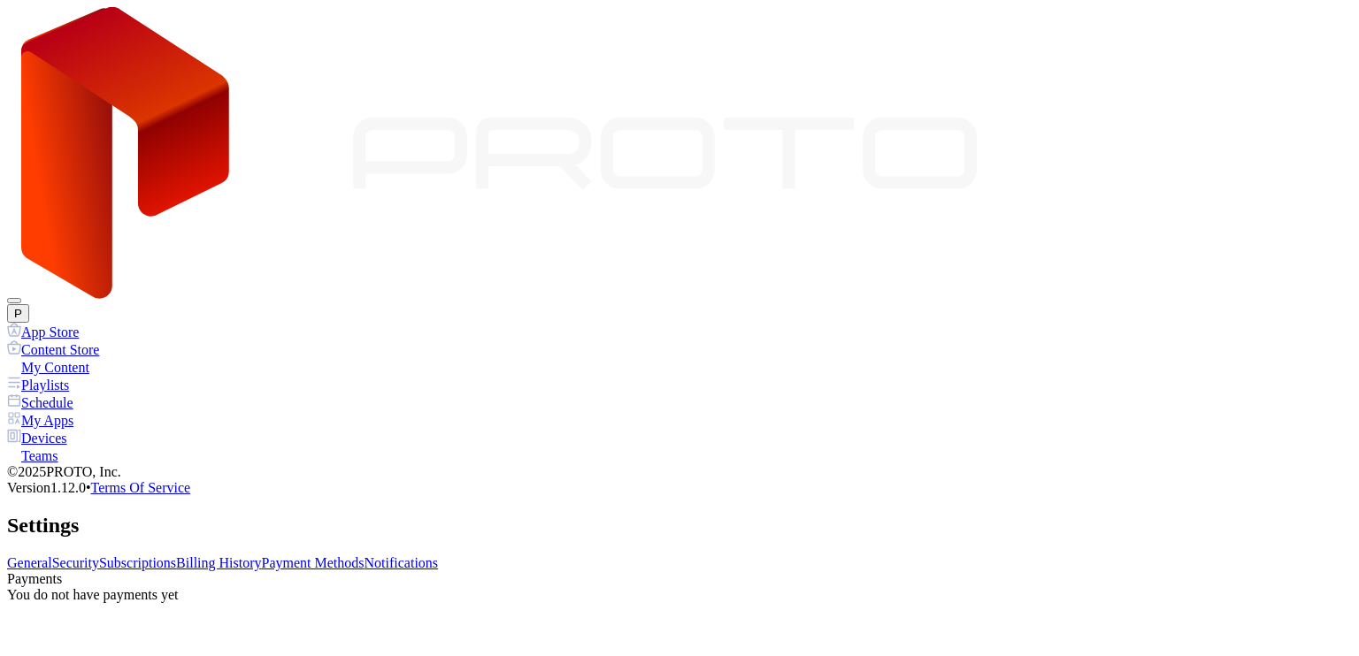
click at [176, 555] on link "Subscriptions" at bounding box center [137, 562] width 77 height 15
drag, startPoint x: 693, startPoint y: 1, endPoint x: 534, endPoint y: 169, distance: 231.5
click at [261, 555] on link "Billing History" at bounding box center [218, 562] width 85 height 15
click at [364, 555] on link "Payment Methods" at bounding box center [313, 562] width 103 height 15
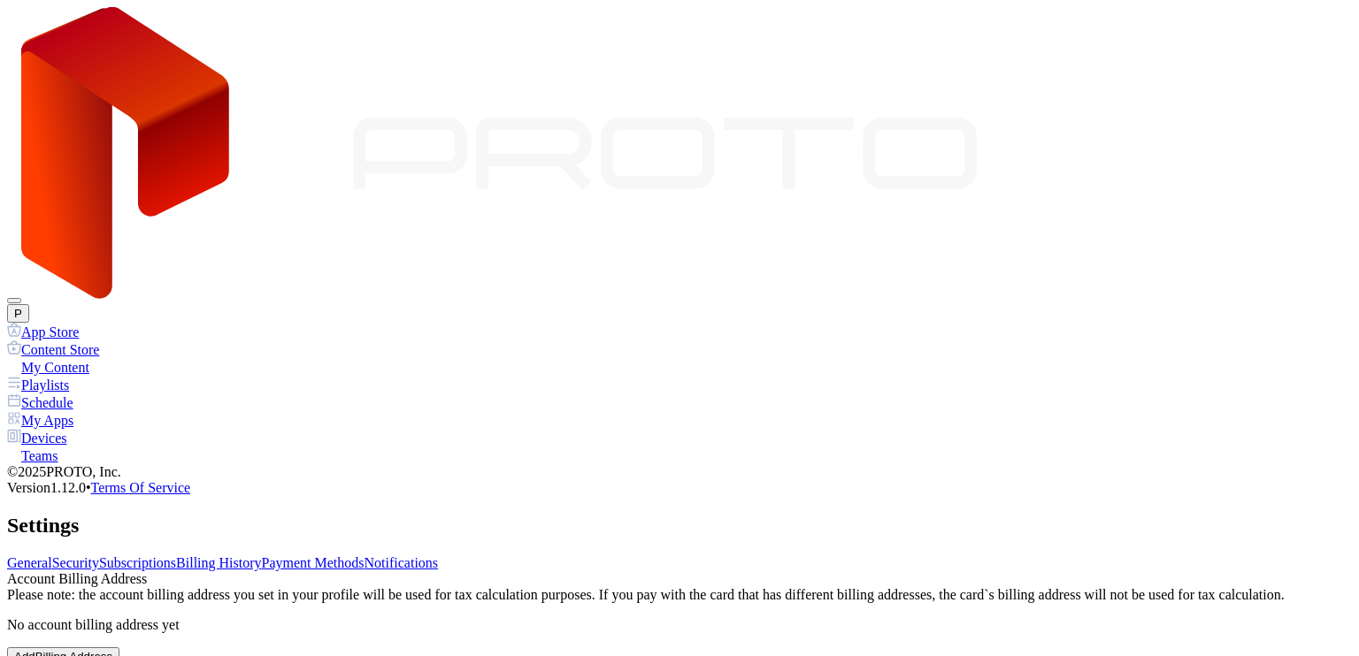
click at [439, 555] on link "Notifications" at bounding box center [401, 562] width 74 height 15
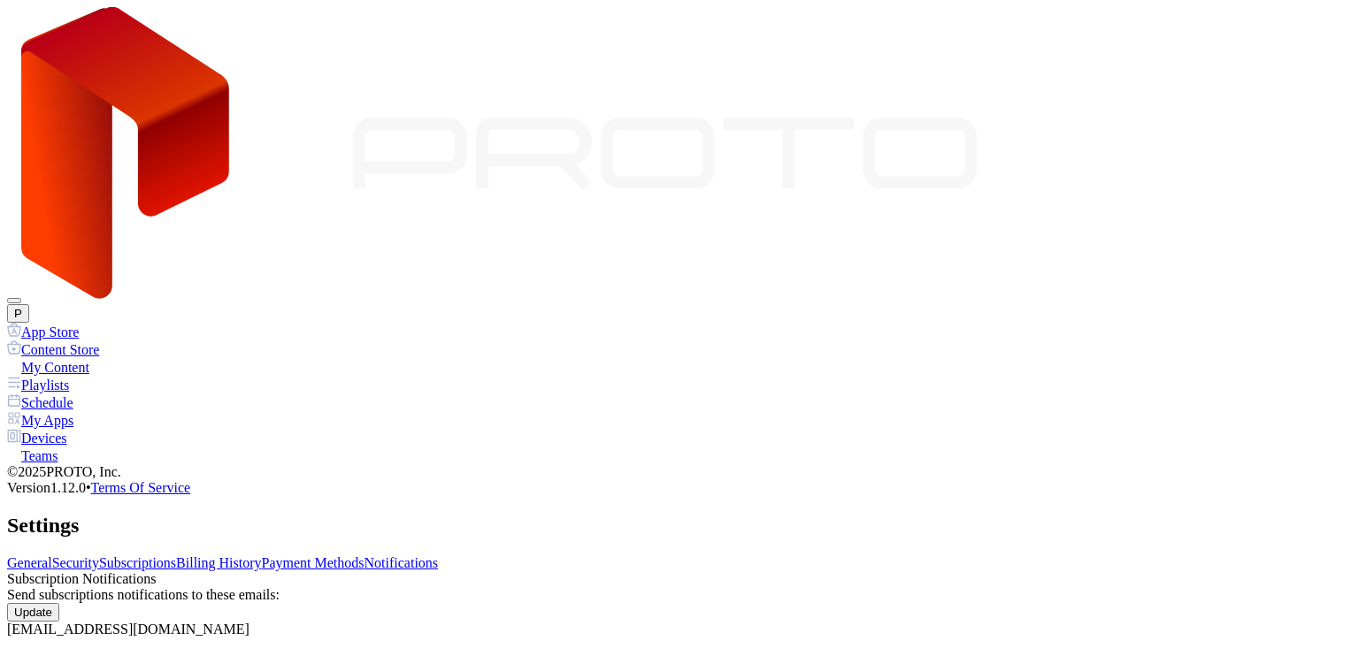
click at [529, 555] on div "General Security Subscriptions Billing History Payment Methods Notifications Su…" at bounding box center [679, 596] width 1344 height 82
click at [261, 555] on link "Billing History" at bounding box center [218, 562] width 85 height 15
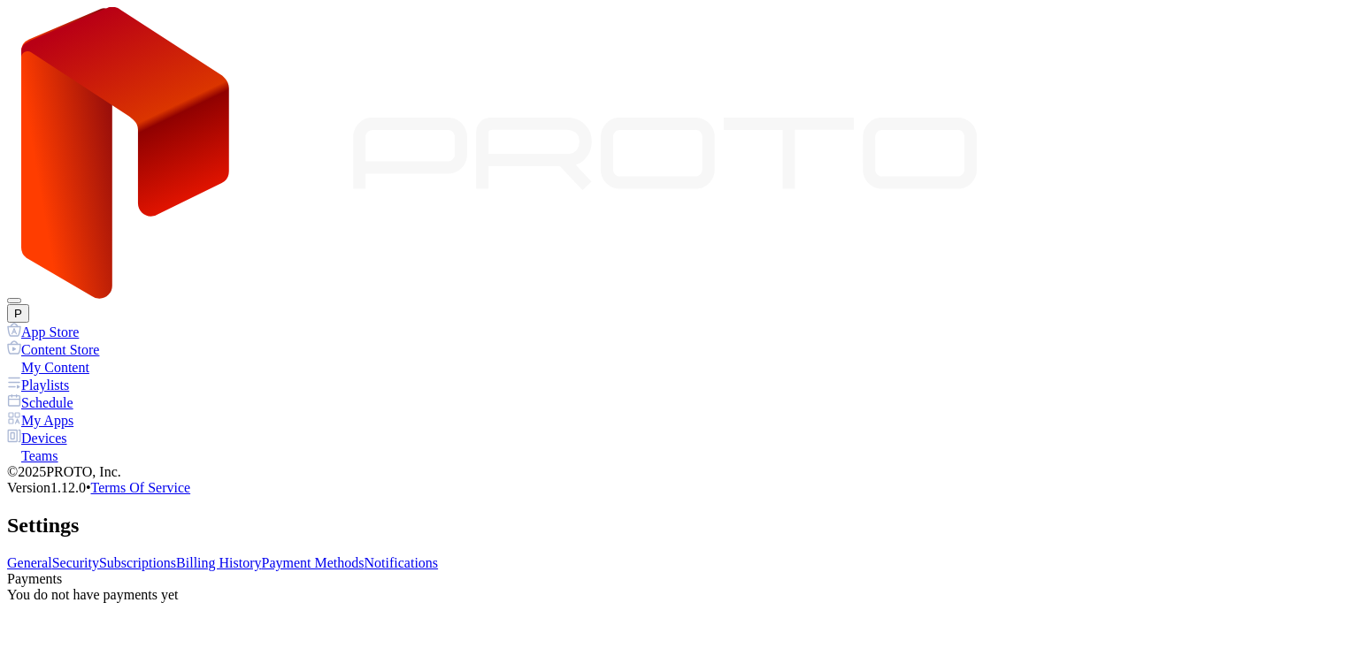
click at [176, 555] on link "Subscriptions" at bounding box center [137, 562] width 77 height 15
click at [125, 429] on div "Devices" at bounding box center [679, 438] width 1344 height 18
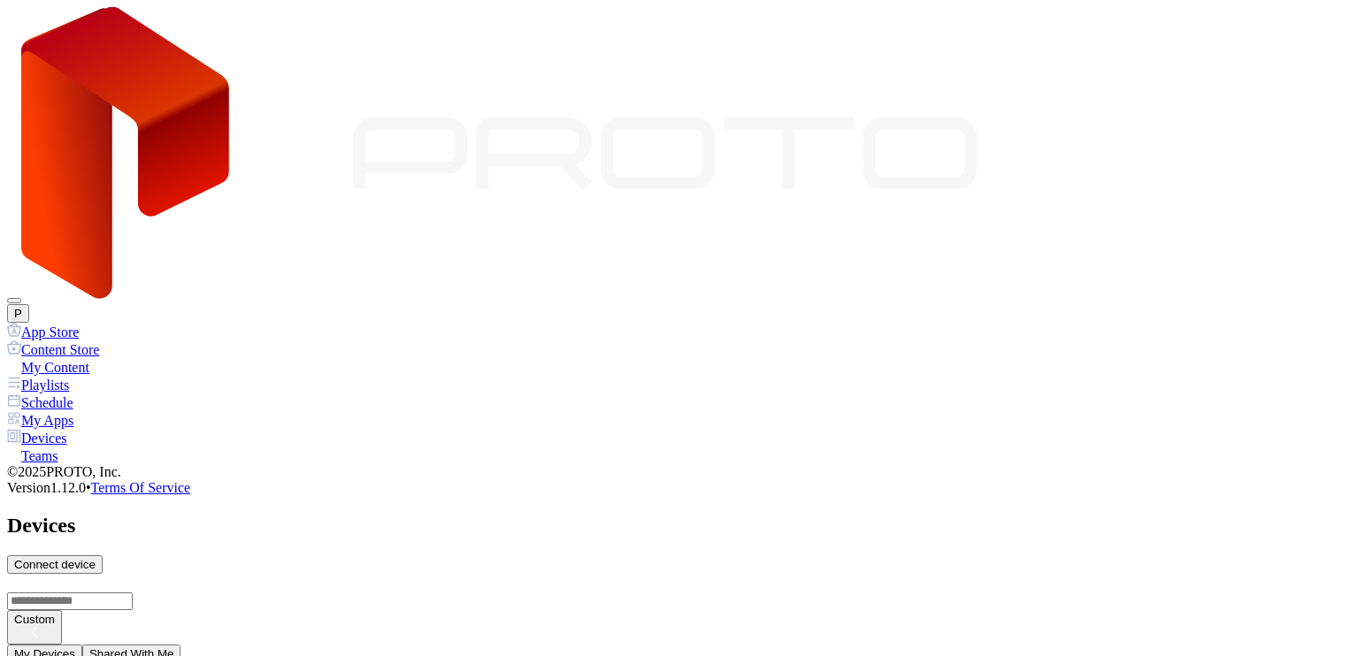
click at [29, 304] on button "P" at bounding box center [18, 313] width 22 height 19
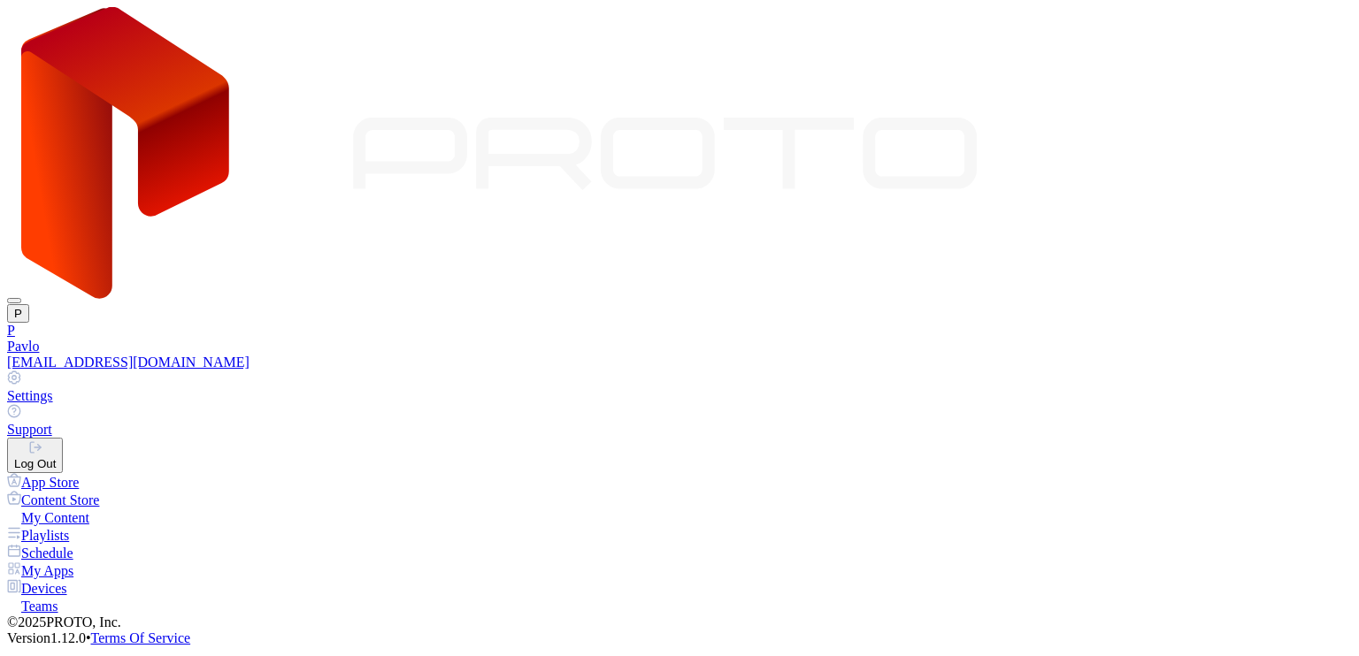
click at [56, 457] on div "Log Out" at bounding box center [35, 463] width 42 height 13
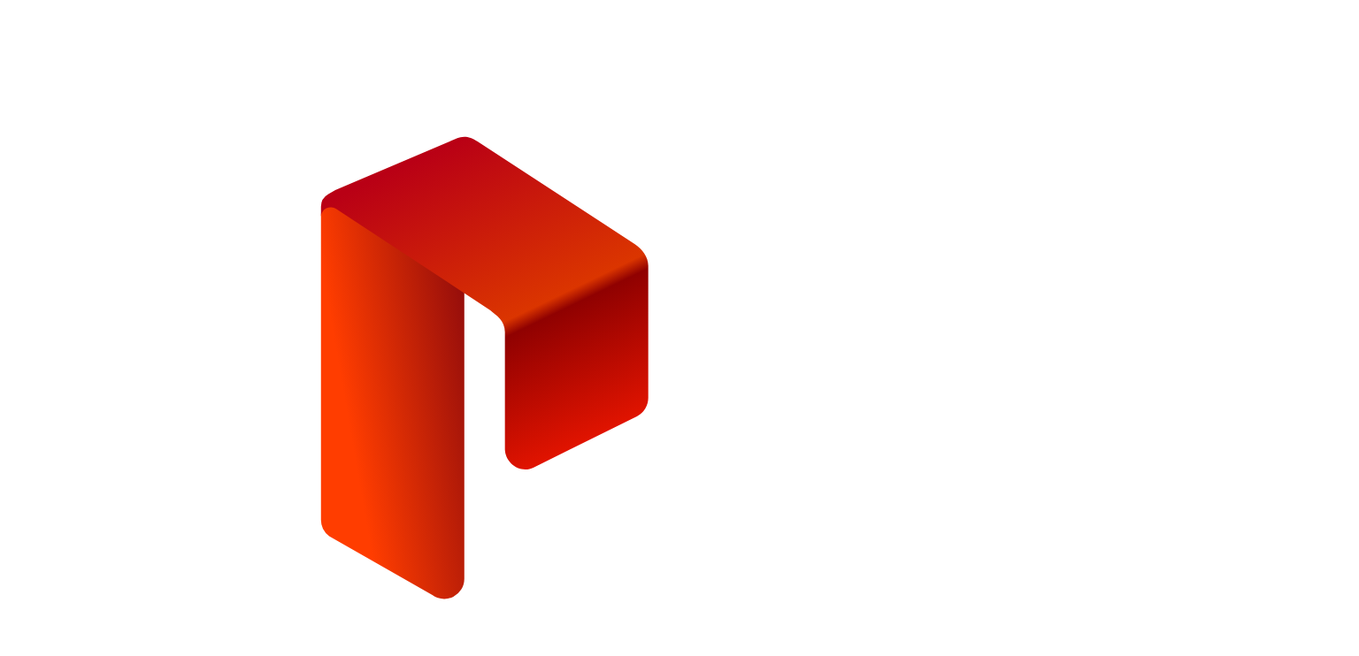
type input "**********"
